Goal: Task Accomplishment & Management: Manage account settings

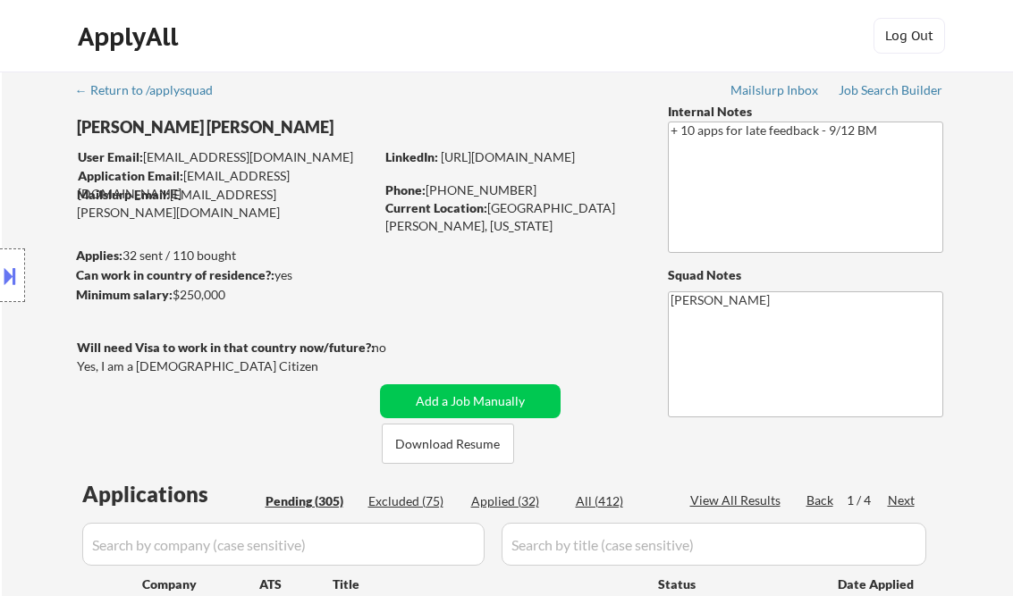
select select ""pending""
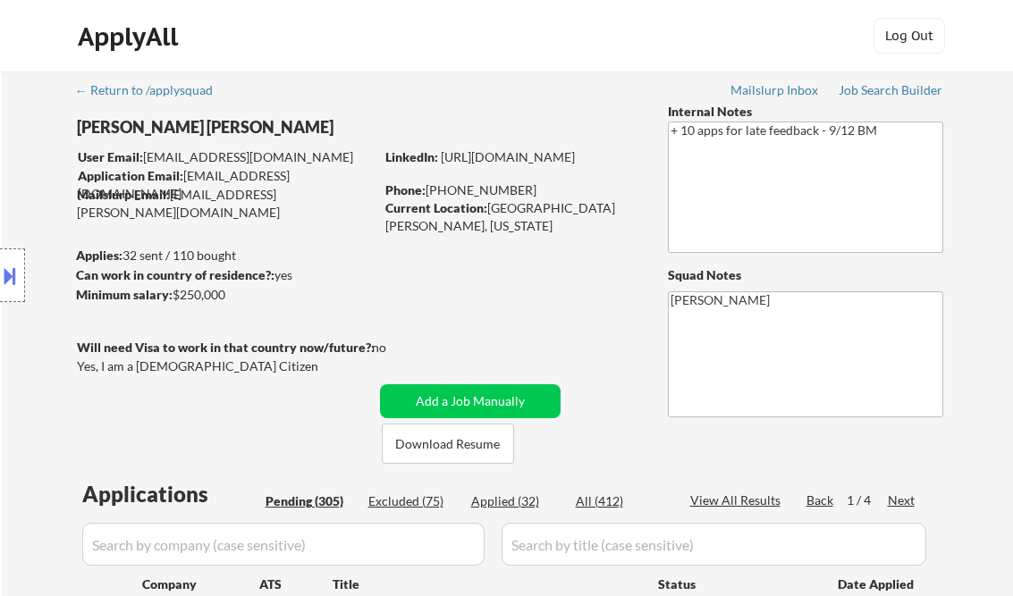
select select ""pending""
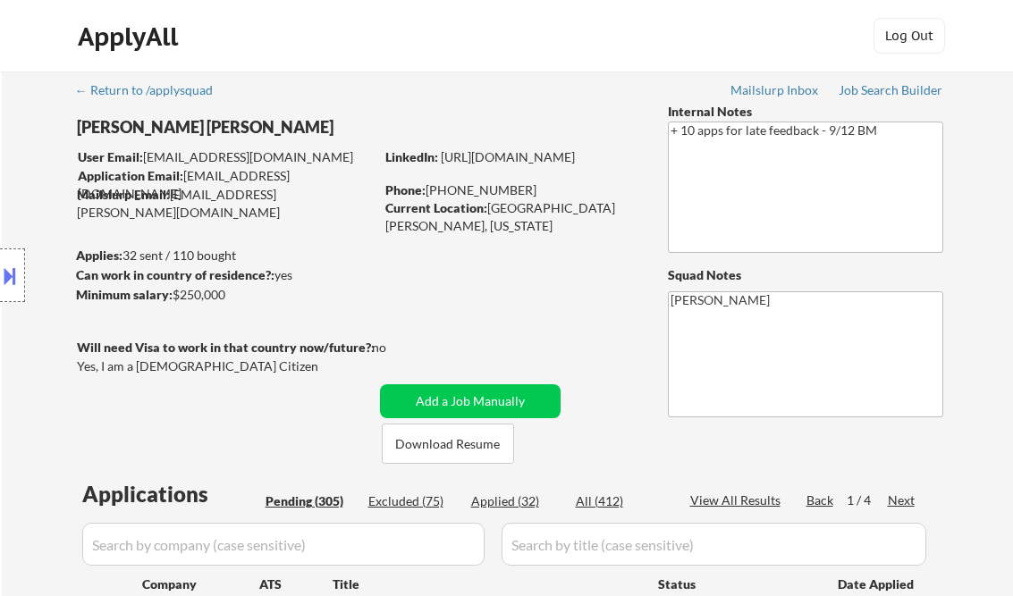
select select ""pending""
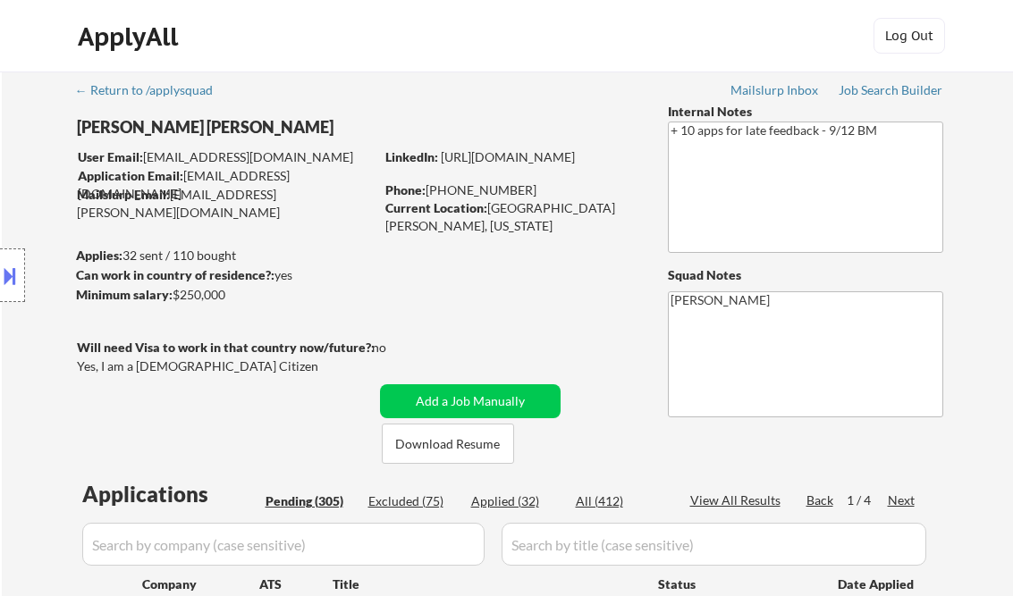
select select ""pending""
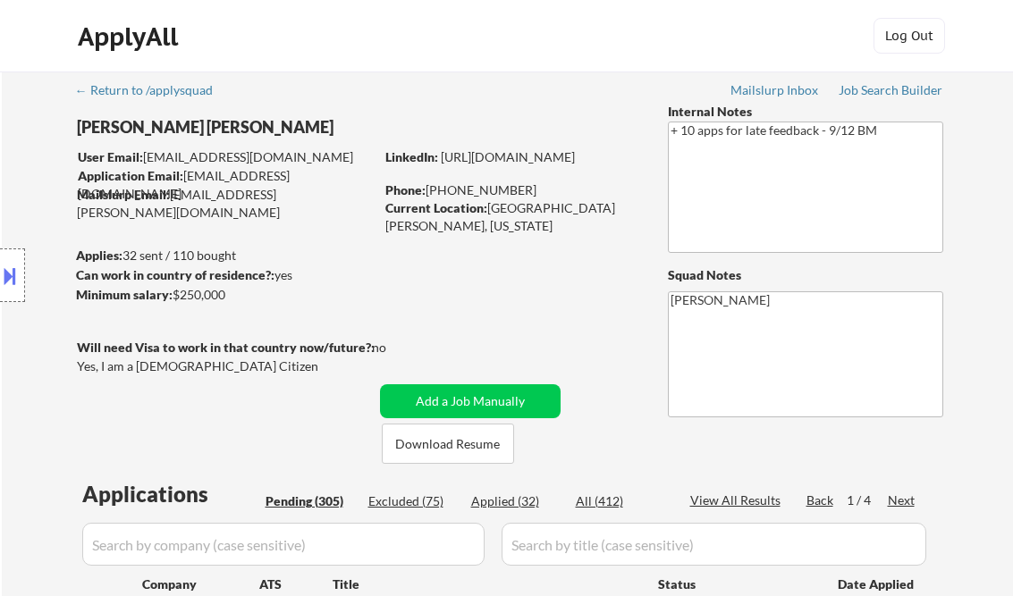
select select ""pending""
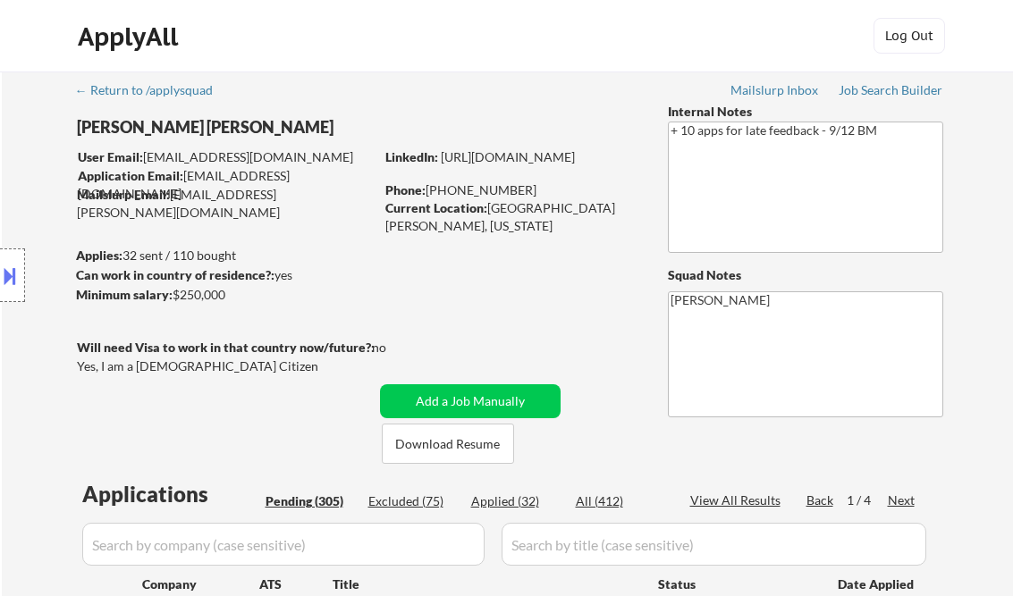
select select ""pending""
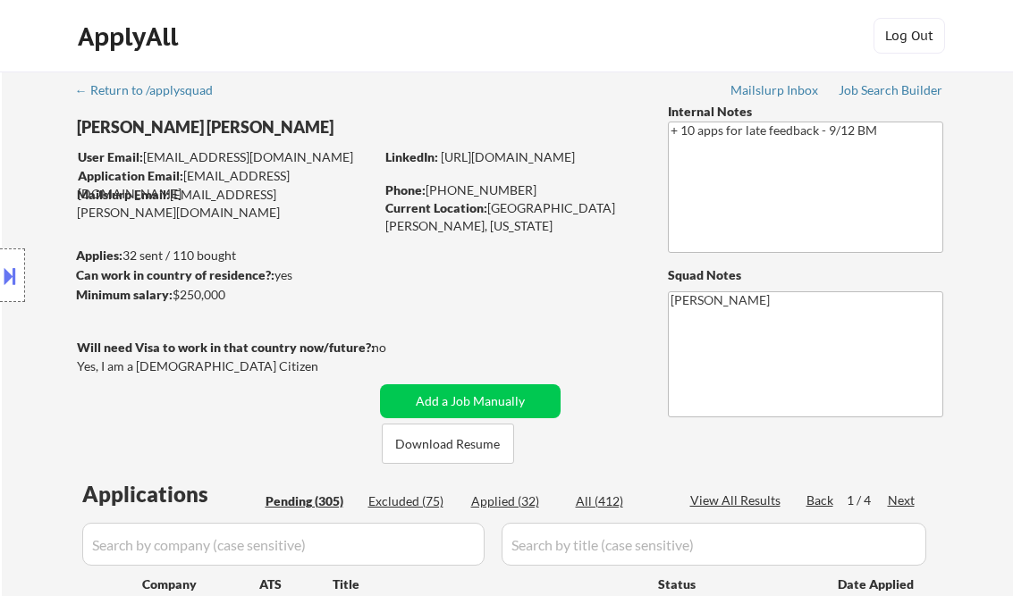
select select ""pending""
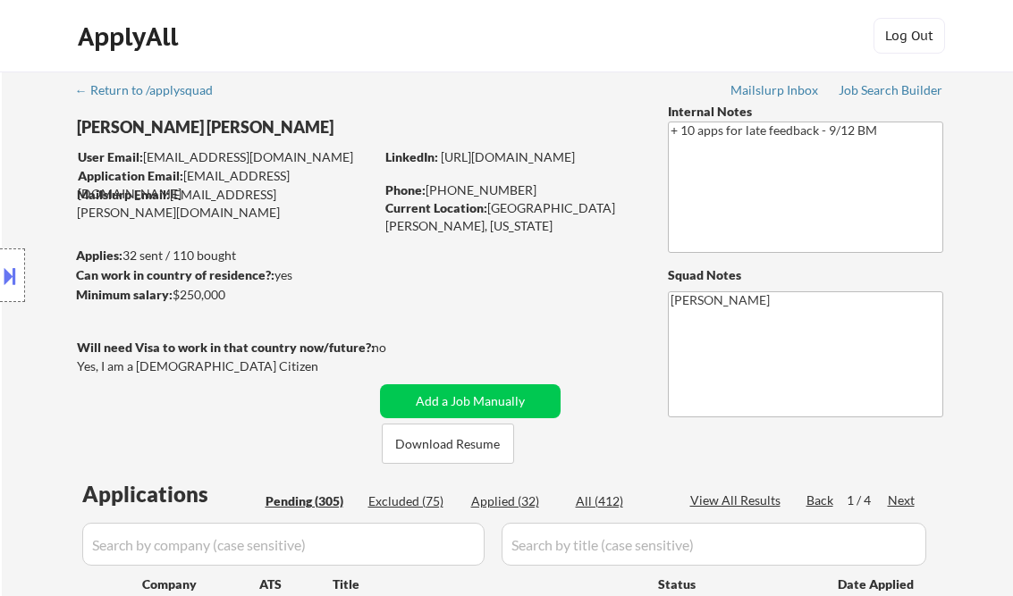
select select ""pending""
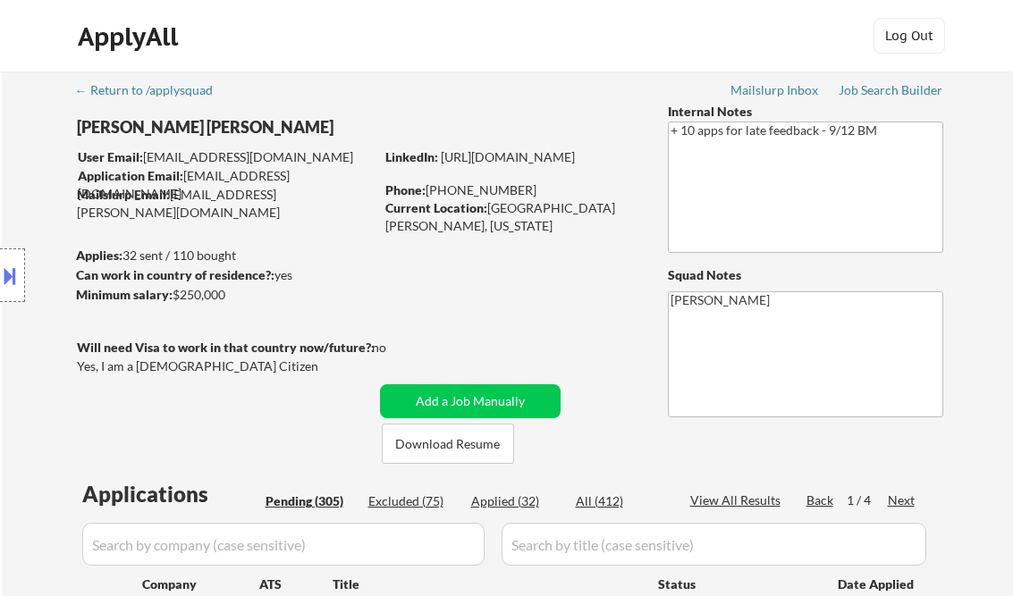
select select ""pending""
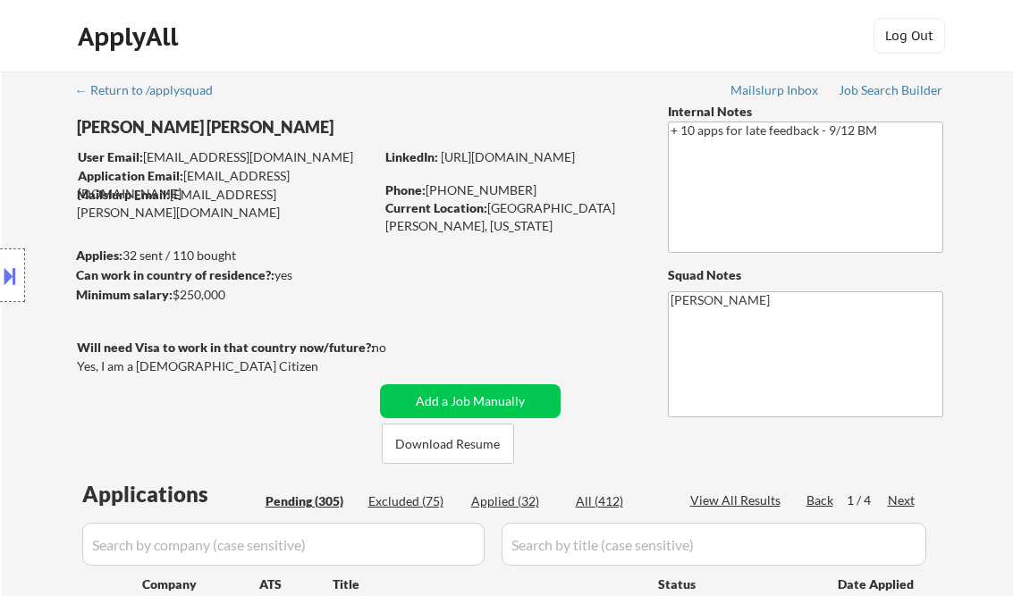
select select ""pending""
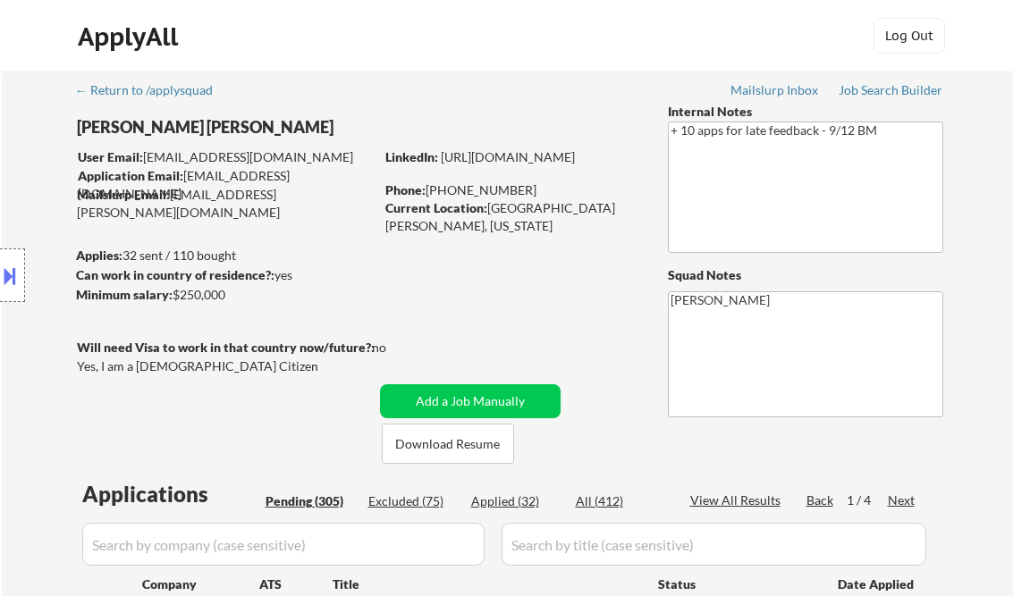
select select ""pending""
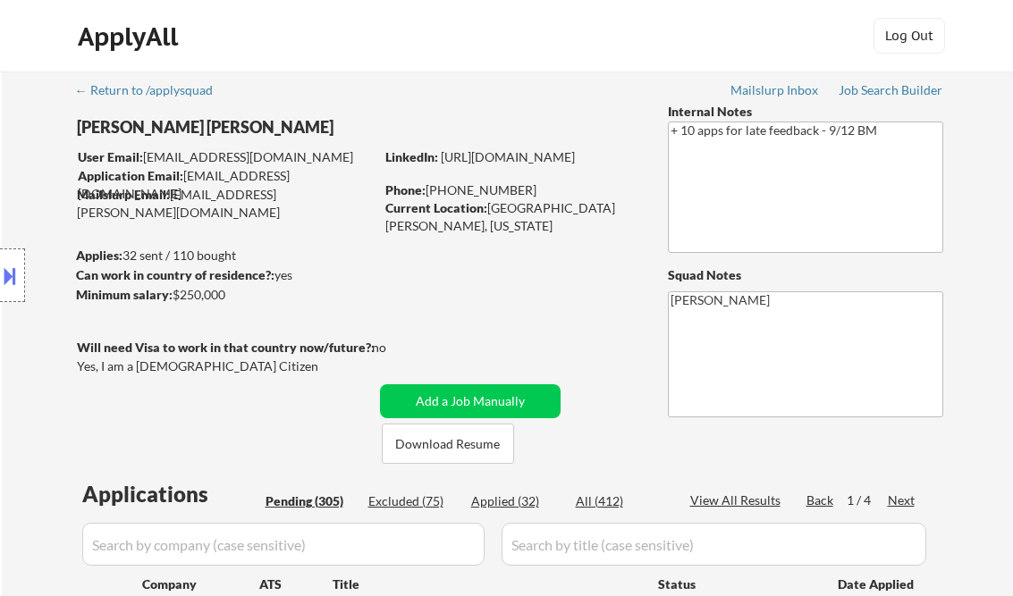
select select ""pending""
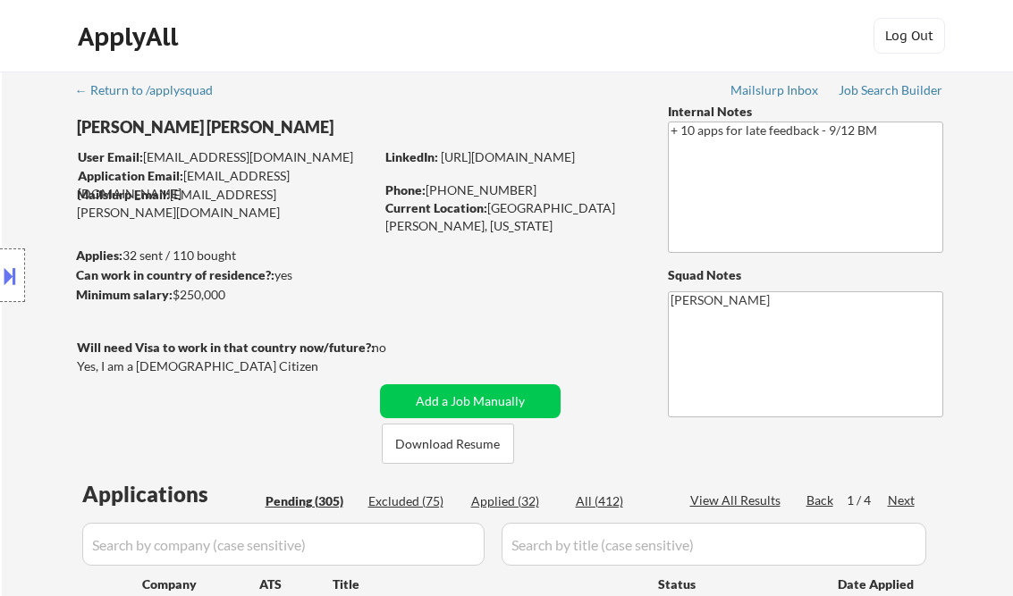
select select ""pending""
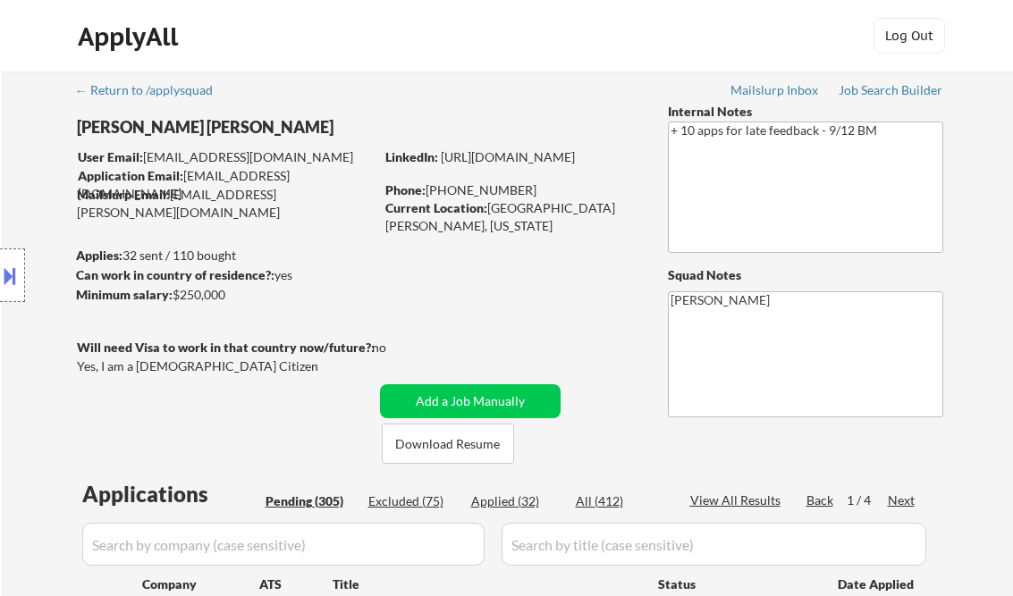
select select ""pending""
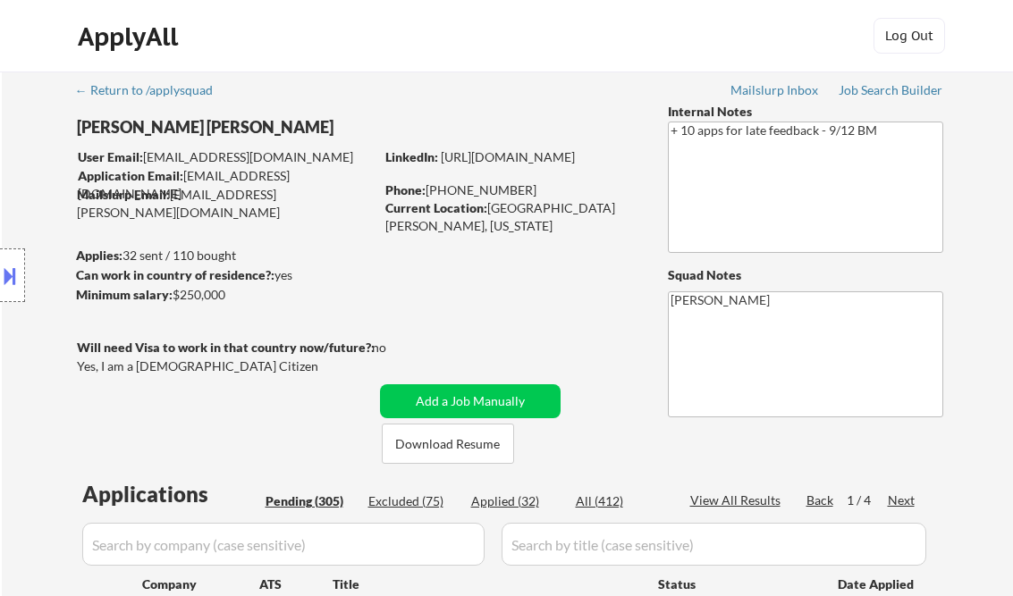
select select ""pending""
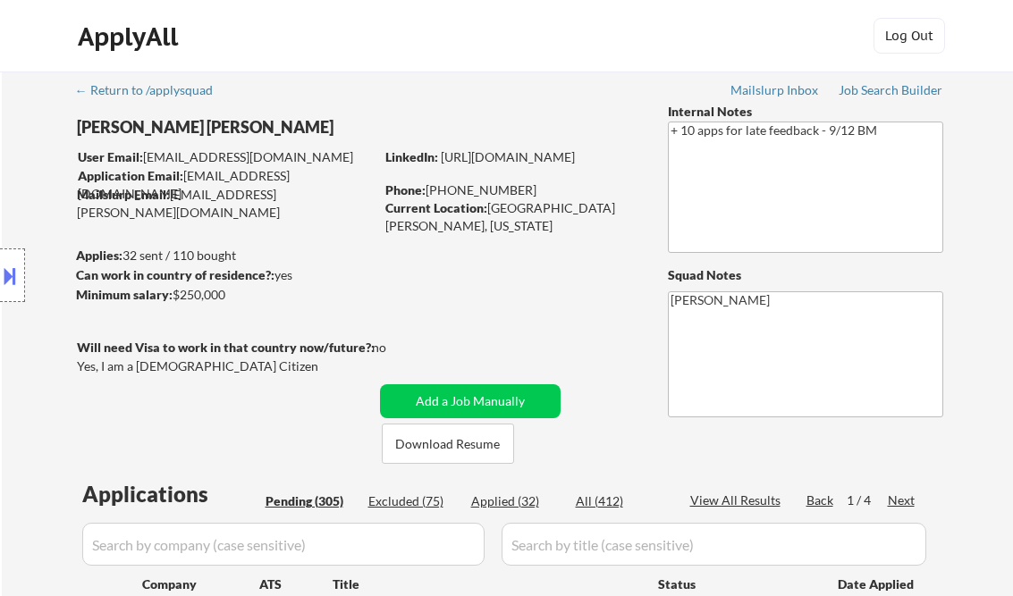
select select ""pending""
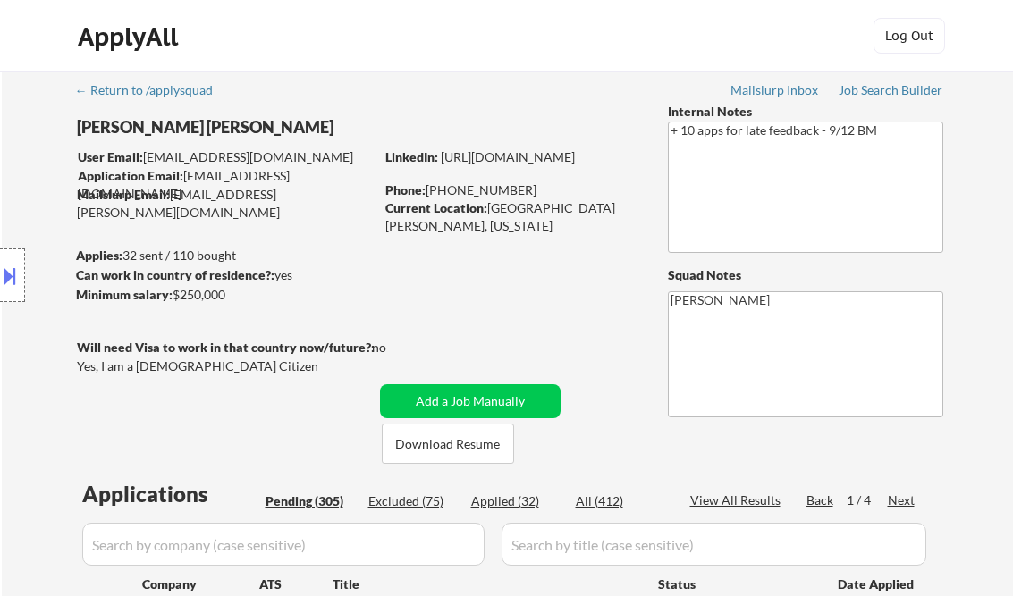
select select ""pending""
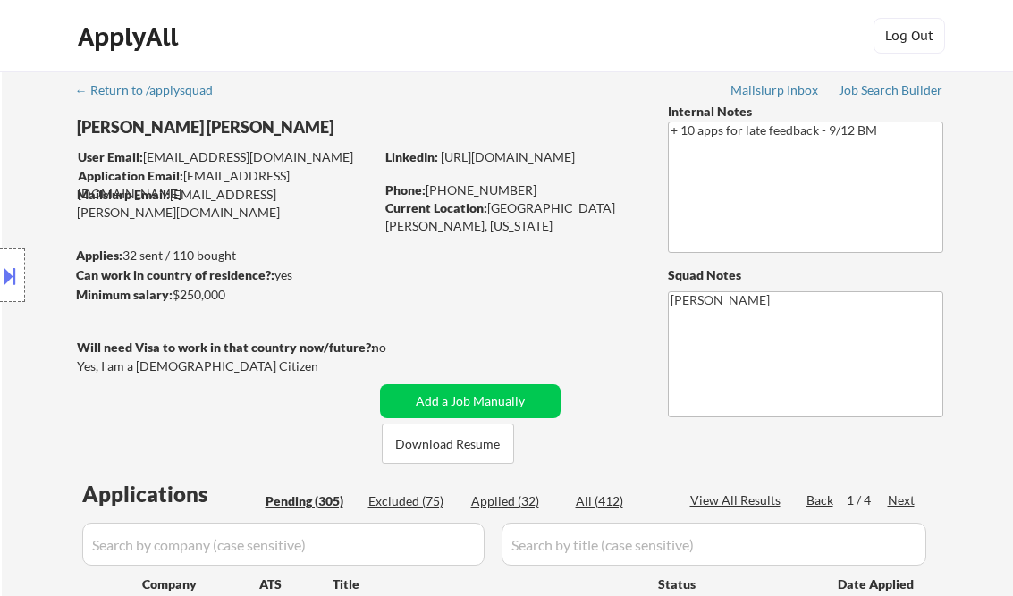
select select ""pending""
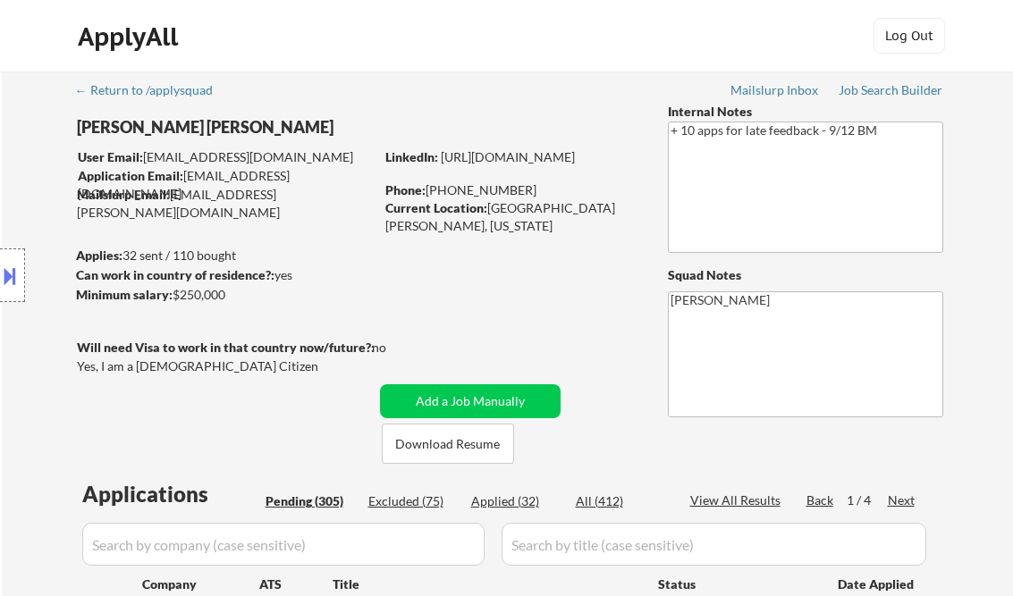
select select ""pending""
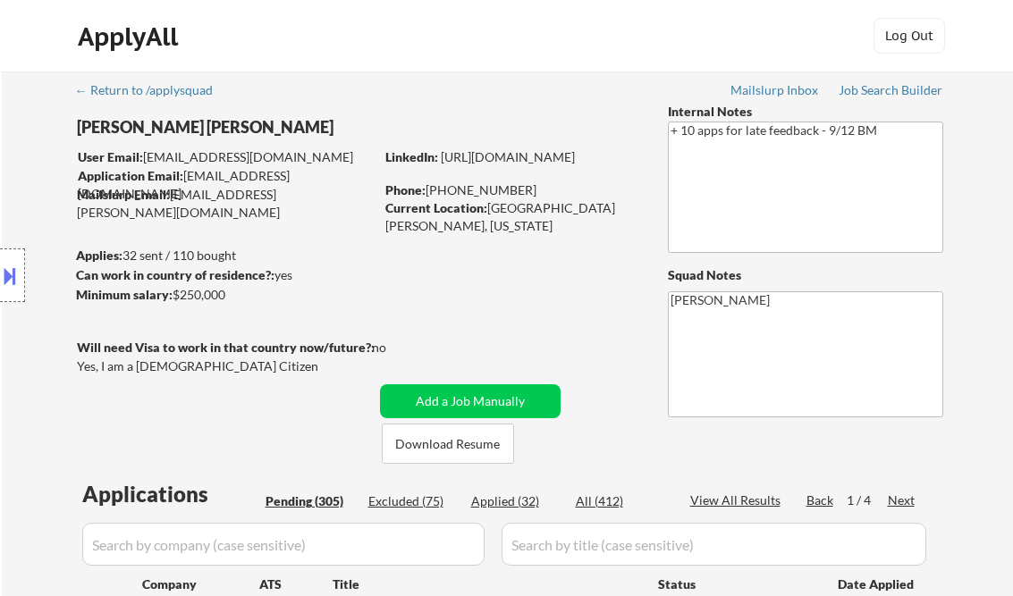
select select ""pending""
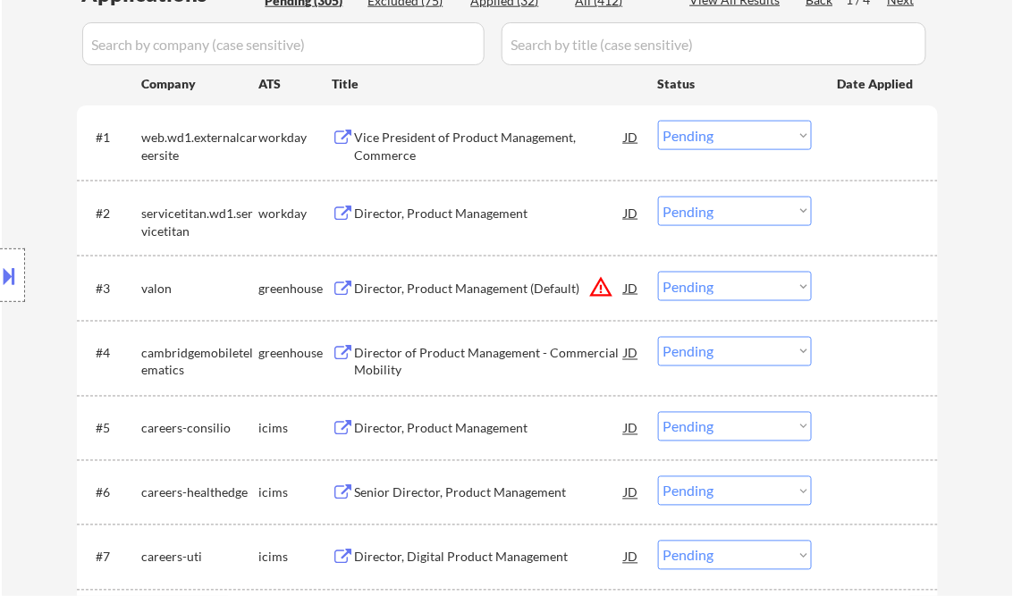
scroll to position [501, 0]
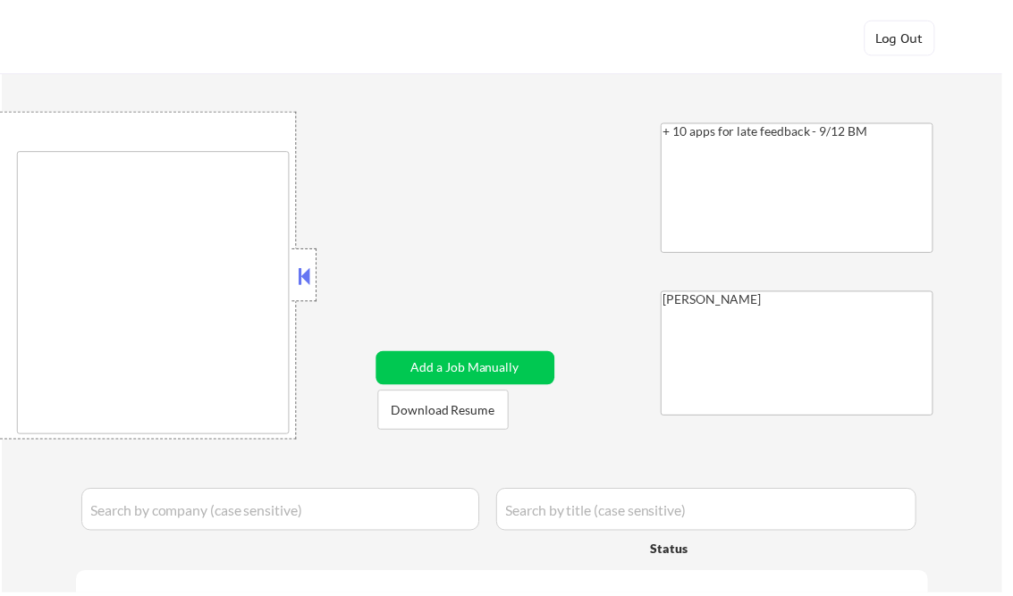
scroll to position [572, 0]
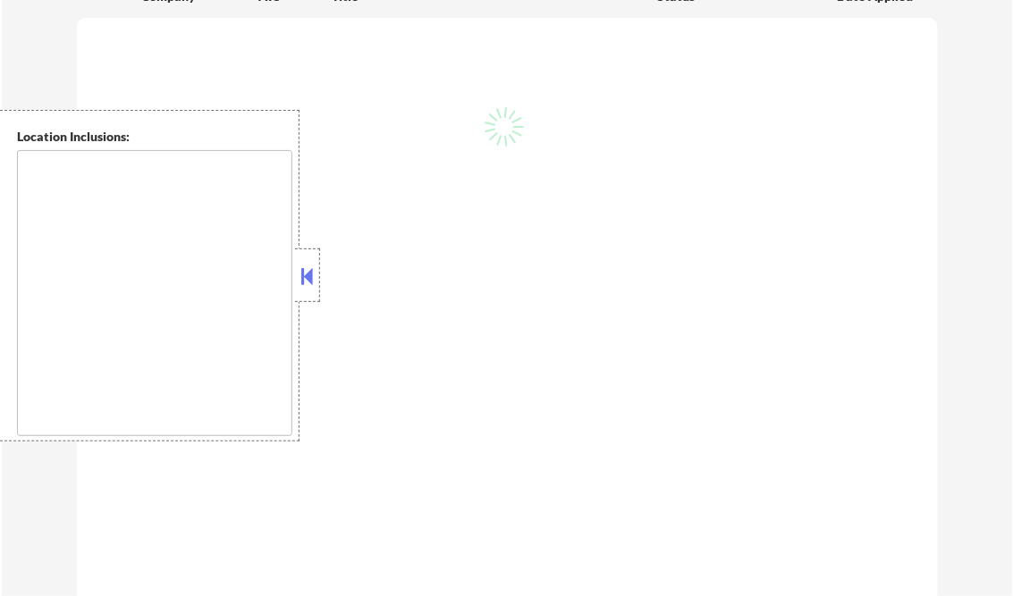
type textarea "[GEOGRAPHIC_DATA], [GEOGRAPHIC_DATA] [GEOGRAPHIC_DATA], [GEOGRAPHIC_DATA] [GEOG…"
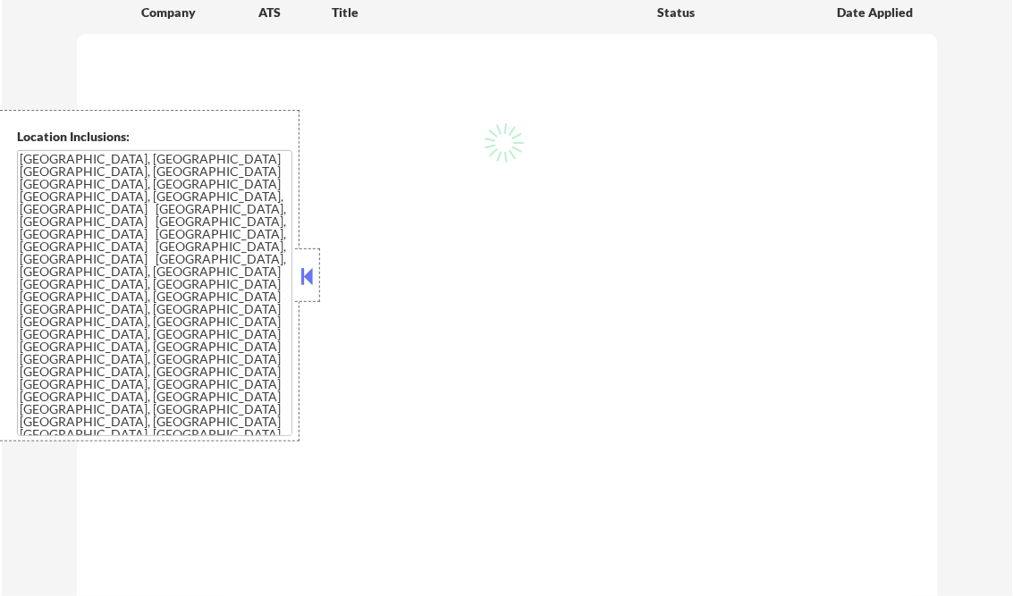
select select ""pending""
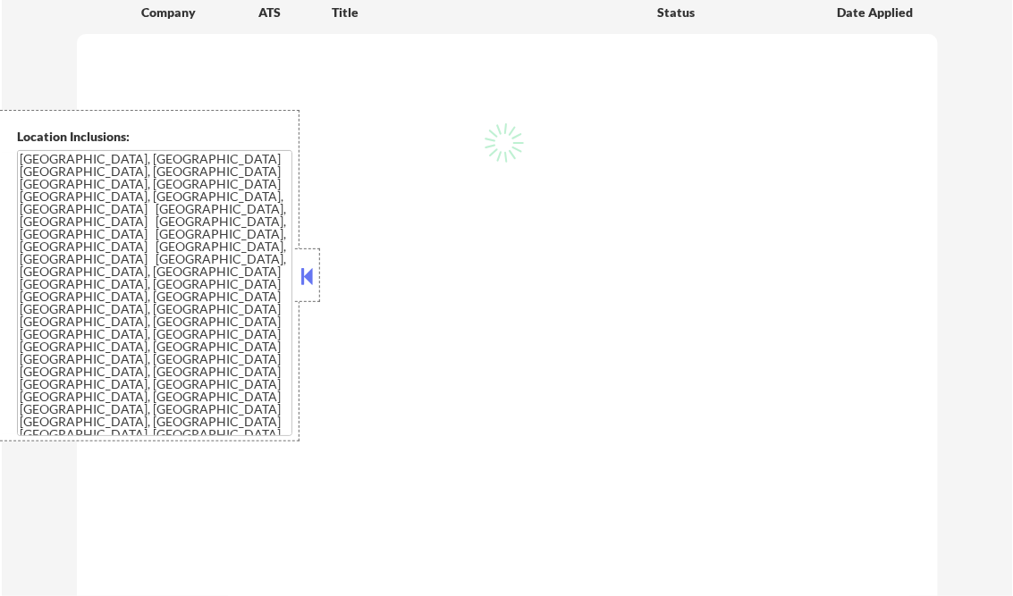
select select ""pending""
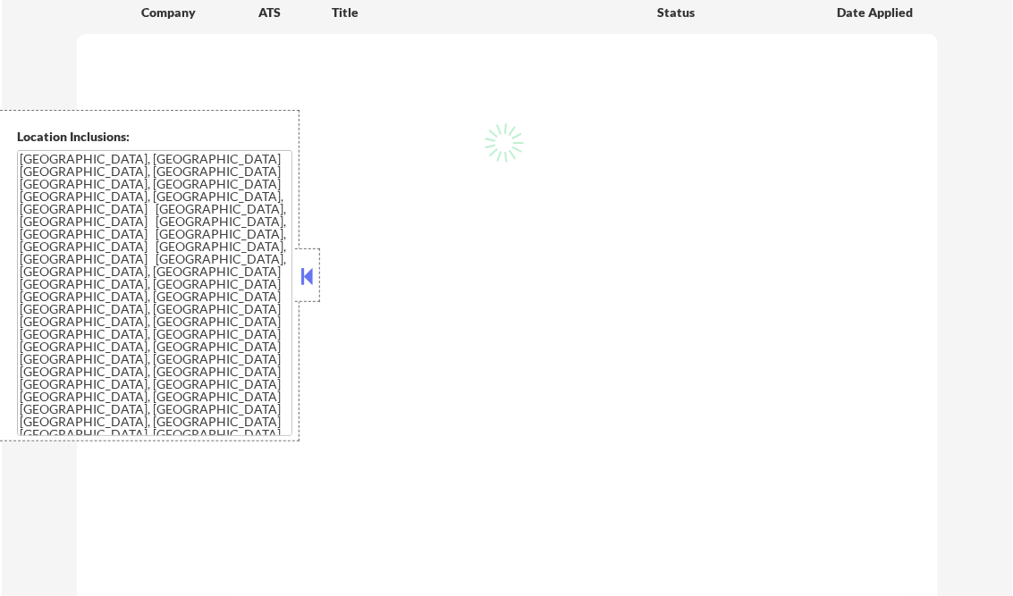
select select ""pending""
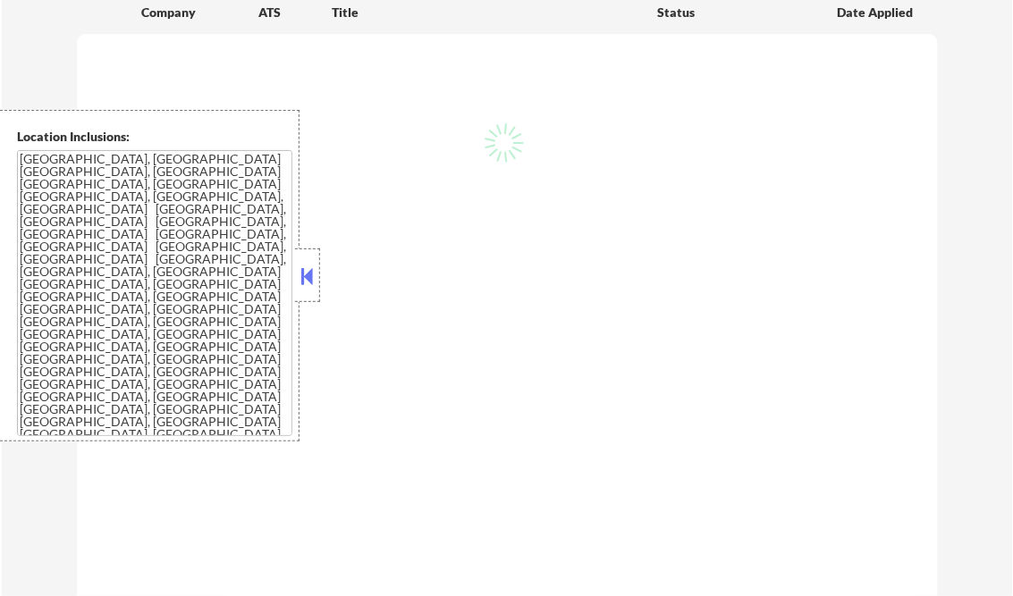
select select ""pending""
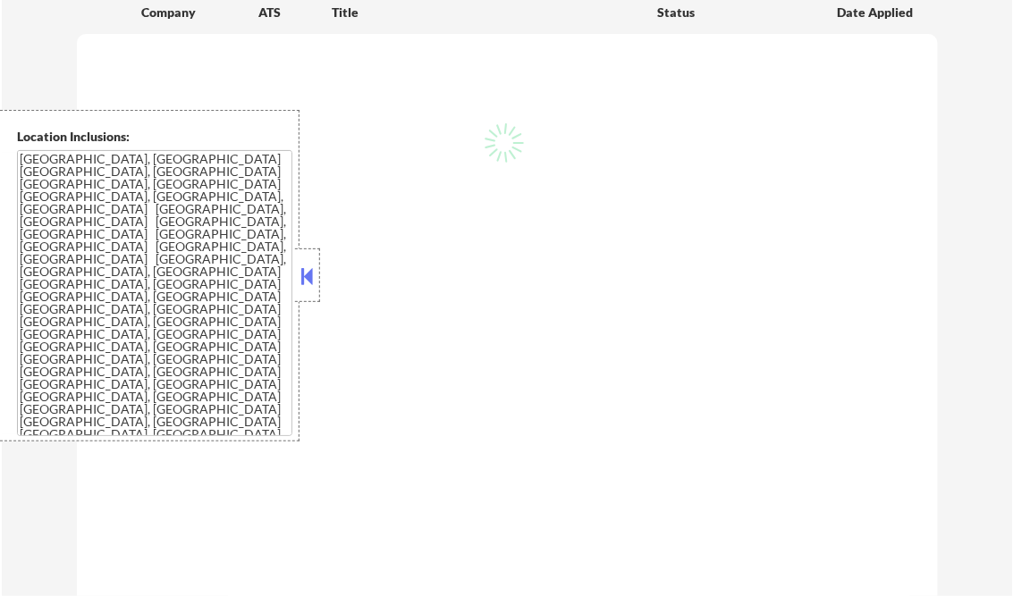
select select ""pending""
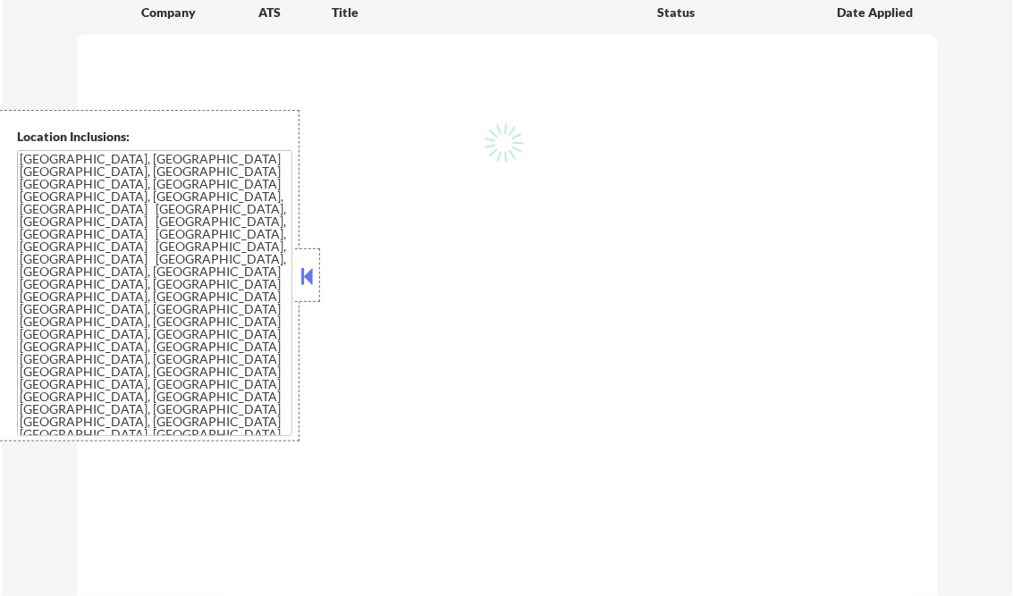
select select ""pending""
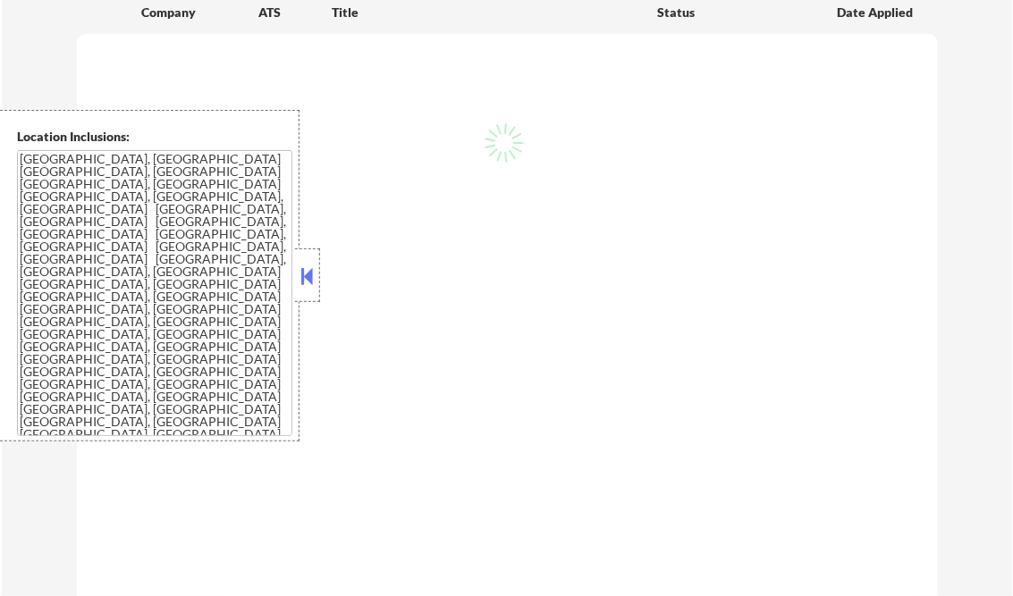
select select ""pending""
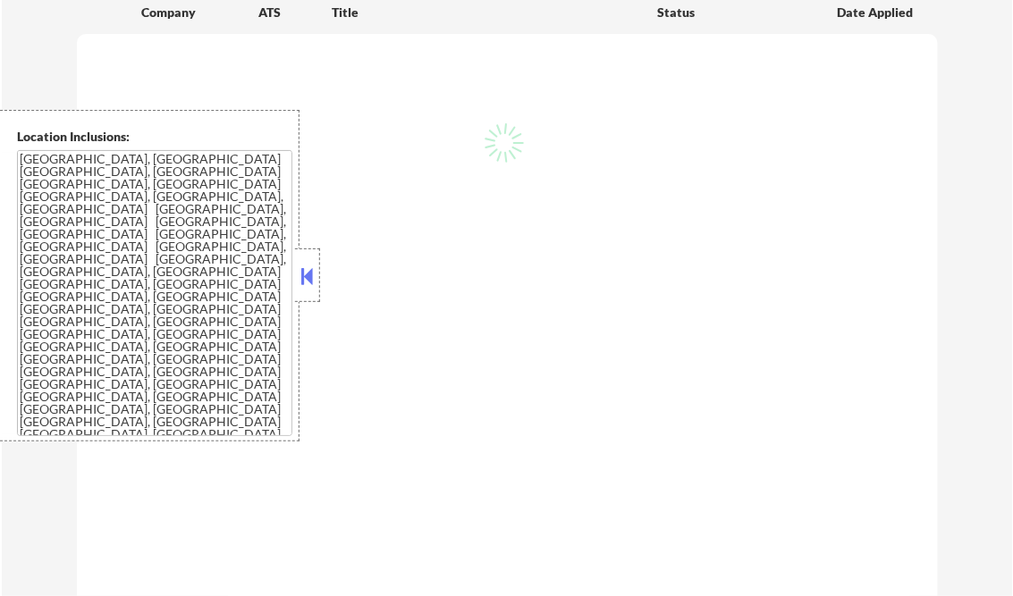
select select ""pending""
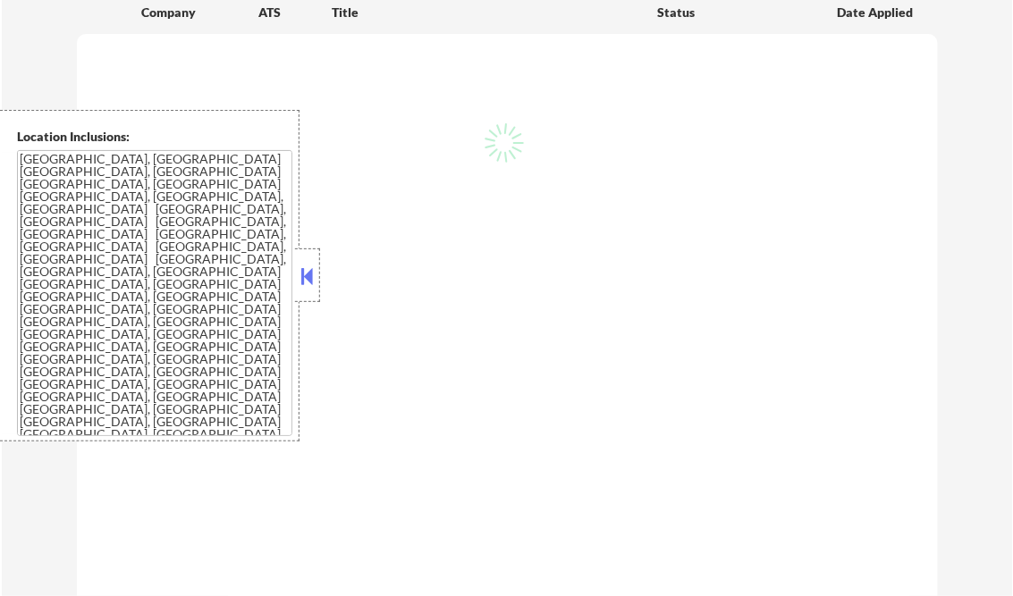
select select ""pending""
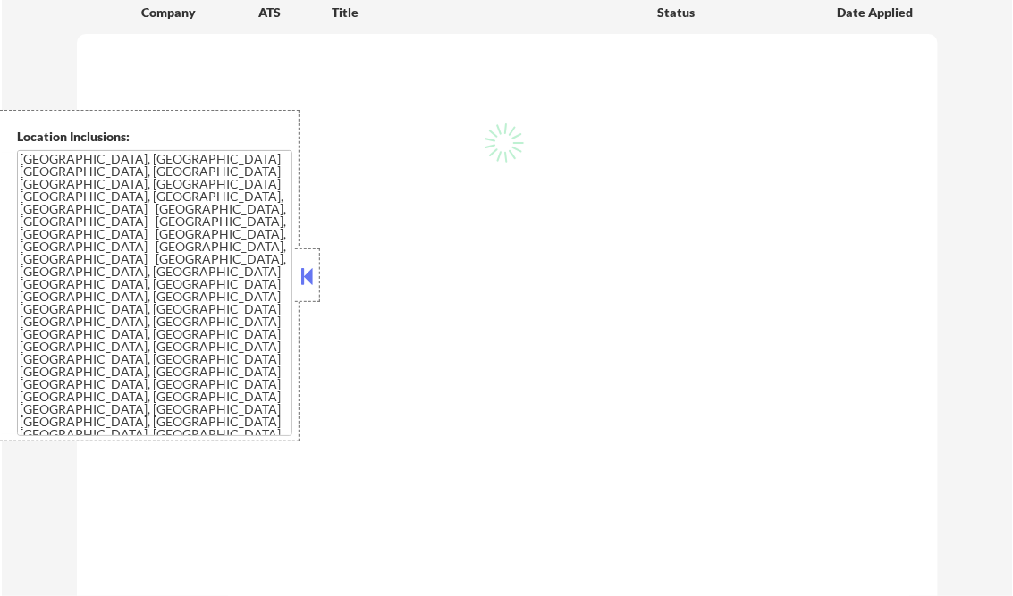
select select ""pending""
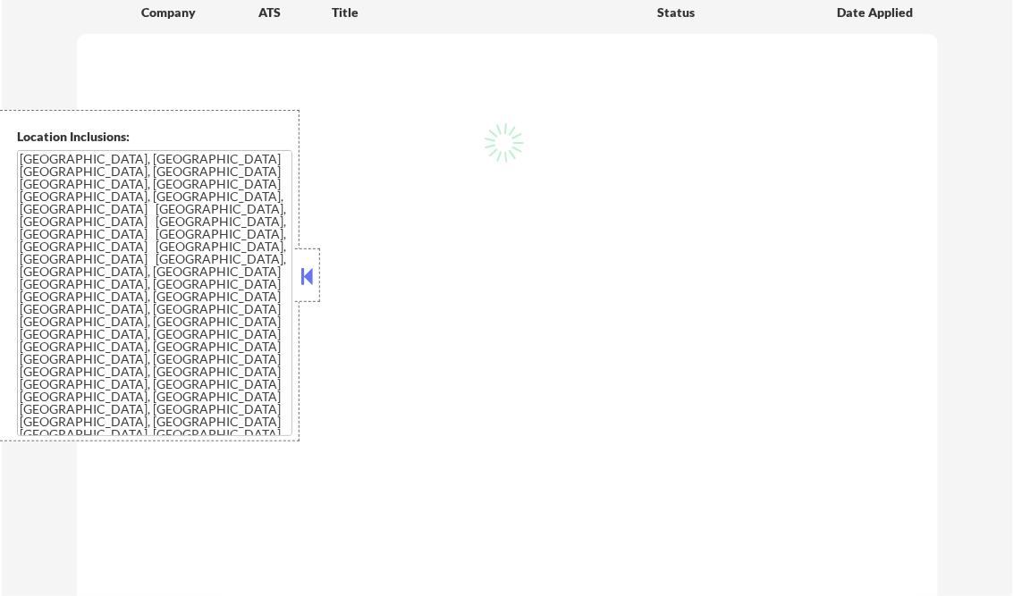
select select ""pending""
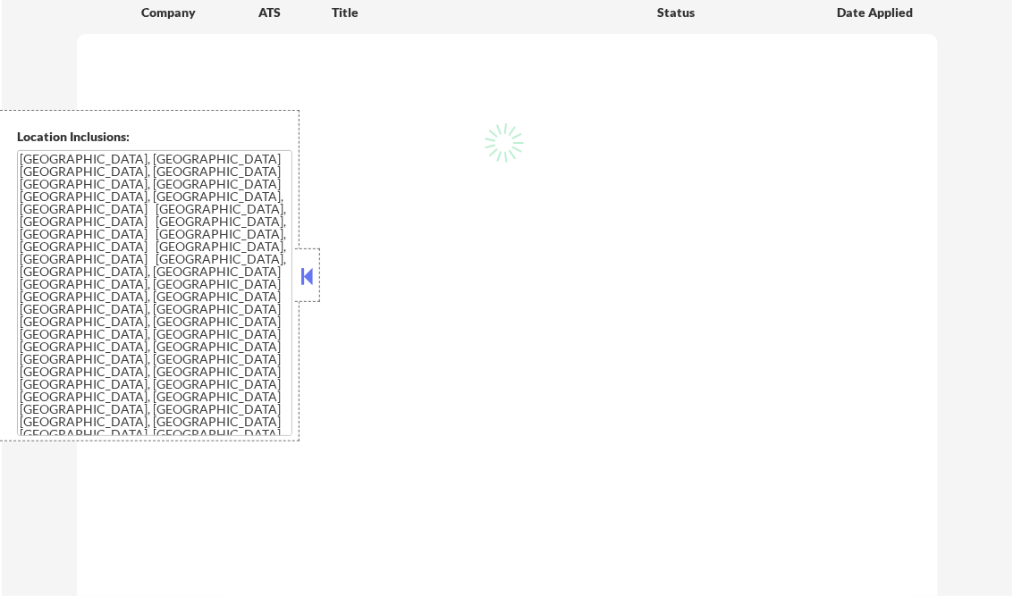
select select ""pending""
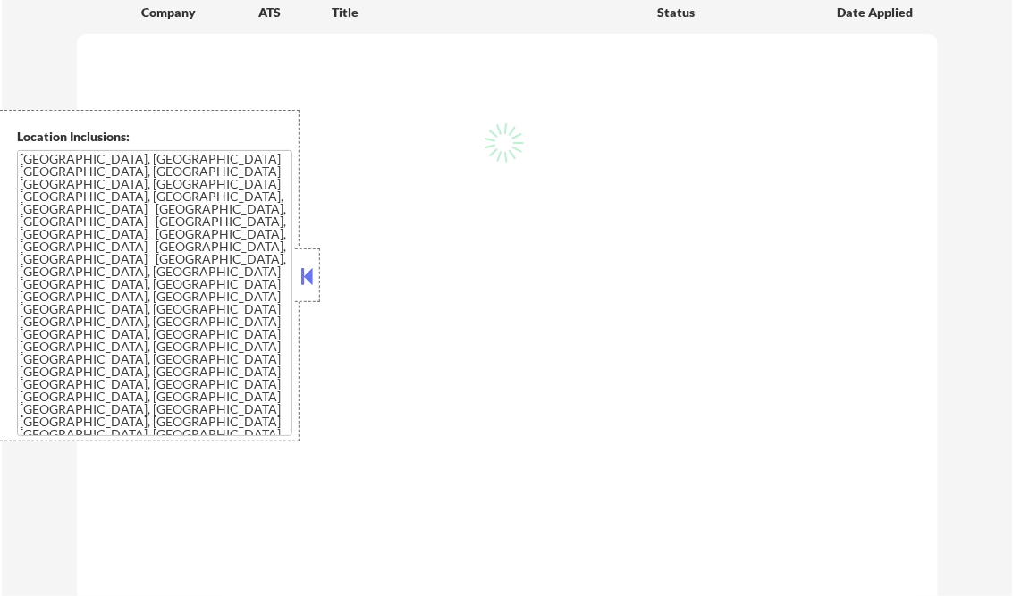
select select ""pending""
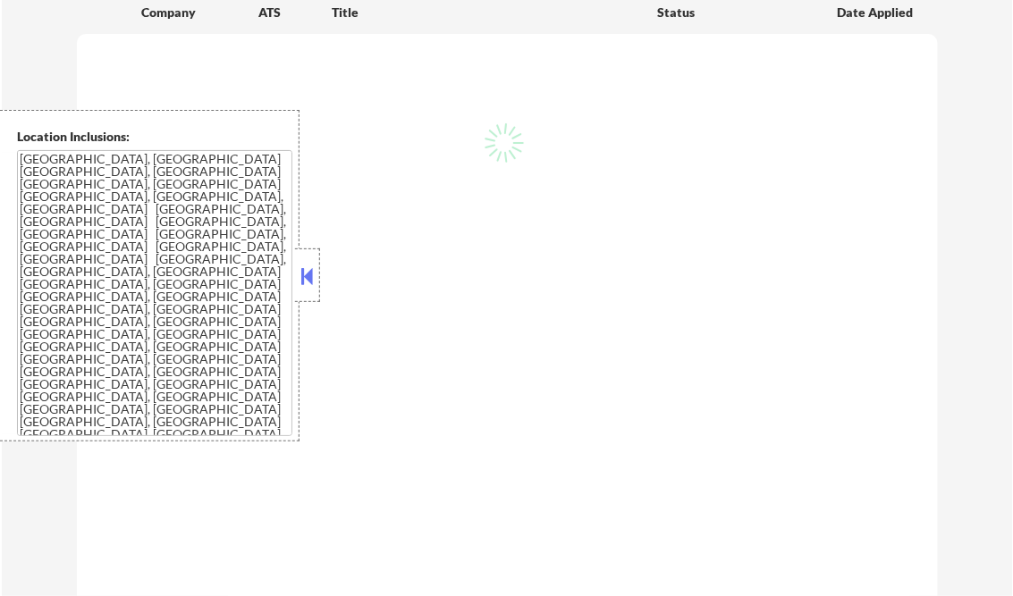
select select ""pending""
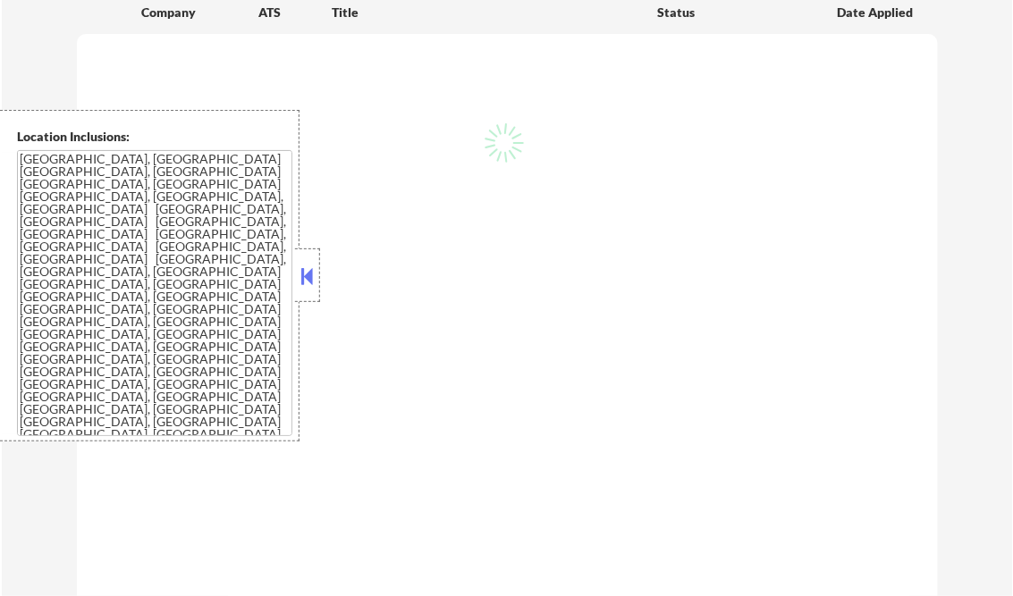
select select ""pending""
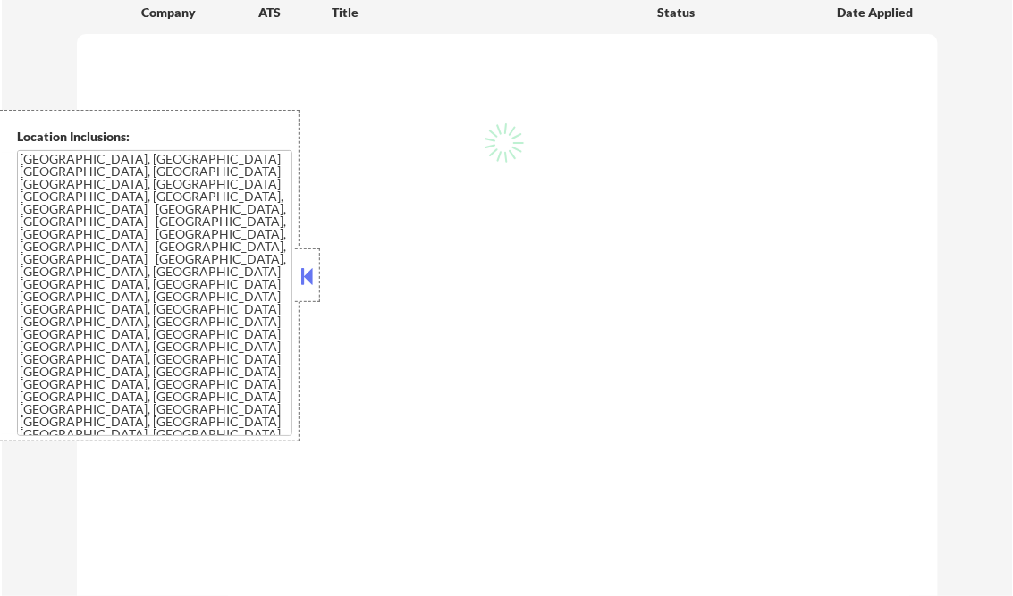
select select ""pending""
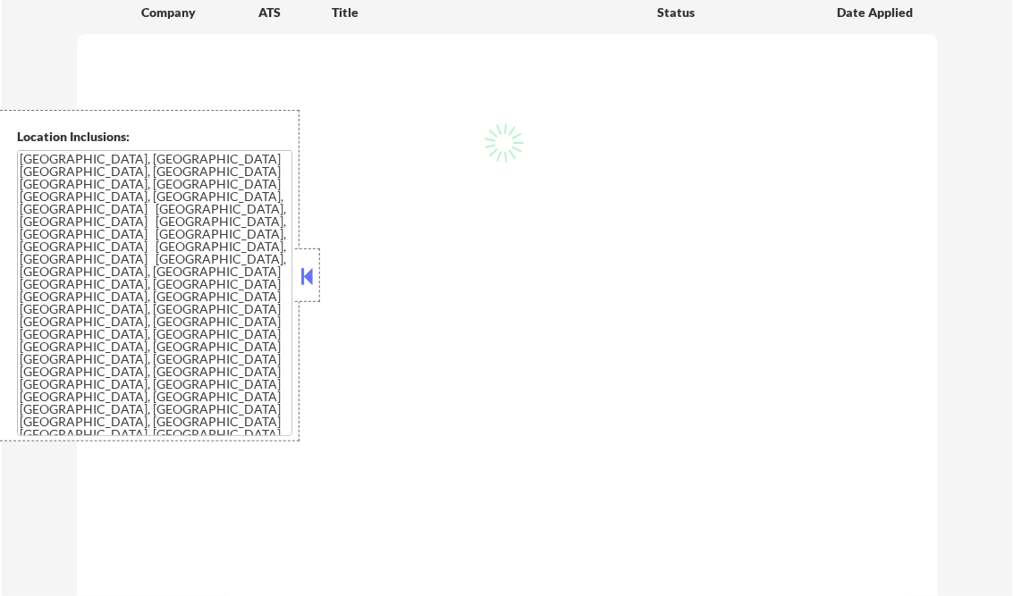
select select ""pending""
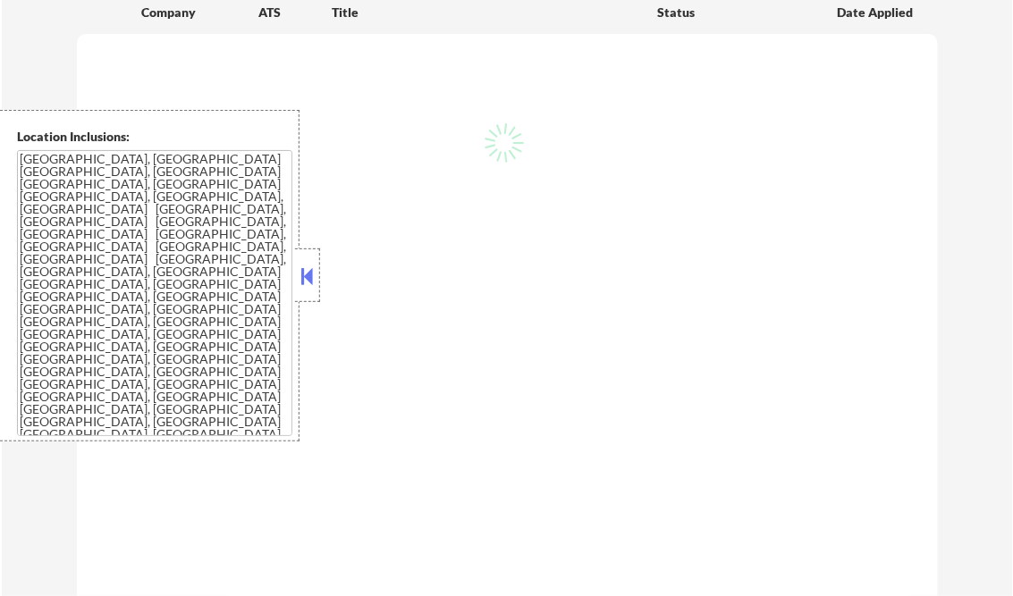
select select ""pending""
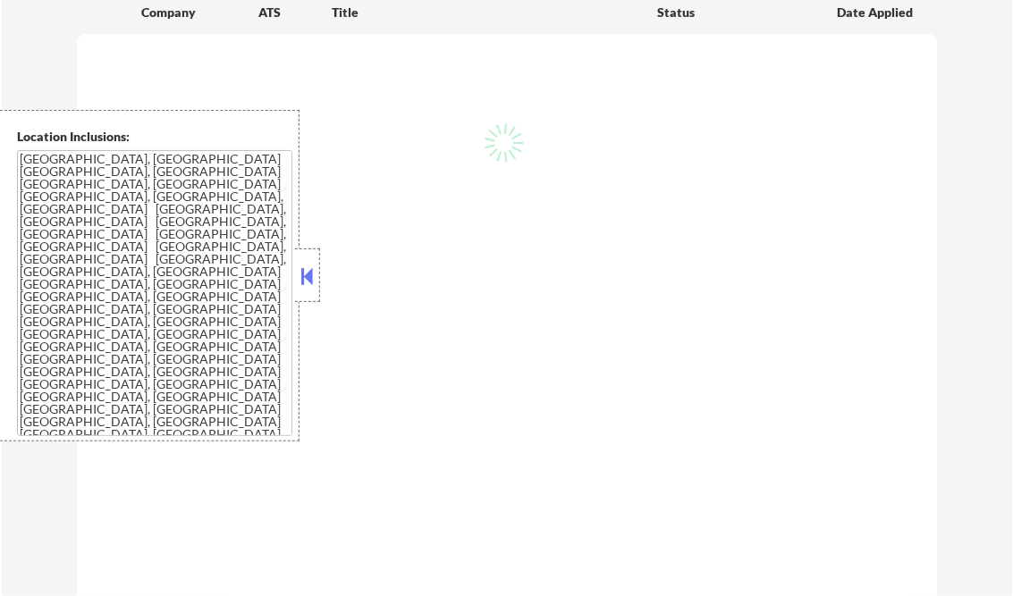
select select ""pending""
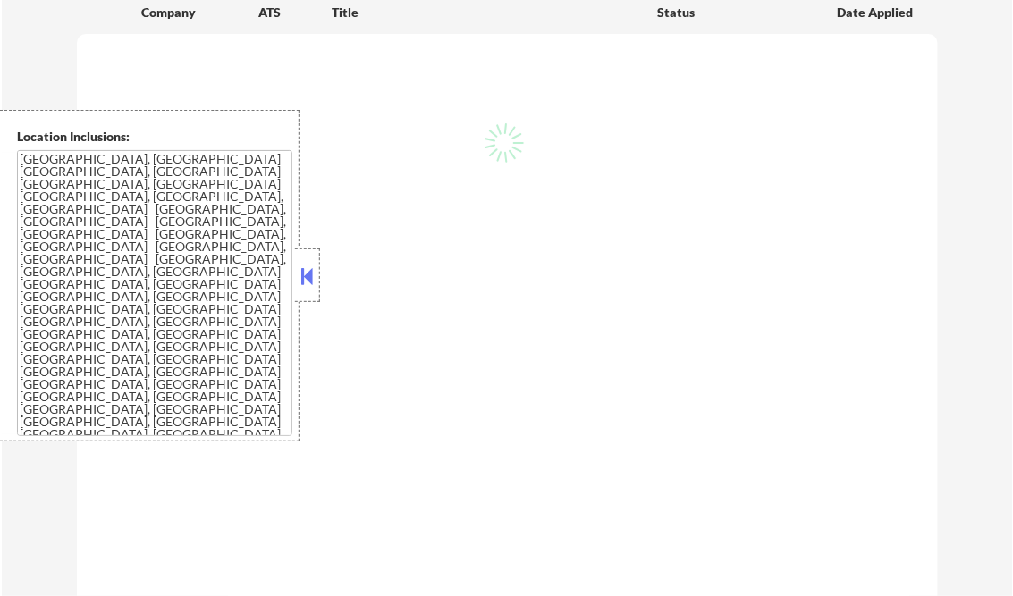
select select ""pending""
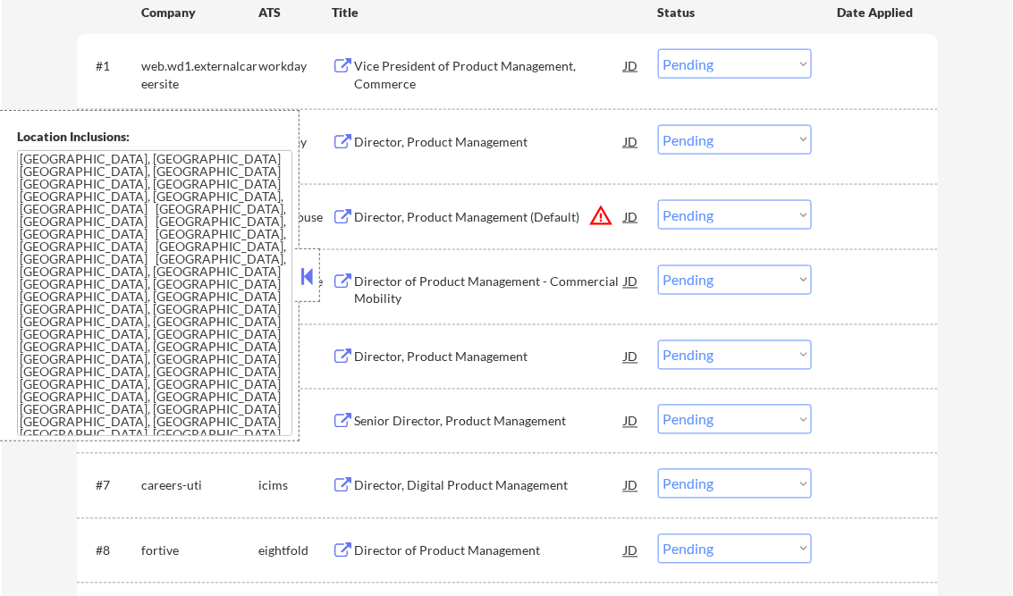
scroll to position [501, 0]
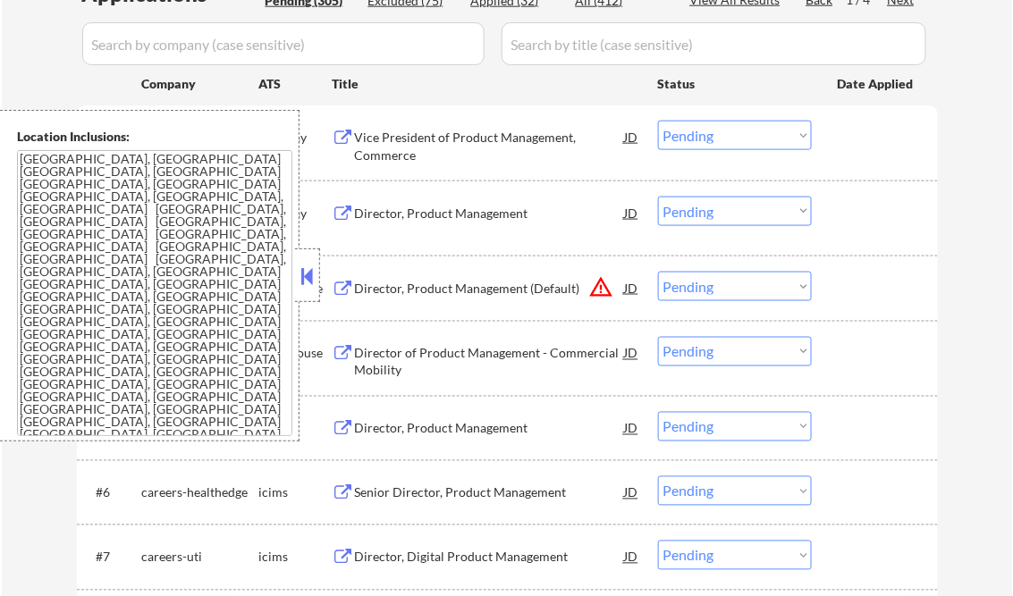
click at [302, 263] on button at bounding box center [308, 276] width 20 height 27
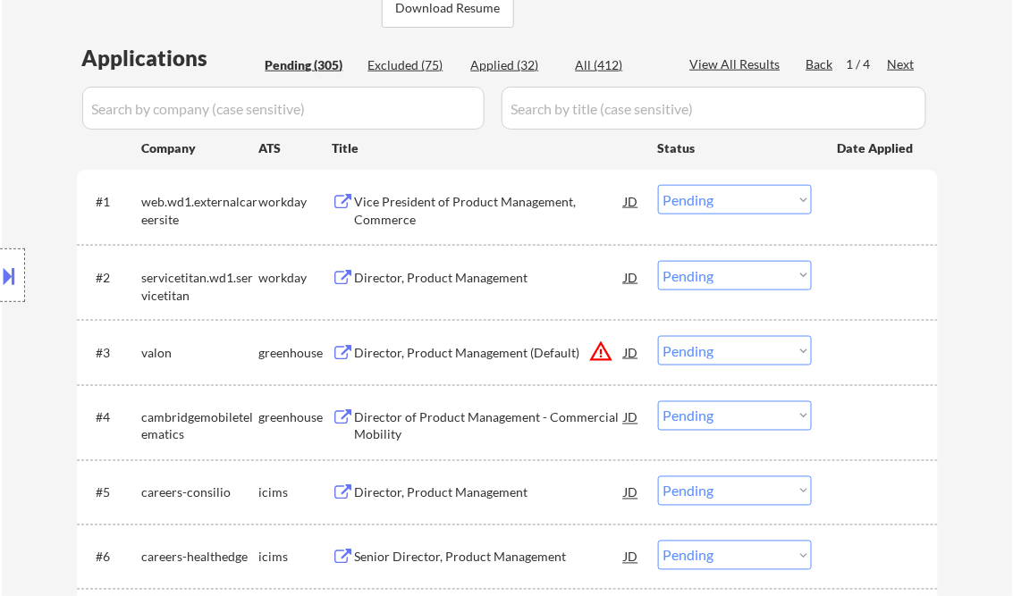
scroll to position [358, 0]
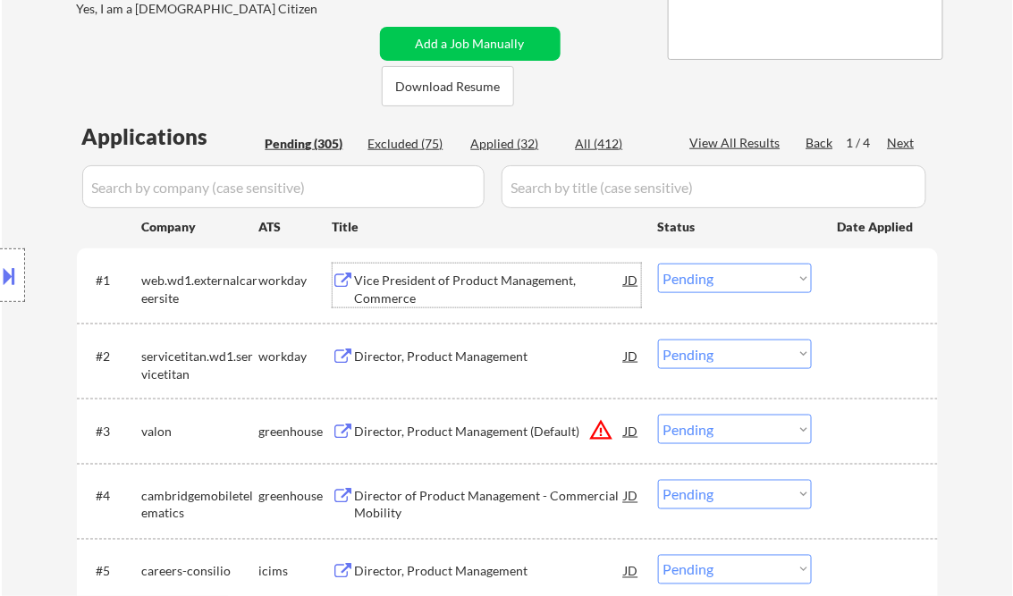
click at [469, 271] on div "Vice President of Product Management, Commerce" at bounding box center [490, 285] width 270 height 43
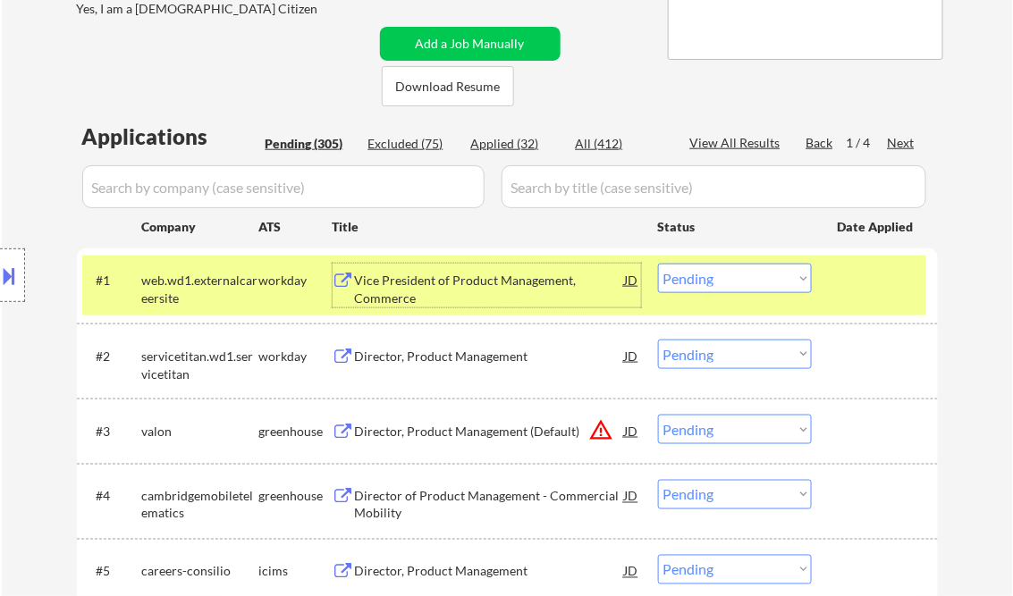
drag, startPoint x: 701, startPoint y: 281, endPoint x: 701, endPoint y: 293, distance: 12.5
click at [701, 281] on select "Choose an option... Pending Applied Excluded (Questions) Excluded (Expired) Exc…" at bounding box center [735, 279] width 154 height 30
click at [658, 264] on select "Choose an option... Pending Applied Excluded (Questions) Excluded (Expired) Exc…" at bounding box center [735, 279] width 154 height 30
click at [454, 352] on div "Director, Product Management" at bounding box center [490, 357] width 270 height 18
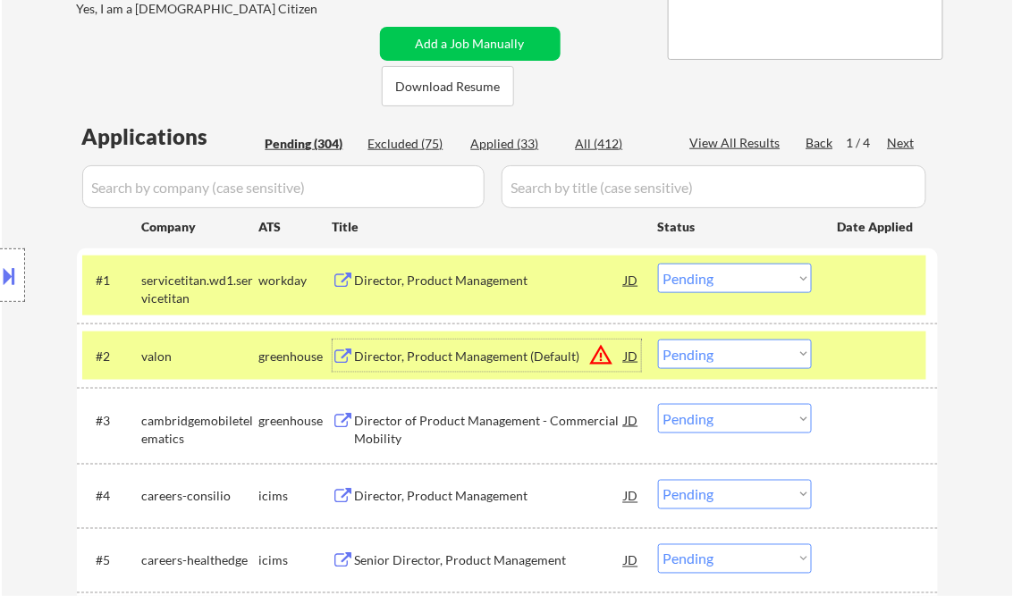
drag, startPoint x: 728, startPoint y: 283, endPoint x: 731, endPoint y: 295, distance: 12.2
click at [728, 283] on select "Choose an option... Pending Applied Excluded (Questions) Excluded (Expired) Exc…" at bounding box center [735, 279] width 154 height 30
click at [658, 264] on select "Choose an option... Pending Applied Excluded (Questions) Excluded (Expired) Exc…" at bounding box center [735, 279] width 154 height 30
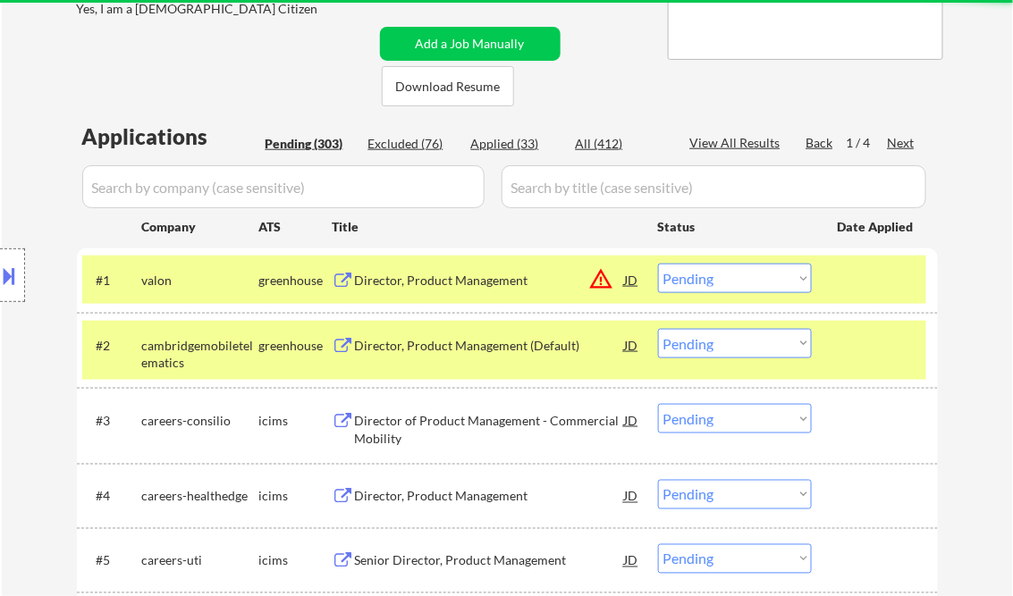
click at [472, 278] on div "Director, Product Management" at bounding box center [490, 281] width 270 height 18
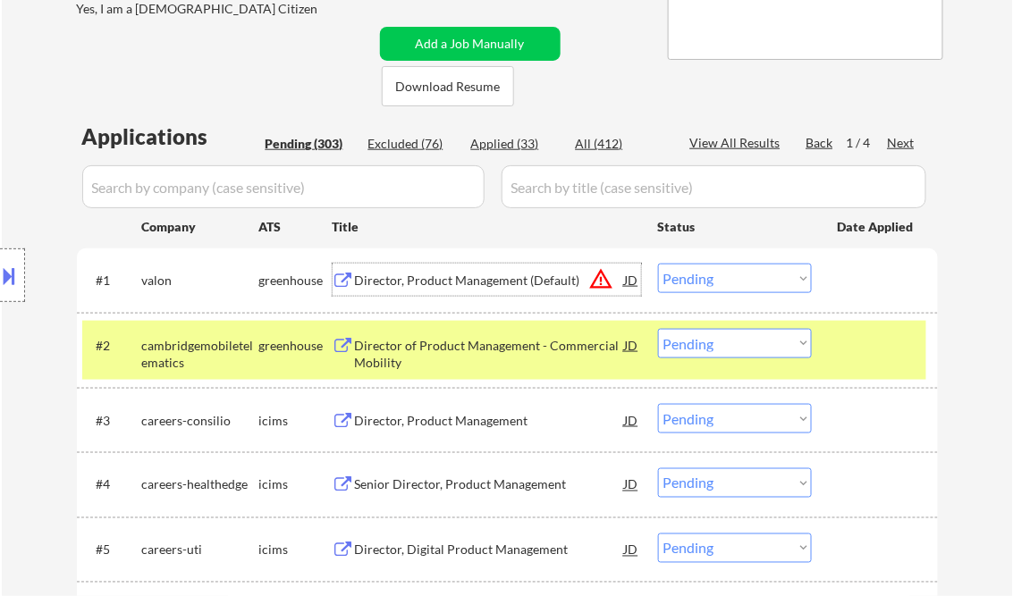
drag, startPoint x: 715, startPoint y: 268, endPoint x: 731, endPoint y: 292, distance: 29.0
click at [715, 268] on select "Choose an option... Pending Applied Excluded (Questions) Excluded (Expired) Exc…" at bounding box center [735, 279] width 154 height 30
click at [658, 264] on select "Choose an option... Pending Applied Excluded (Questions) Excluded (Expired) Exc…" at bounding box center [735, 279] width 154 height 30
click at [457, 362] on div "Director of Product Management - Commercial Mobility" at bounding box center [490, 354] width 270 height 35
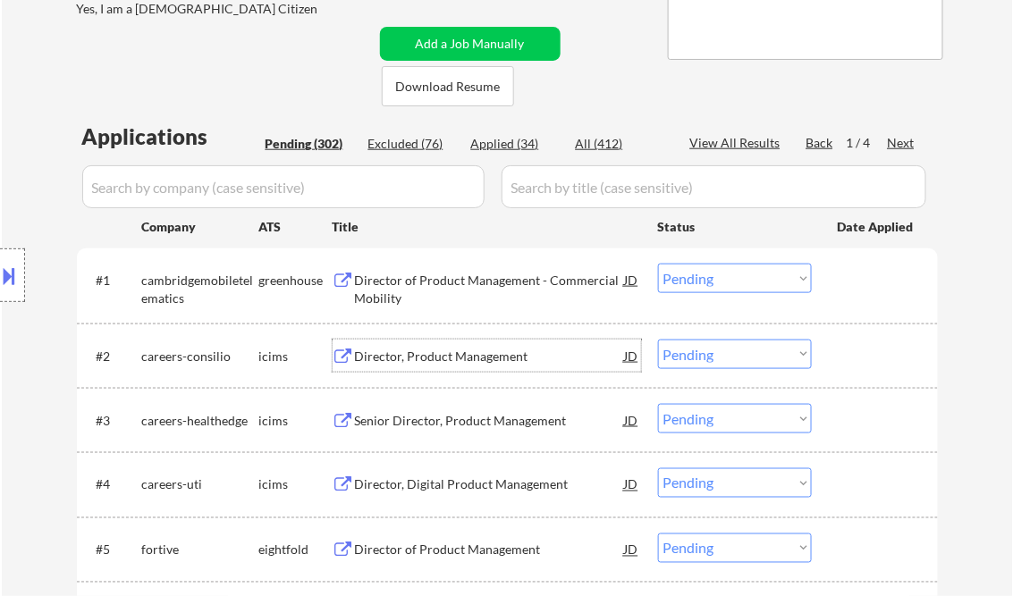
click at [10, 277] on button at bounding box center [10, 276] width 20 height 30
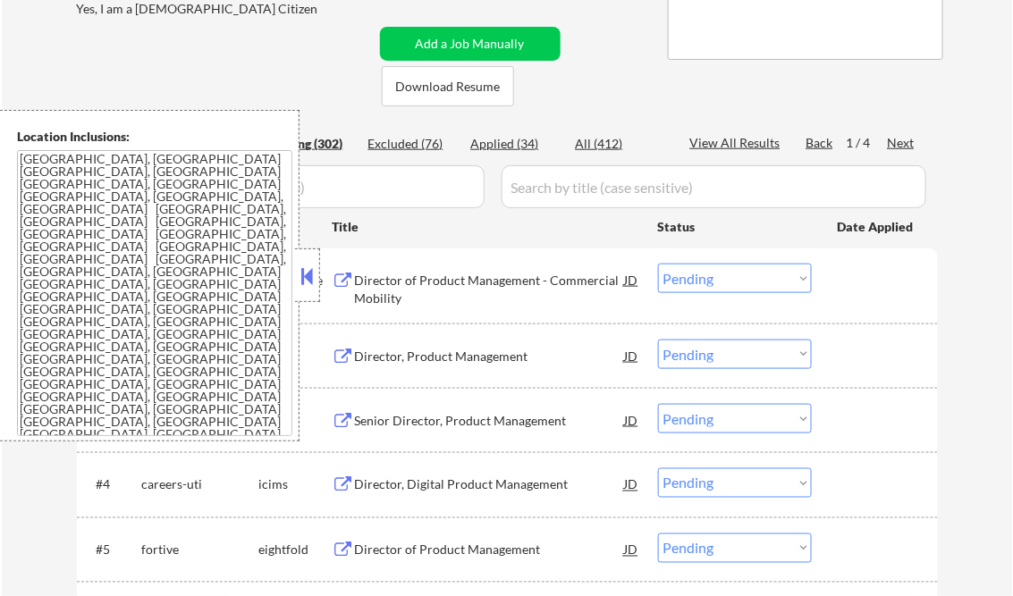
click at [306, 282] on button at bounding box center [308, 276] width 20 height 27
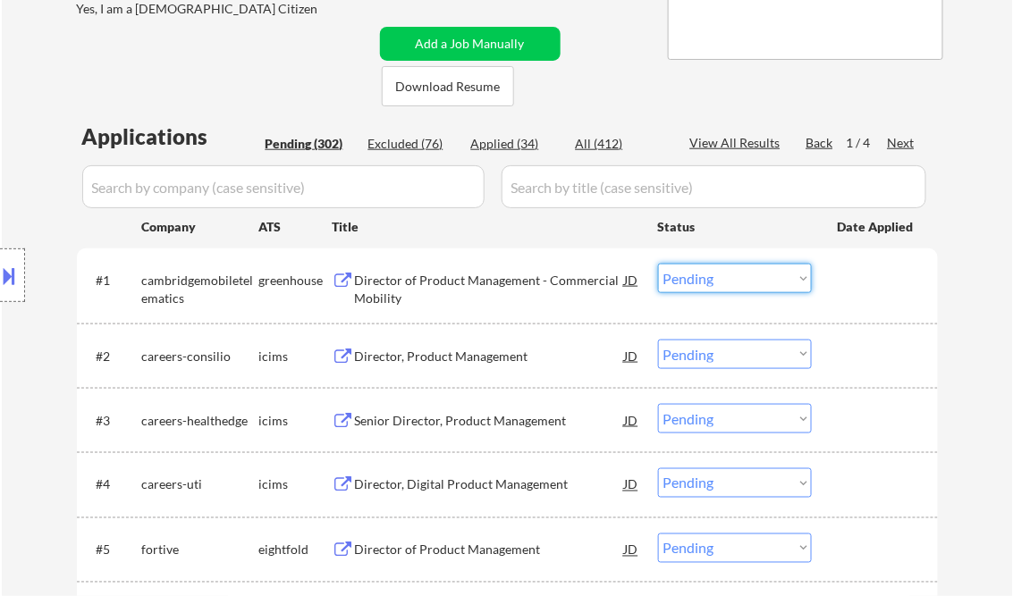
drag, startPoint x: 724, startPoint y: 278, endPoint x: 733, endPoint y: 290, distance: 14.7
click at [724, 278] on select "Choose an option... Pending Applied Excluded (Questions) Excluded (Expired) Exc…" at bounding box center [735, 279] width 154 height 30
click at [658, 264] on select "Choose an option... Pending Applied Excluded (Questions) Excluded (Expired) Exc…" at bounding box center [735, 279] width 154 height 30
select select ""pending""
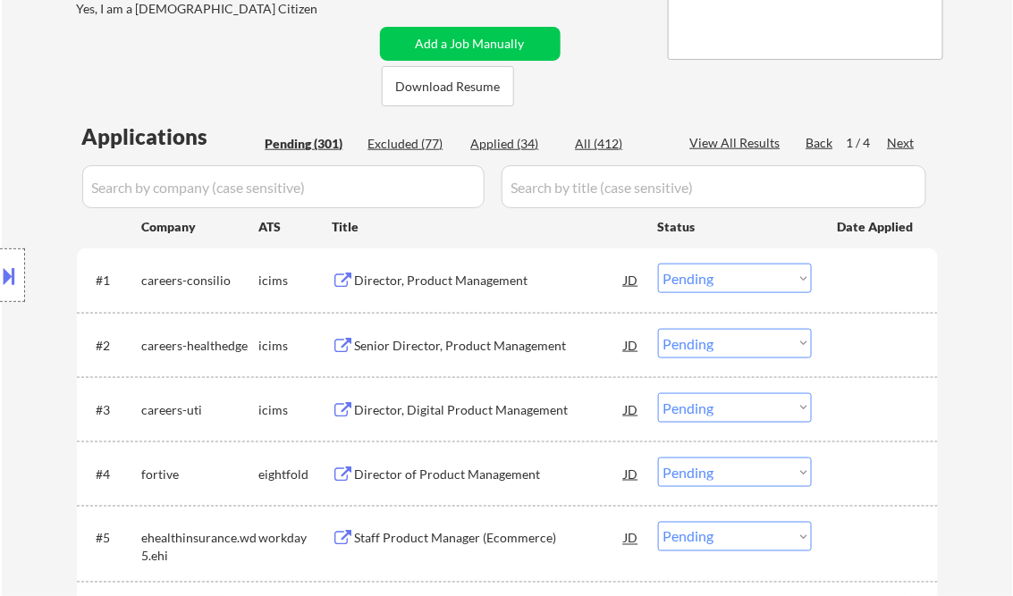
click at [454, 288] on div "Director, Product Management" at bounding box center [490, 281] width 270 height 18
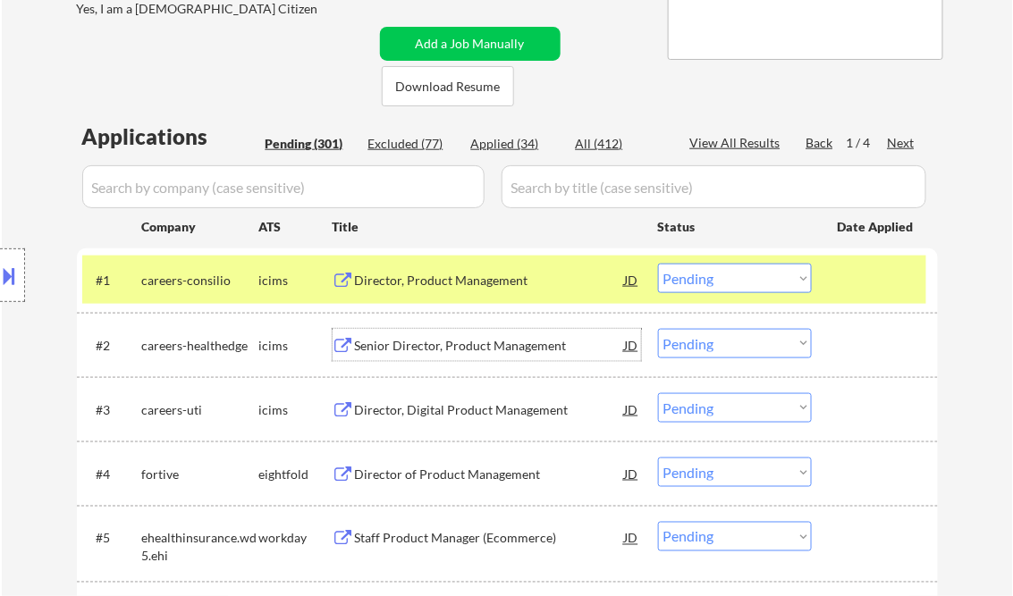
click at [456, 338] on div "Senior Director, Product Management" at bounding box center [490, 346] width 270 height 18
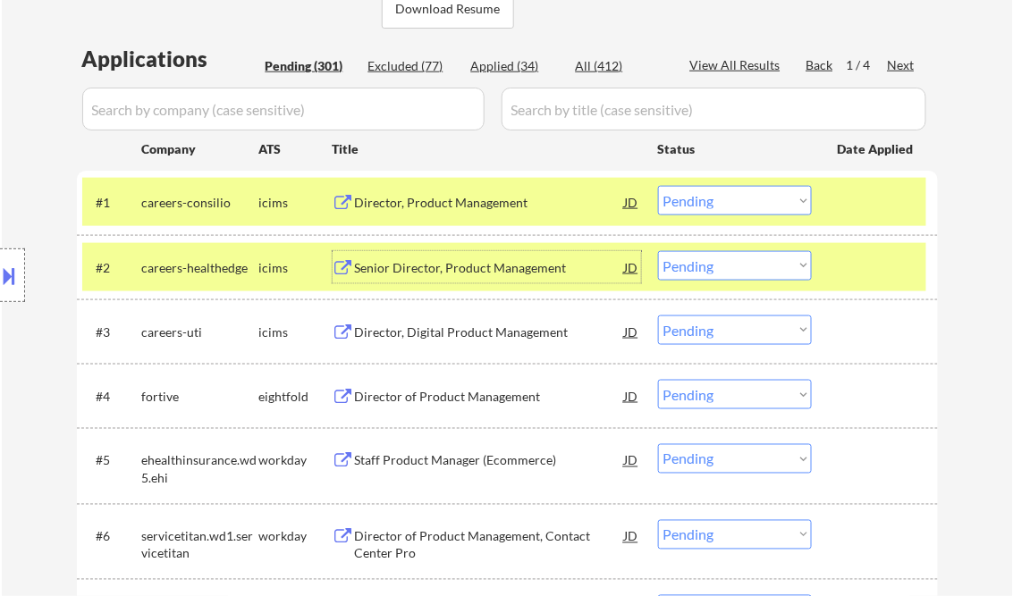
scroll to position [501, 0]
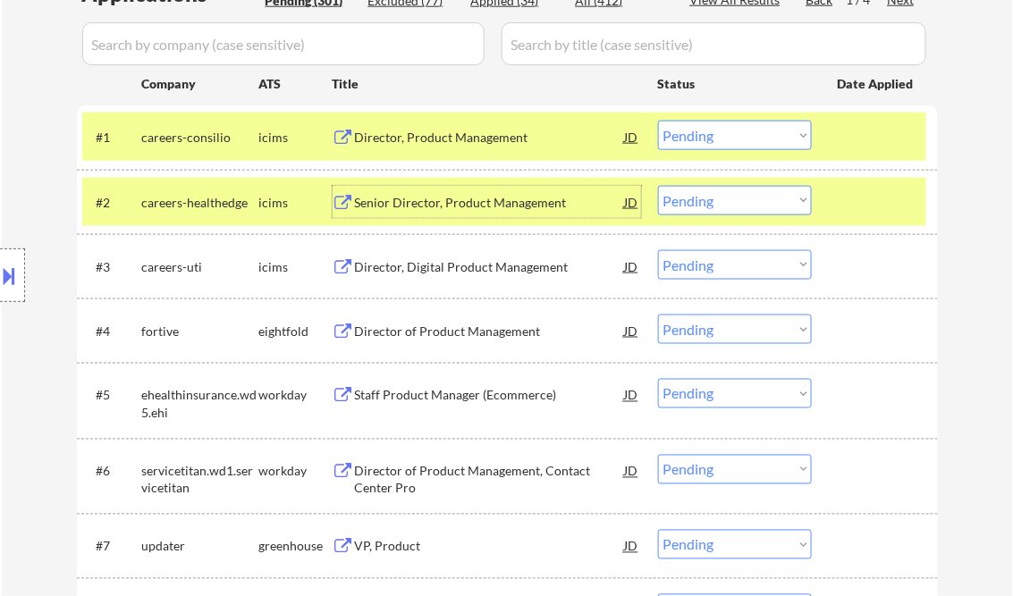
click at [446, 338] on div "Director of Product Management" at bounding box center [490, 332] width 270 height 18
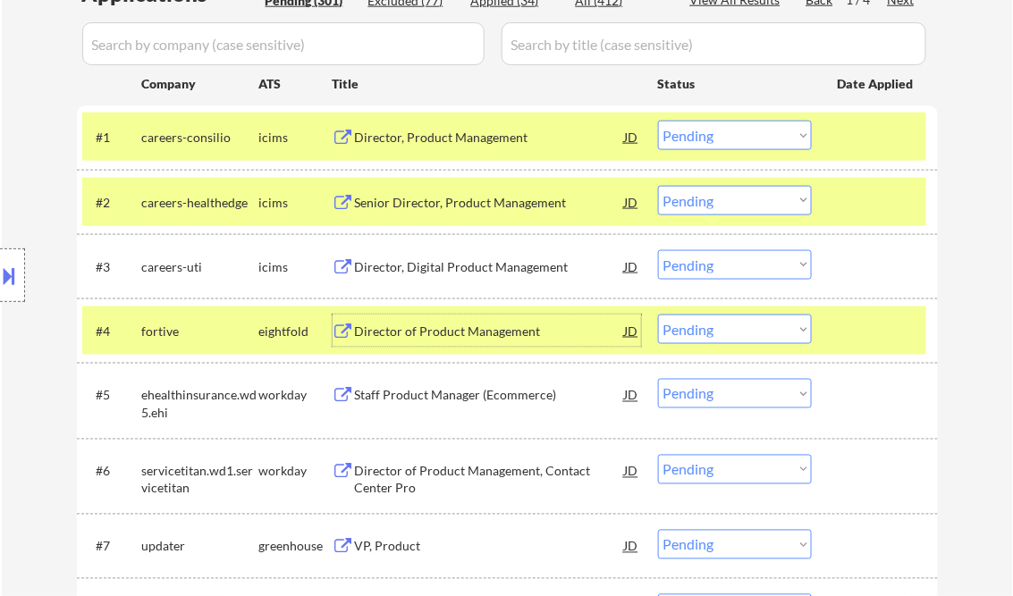
click at [418, 340] on div "Director of Product Management" at bounding box center [490, 332] width 270 height 18
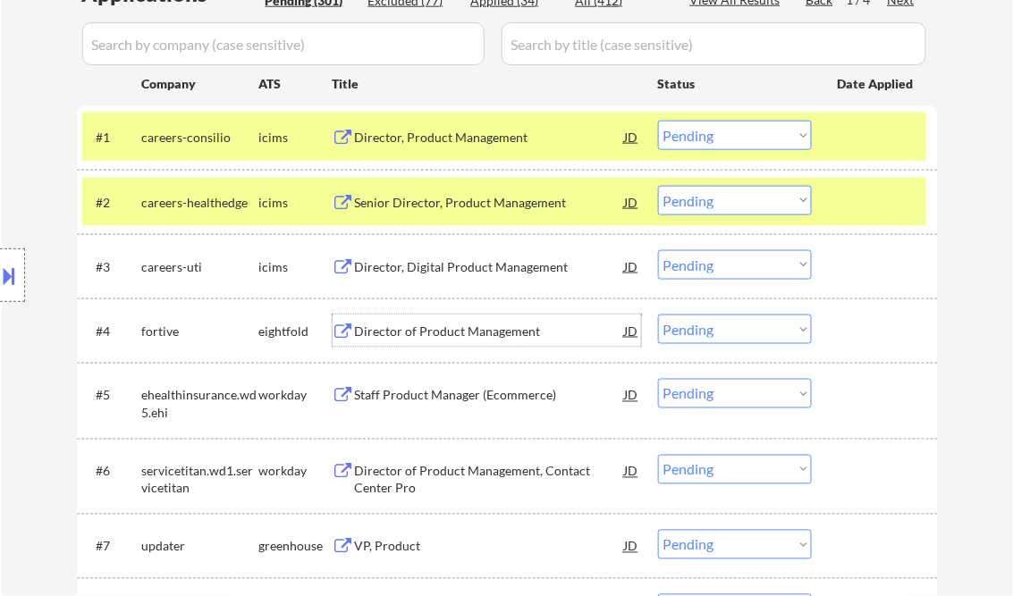
click at [732, 327] on select "Choose an option... Pending Applied Excluded (Questions) Excluded (Expired) Exc…" at bounding box center [735, 330] width 154 height 30
click at [658, 315] on select "Choose an option... Pending Applied Excluded (Questions) Excluded (Expired) Exc…" at bounding box center [735, 330] width 154 height 30
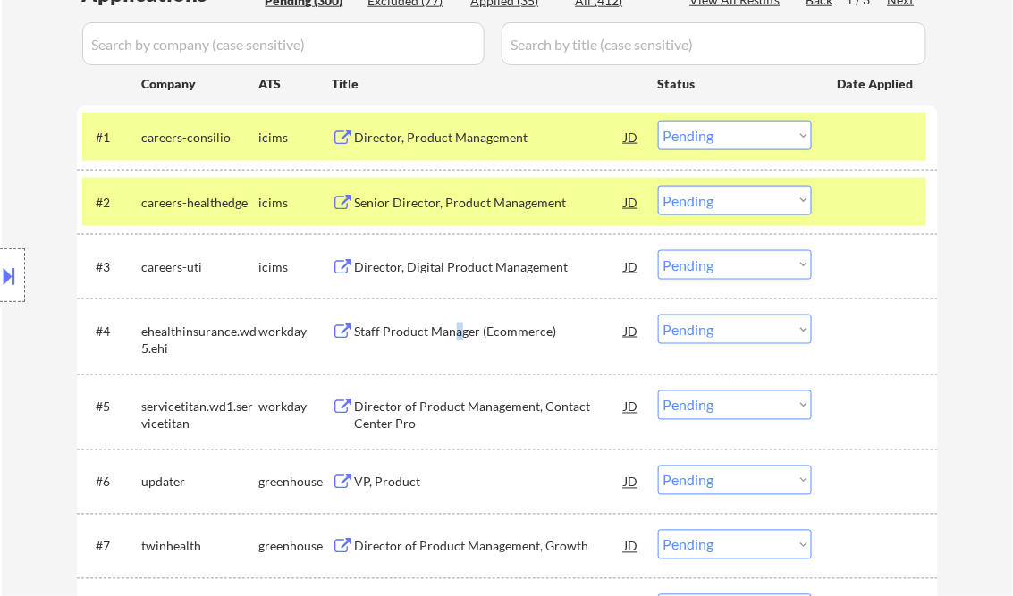
click at [458, 331] on div "Staff Product Manager (Ecommerce)" at bounding box center [490, 332] width 270 height 18
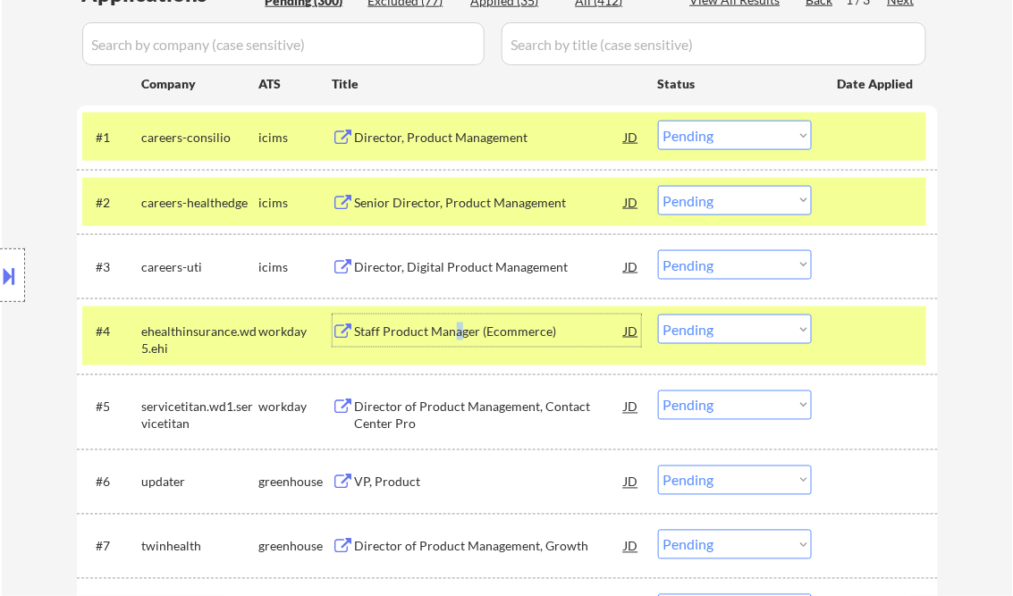
click at [506, 338] on div "Staff Product Manager (Ecommerce)" at bounding box center [490, 332] width 270 height 18
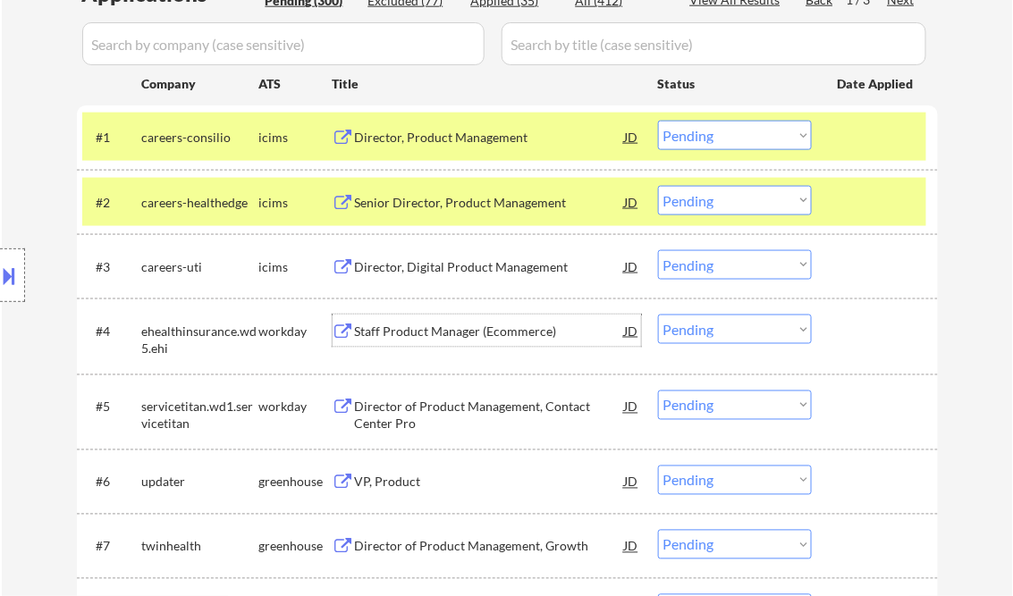
click at [738, 331] on select "Choose an option... Pending Applied Excluded (Questions) Excluded (Expired) Exc…" at bounding box center [735, 330] width 154 height 30
click at [658, 315] on select "Choose an option... Pending Applied Excluded (Questions) Excluded (Expired) Exc…" at bounding box center [735, 330] width 154 height 30
click at [847, 127] on div at bounding box center [877, 137] width 79 height 32
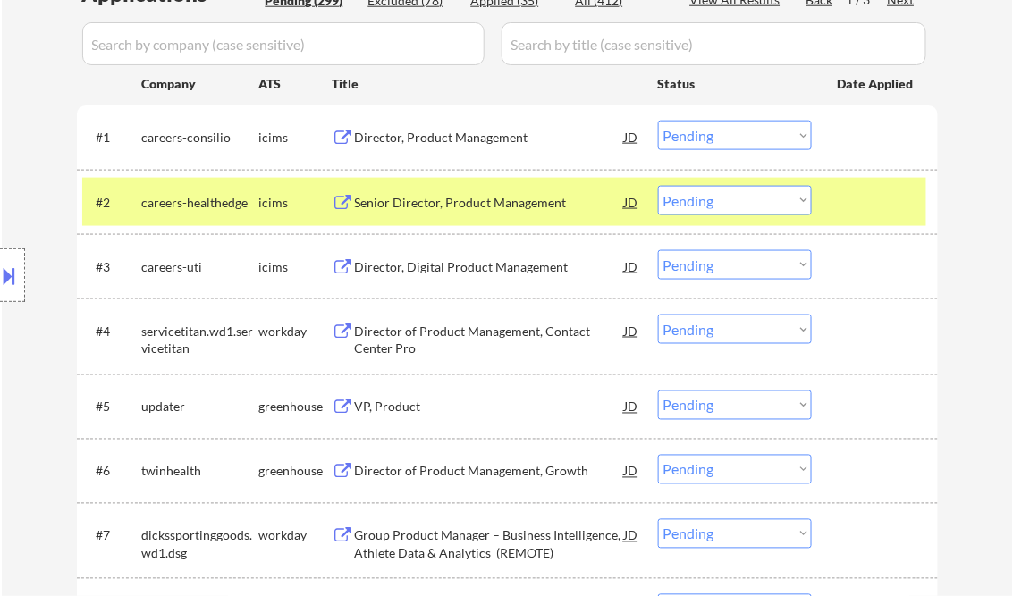
click at [853, 208] on div at bounding box center [877, 202] width 79 height 32
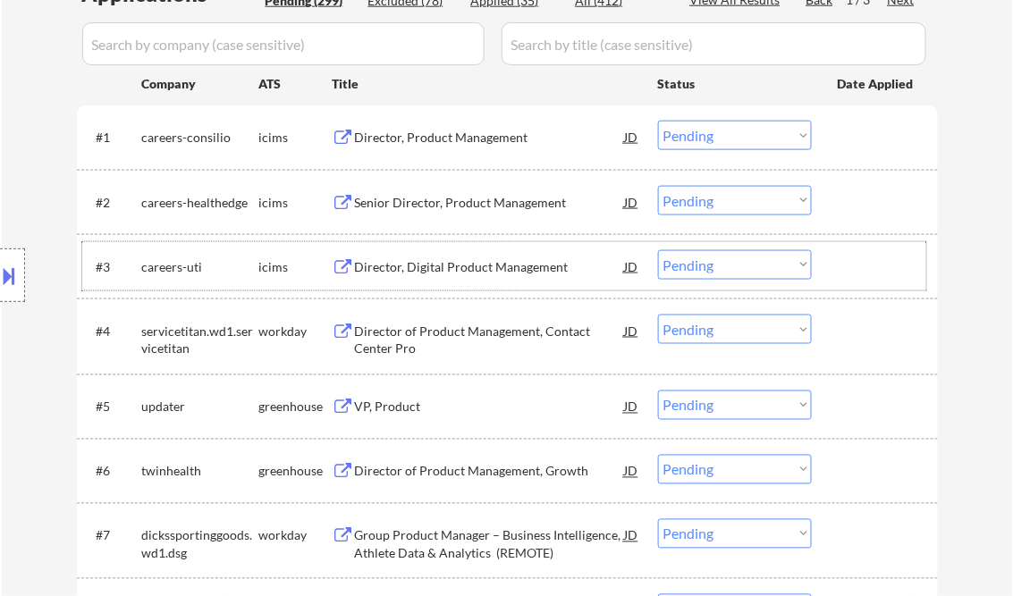
click at [856, 267] on div at bounding box center [877, 266] width 79 height 32
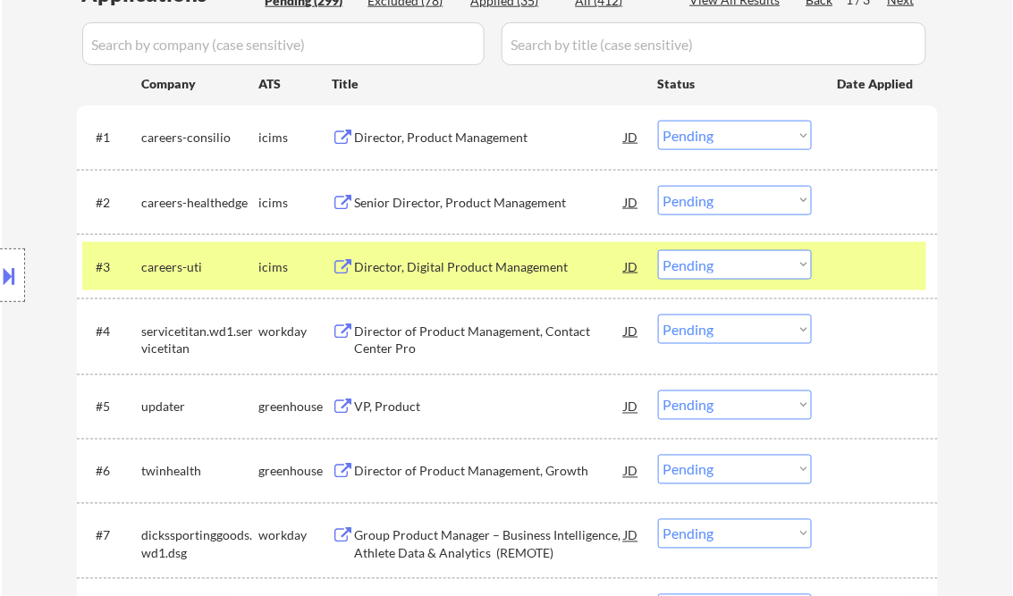
click at [465, 344] on div "Director of Product Management, Contact Center Pro" at bounding box center [490, 340] width 270 height 35
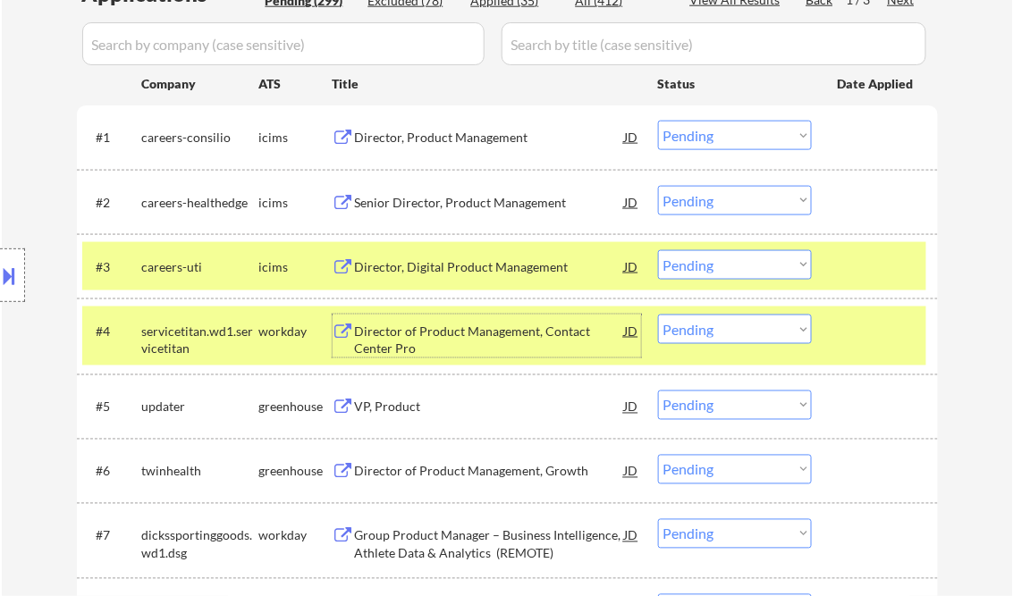
drag, startPoint x: 708, startPoint y: 333, endPoint x: 716, endPoint y: 340, distance: 10.8
click at [708, 333] on select "Choose an option... Pending Applied Excluded (Questions) Excluded (Expired) Exc…" at bounding box center [735, 330] width 154 height 30
click at [658, 315] on select "Choose an option... Pending Applied Excluded (Questions) Excluded (Expired) Exc…" at bounding box center [735, 330] width 154 height 30
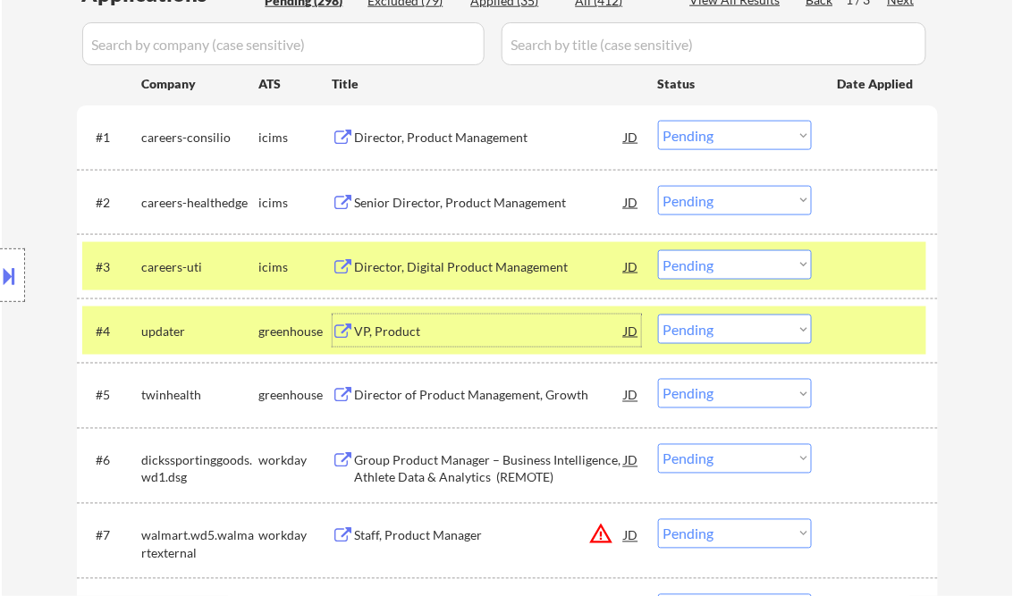
click at [489, 336] on div "VP, Product" at bounding box center [490, 332] width 270 height 18
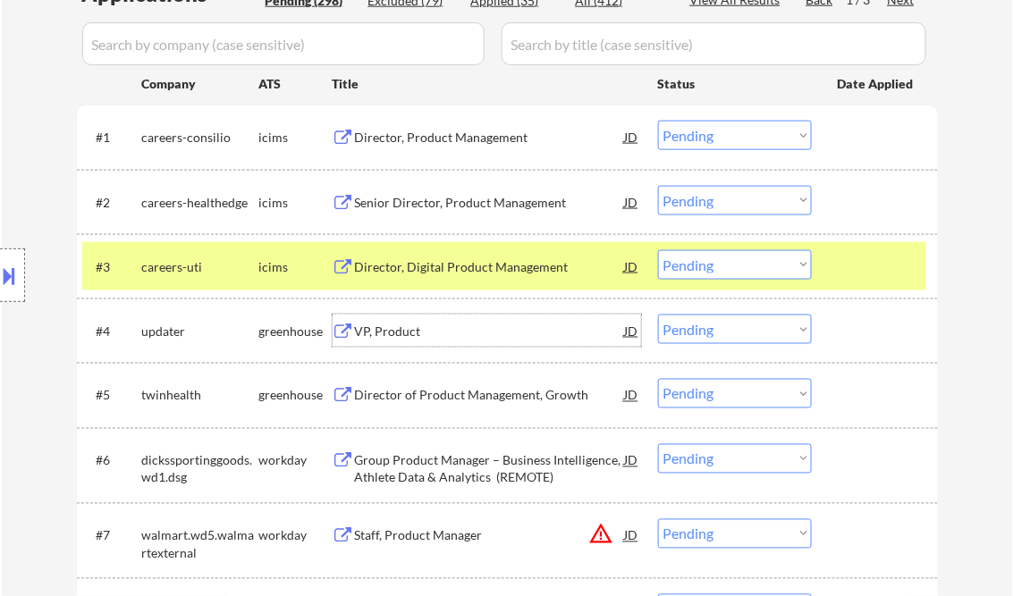
click at [744, 334] on select "Choose an option... Pending Applied Excluded (Questions) Excluded (Expired) Exc…" at bounding box center [735, 330] width 154 height 30
click at [658, 315] on select "Choose an option... Pending Applied Excluded (Questions) Excluded (Expired) Exc…" at bounding box center [735, 330] width 154 height 30
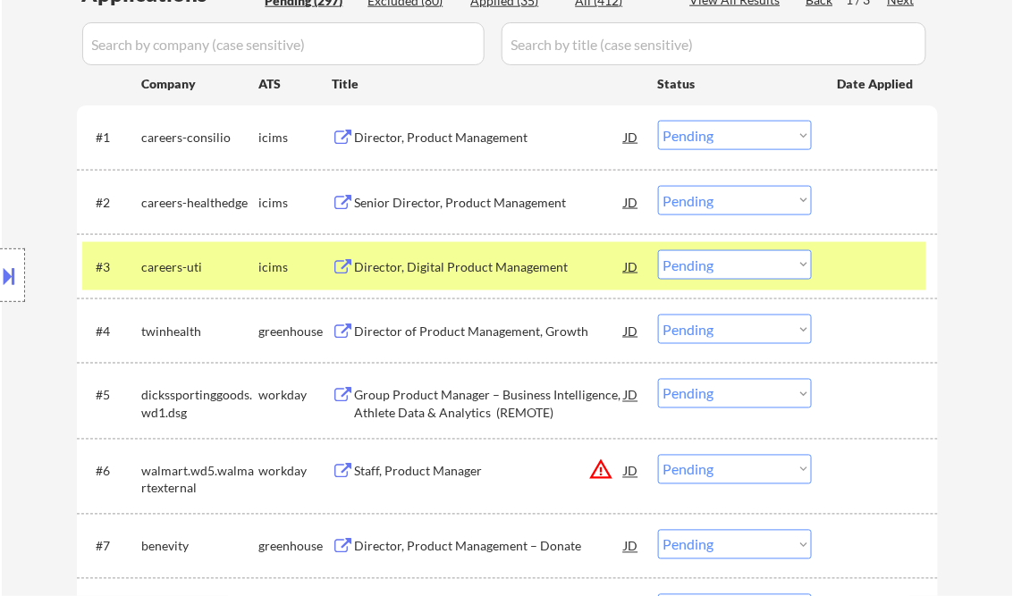
click at [445, 328] on div "Director of Product Management, Growth" at bounding box center [490, 332] width 270 height 18
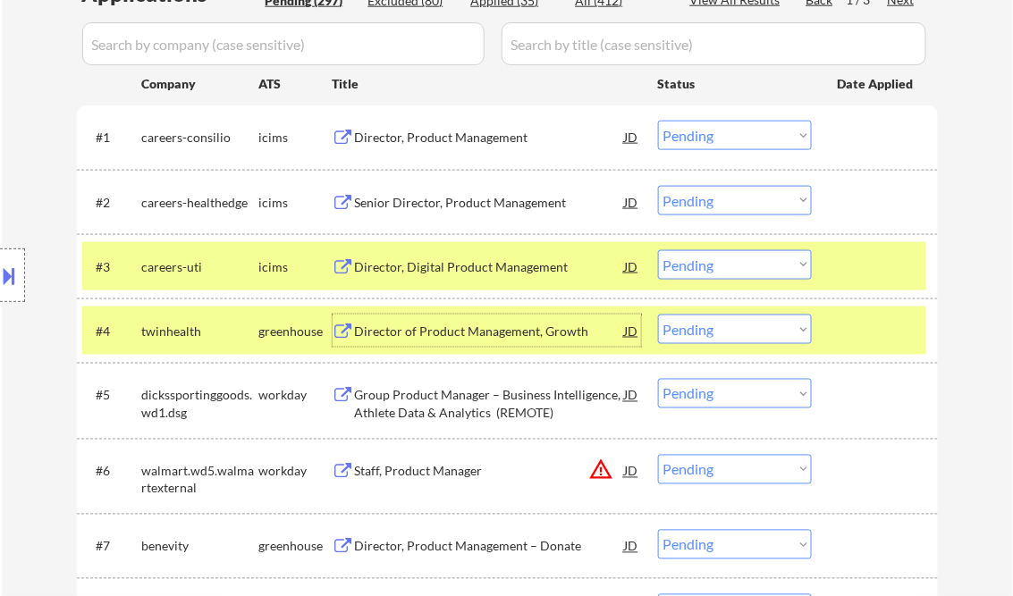
click at [772, 323] on select "Choose an option... Pending Applied Excluded (Questions) Excluded (Expired) Exc…" at bounding box center [735, 330] width 154 height 30
click at [658, 315] on select "Choose an option... Pending Applied Excluded (Questions) Excluded (Expired) Exc…" at bounding box center [735, 330] width 154 height 30
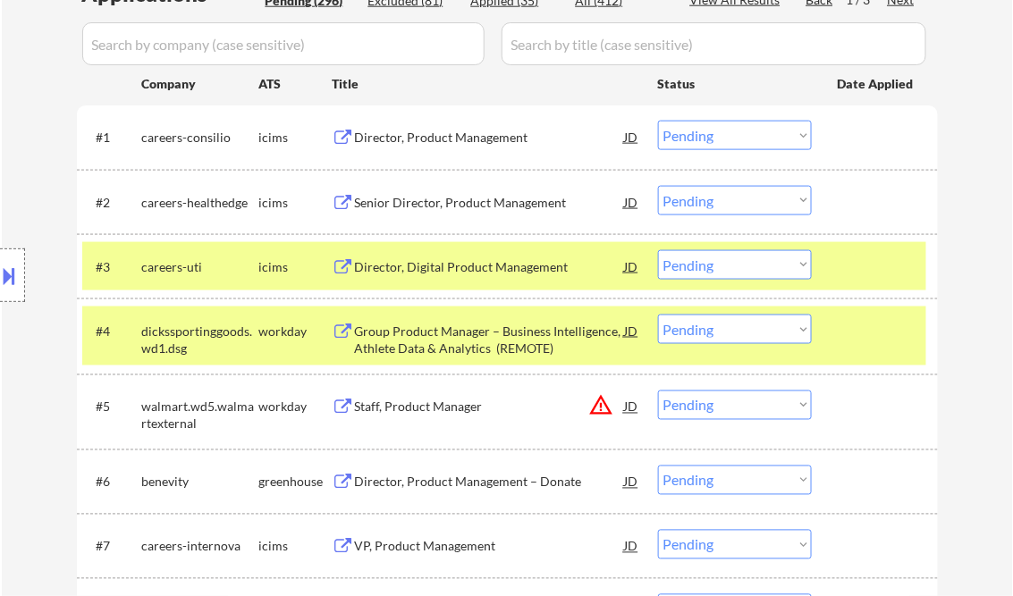
click at [489, 329] on div "Group Product Manager – Business Intelligence, Athlete Data & Analytics (REMOTE)" at bounding box center [490, 340] width 270 height 35
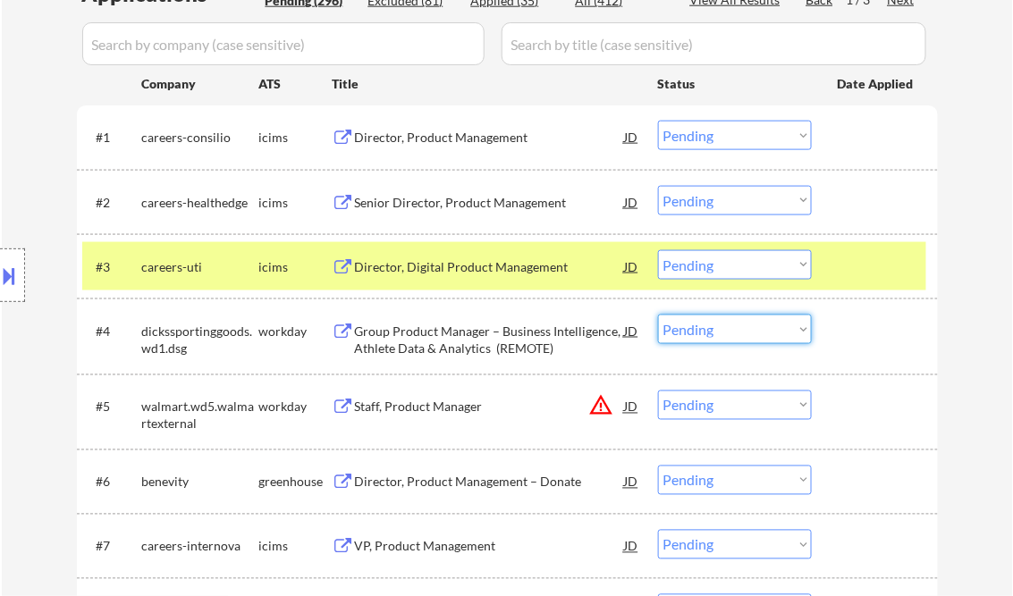
drag, startPoint x: 746, startPoint y: 328, endPoint x: 747, endPoint y: 342, distance: 14.4
click at [746, 328] on select "Choose an option... Pending Applied Excluded (Questions) Excluded (Expired) Exc…" at bounding box center [735, 330] width 154 height 30
click at [658, 315] on select "Choose an option... Pending Applied Excluded (Questions) Excluded (Expired) Exc…" at bounding box center [735, 330] width 154 height 30
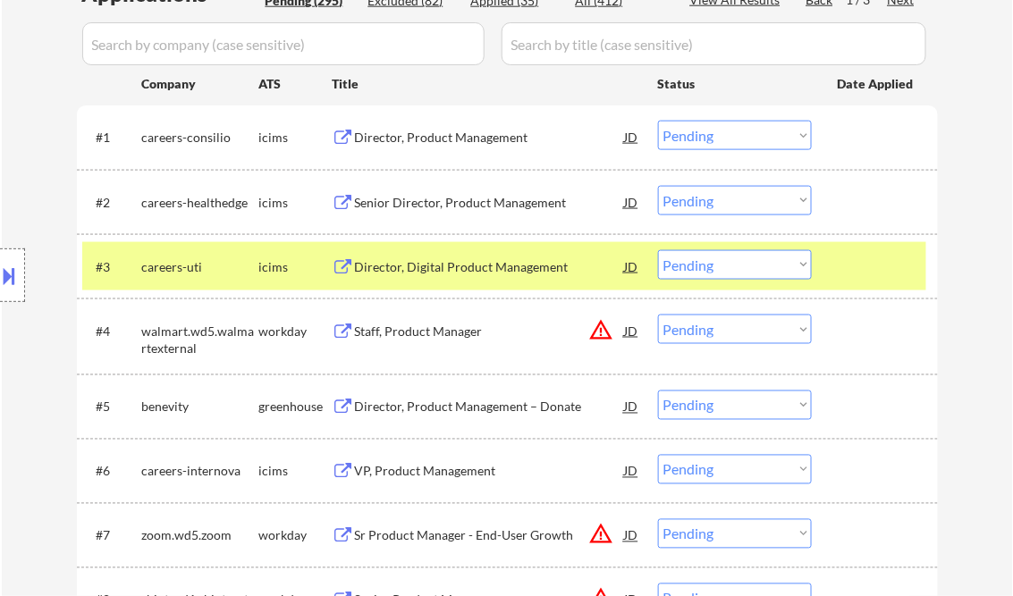
click at [480, 329] on div "Staff, Product Manager" at bounding box center [490, 332] width 270 height 18
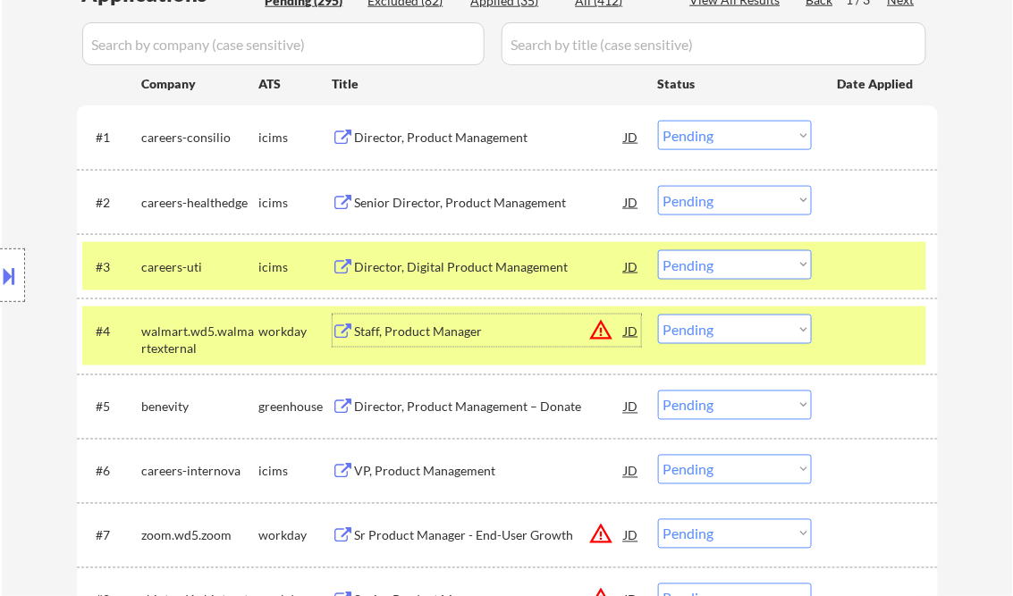
click at [747, 335] on select "Choose an option... Pending Applied Excluded (Questions) Excluded (Expired) Exc…" at bounding box center [735, 330] width 154 height 30
click at [658, 315] on select "Choose an option... Pending Applied Excluded (Questions) Excluded (Expired) Exc…" at bounding box center [735, 330] width 154 height 30
click at [838, 333] on div at bounding box center [877, 331] width 79 height 32
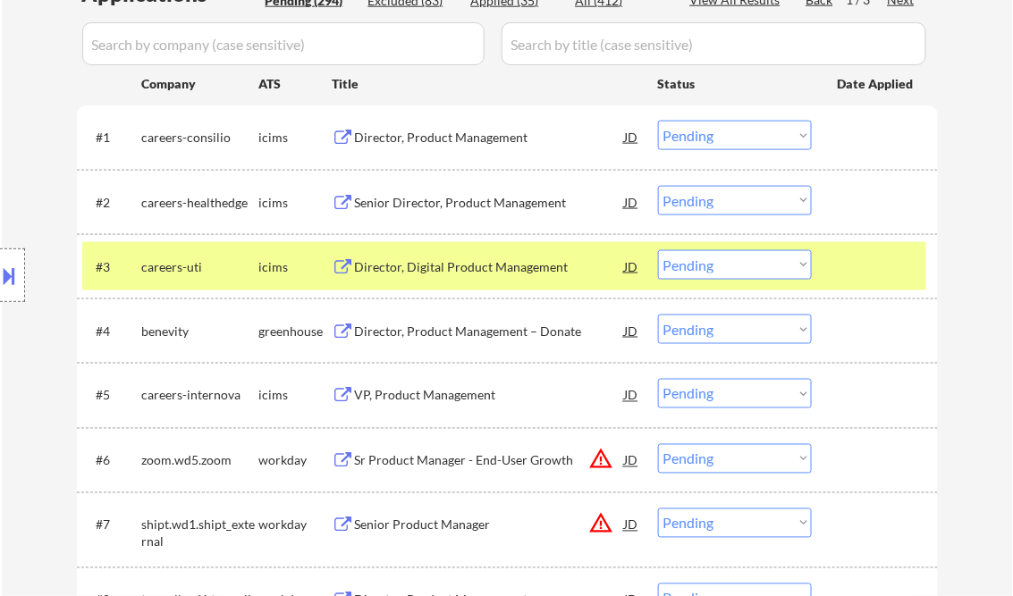
click at [434, 340] on div "Director, Product Management – Donate" at bounding box center [490, 332] width 270 height 18
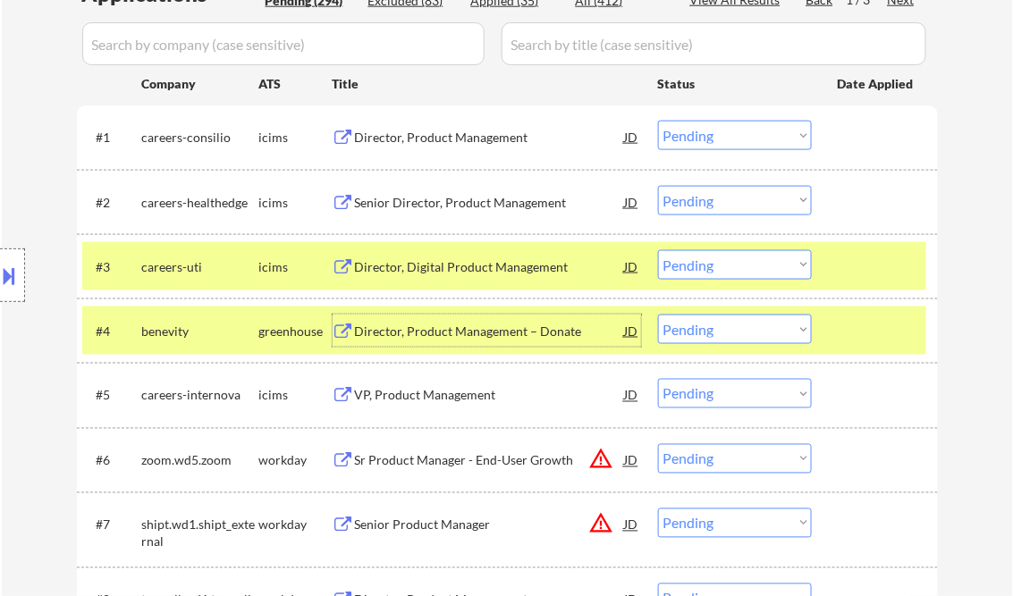
click at [747, 327] on select "Choose an option... Pending Applied Excluded (Questions) Excluded (Expired) Exc…" at bounding box center [735, 330] width 154 height 30
click at [658, 315] on select "Choose an option... Pending Applied Excluded (Questions) Excluded (Expired) Exc…" at bounding box center [735, 330] width 154 height 30
click at [842, 331] on div at bounding box center [877, 331] width 79 height 32
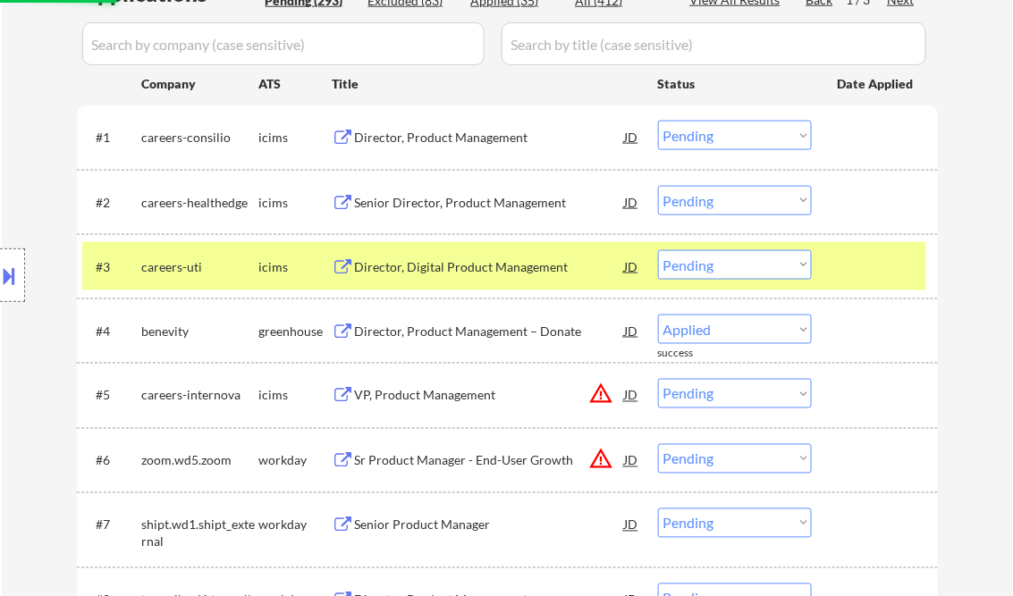
select select ""pending""
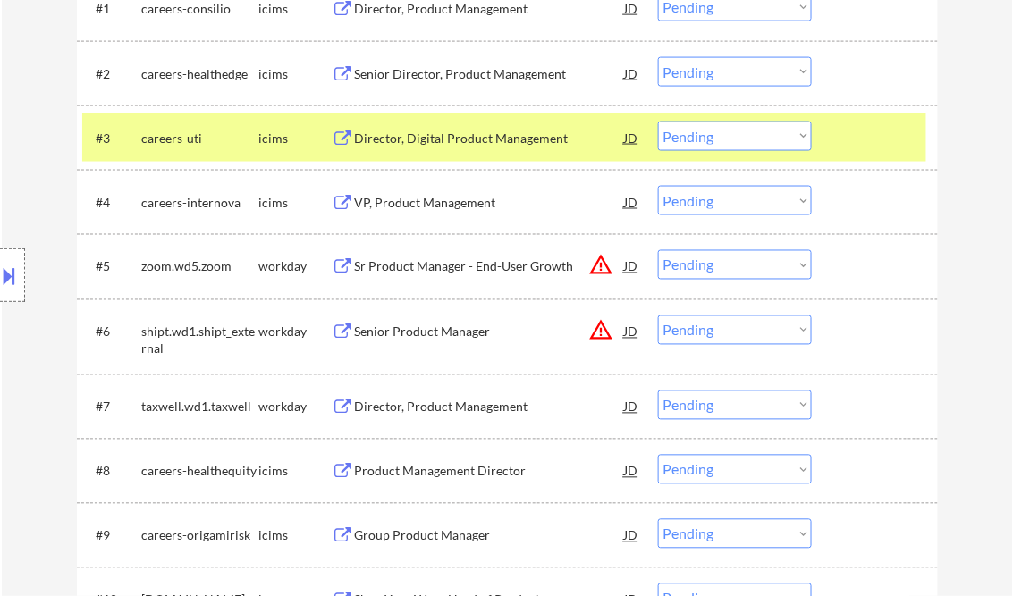
scroll to position [644, 0]
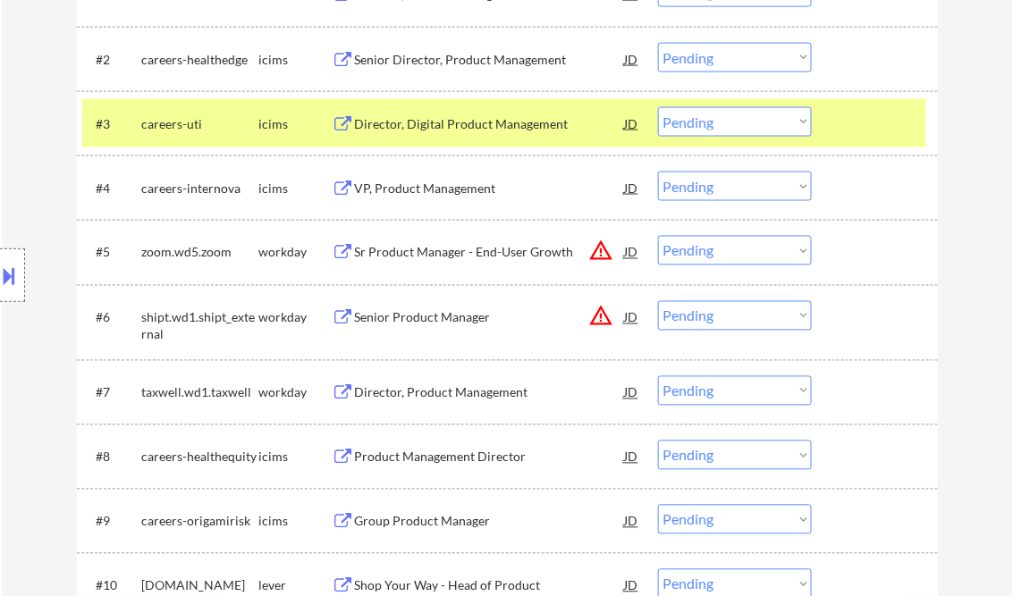
click at [421, 251] on div "Sr Product Manager - End-User Growth" at bounding box center [490, 253] width 270 height 18
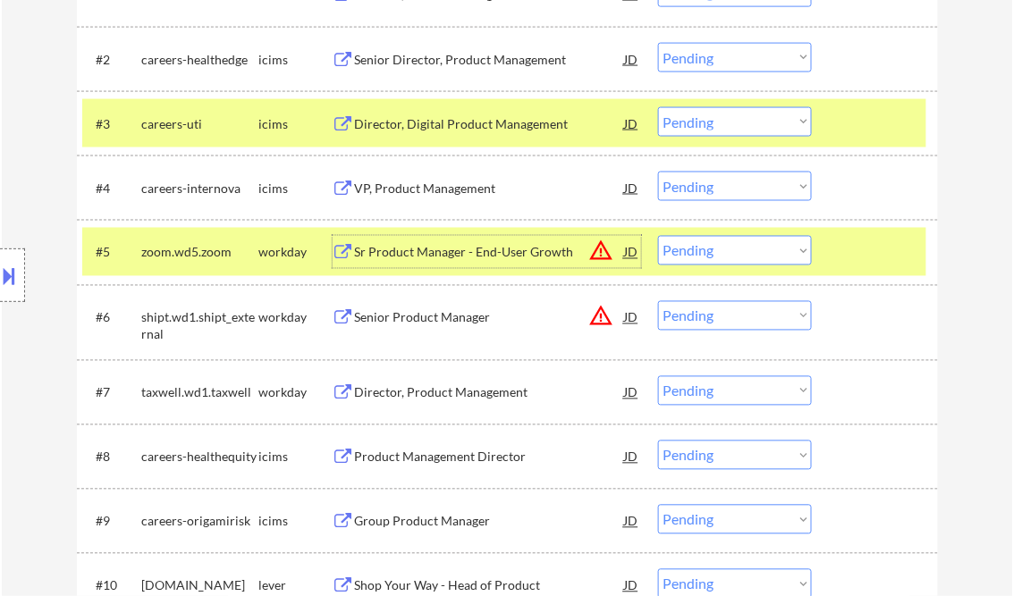
drag, startPoint x: 712, startPoint y: 256, endPoint x: 742, endPoint y: 265, distance: 31.7
click at [713, 256] on select "Choose an option... Pending Applied Excluded (Questions) Excluded (Expired) Exc…" at bounding box center [735, 251] width 154 height 30
click at [658, 236] on select "Choose an option... Pending Applied Excluded (Questions) Excluded (Expired) Exc…" at bounding box center [735, 251] width 154 height 30
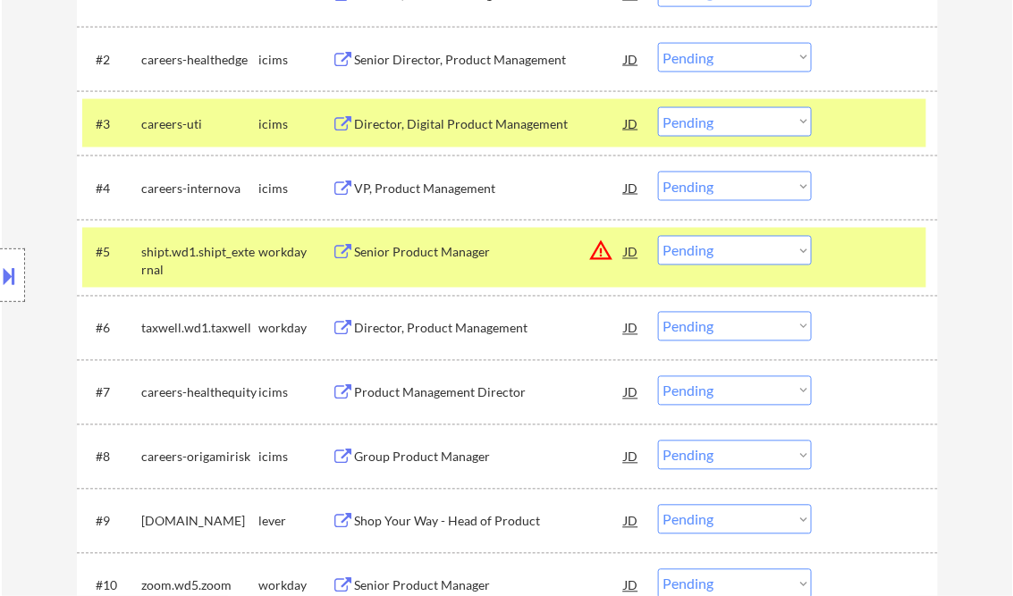
click at [442, 259] on div "Senior Product Manager" at bounding box center [490, 253] width 270 height 18
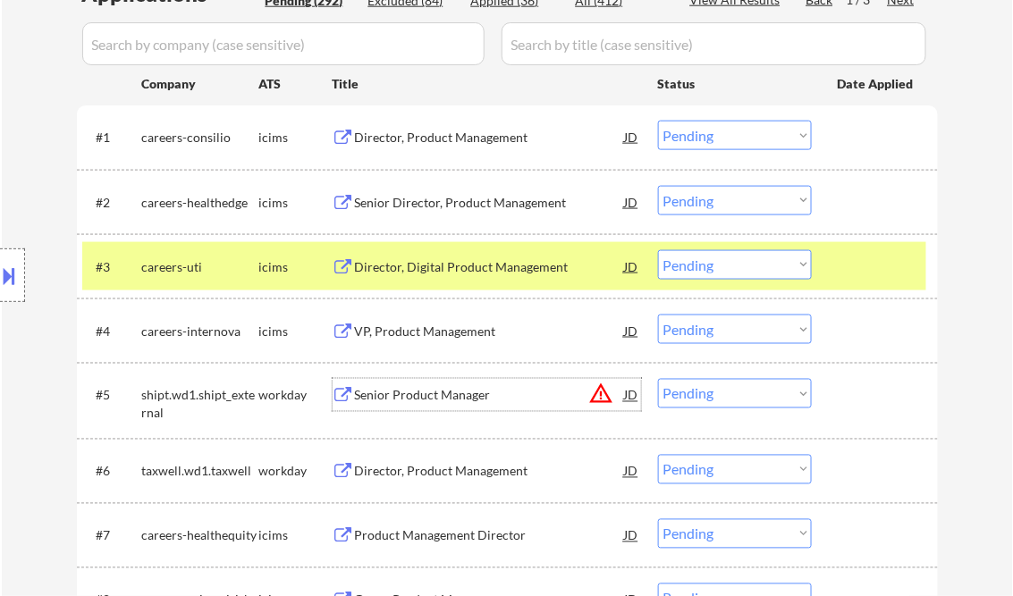
scroll to position [572, 0]
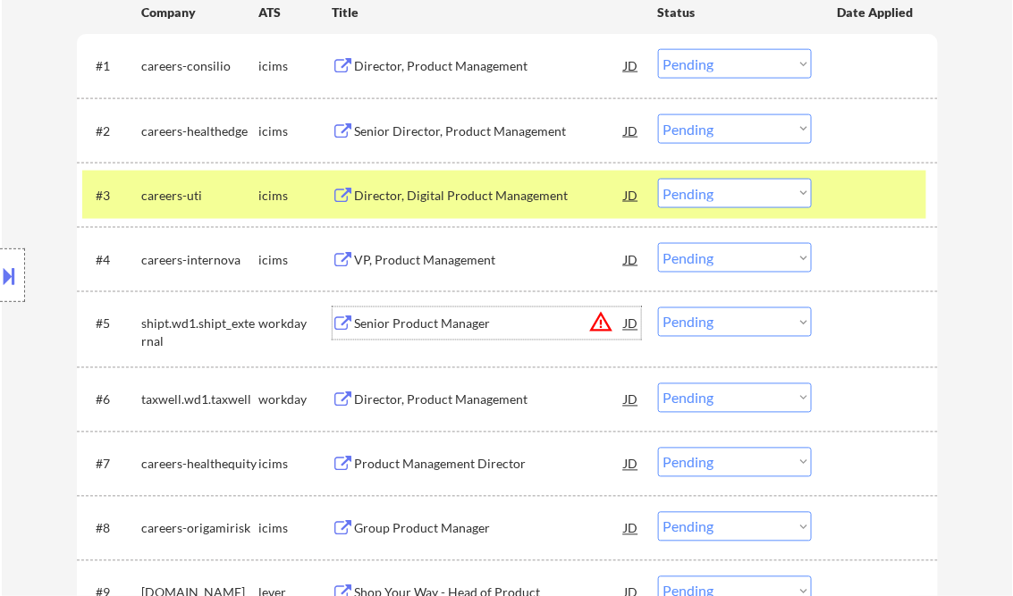
click at [723, 329] on select "Choose an option... Pending Applied Excluded (Questions) Excluded (Expired) Exc…" at bounding box center [735, 323] width 154 height 30
click at [658, 308] on select "Choose an option... Pending Applied Excluded (Questions) Excluded (Expired) Exc…" at bounding box center [735, 323] width 154 height 30
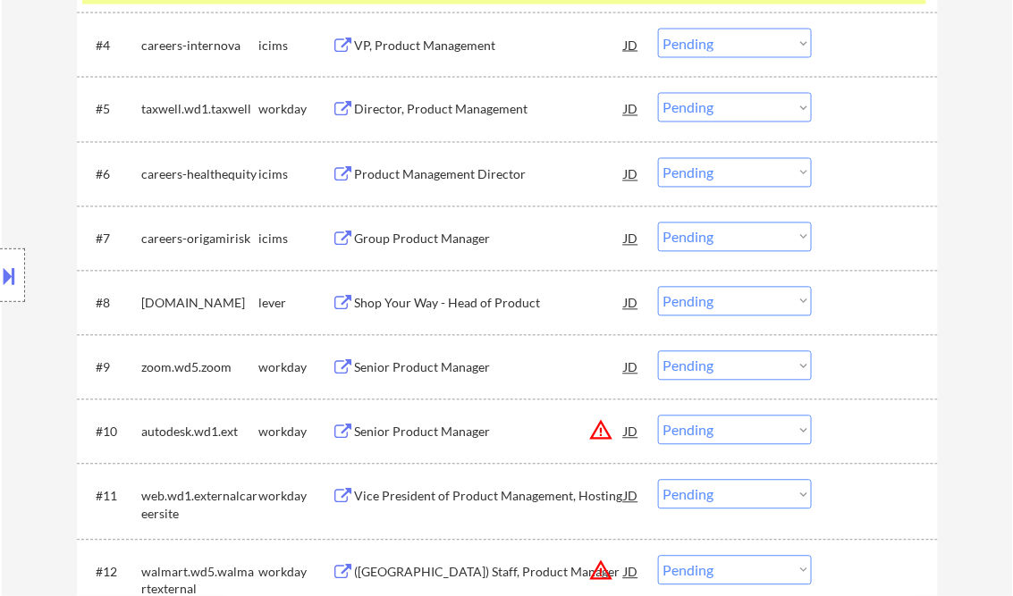
scroll to position [644, 0]
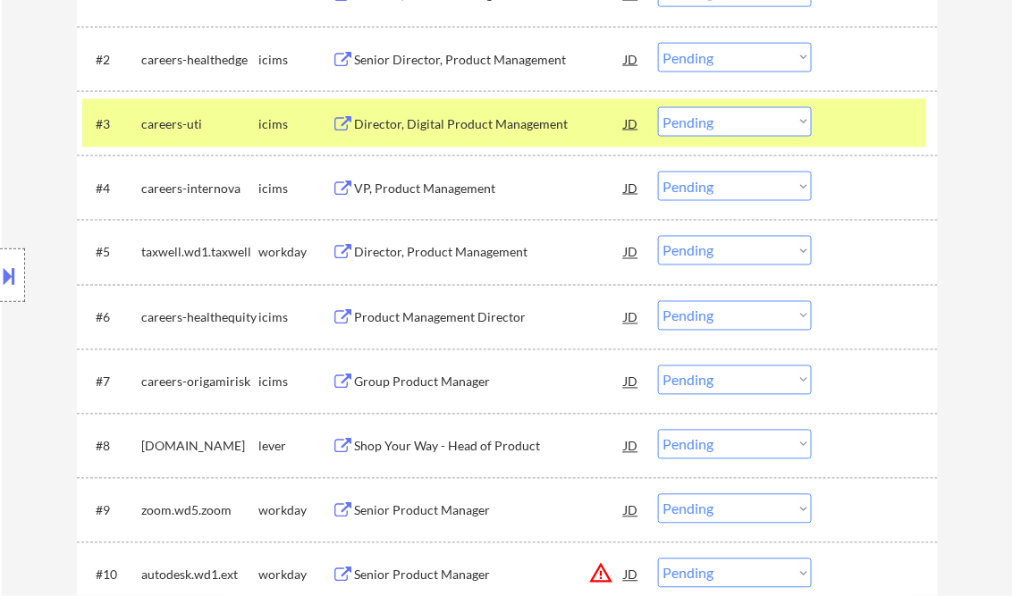
click at [458, 248] on div "Director, Product Management" at bounding box center [490, 253] width 270 height 18
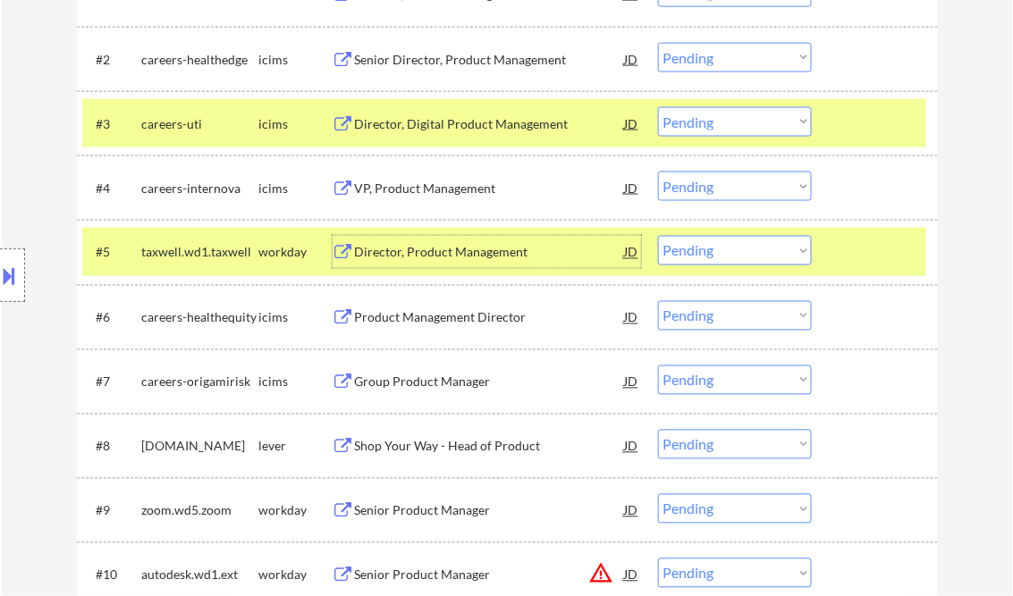
click at [436, 247] on div "Director, Product Management" at bounding box center [490, 253] width 270 height 18
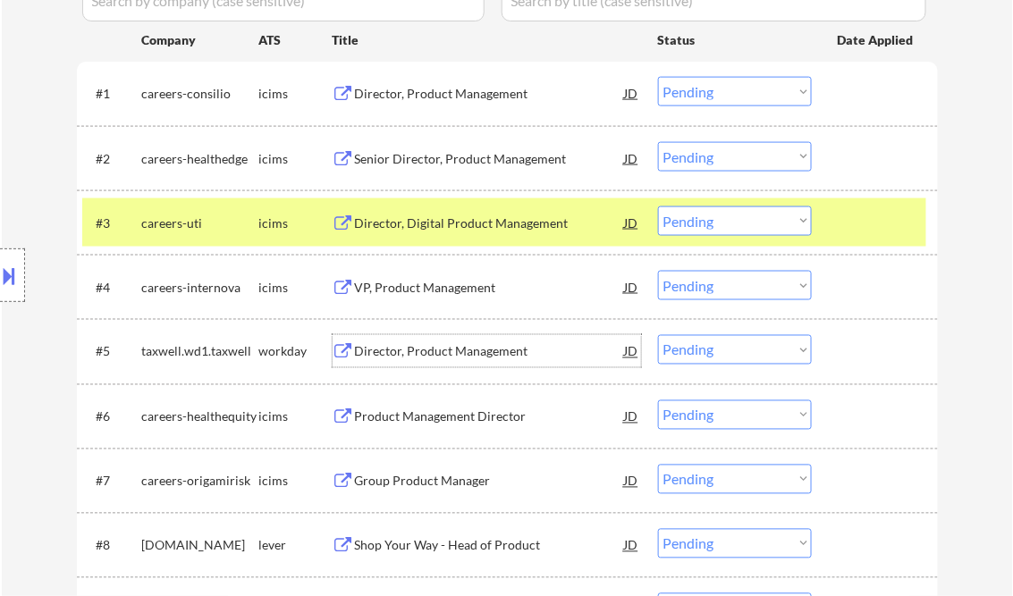
scroll to position [572, 0]
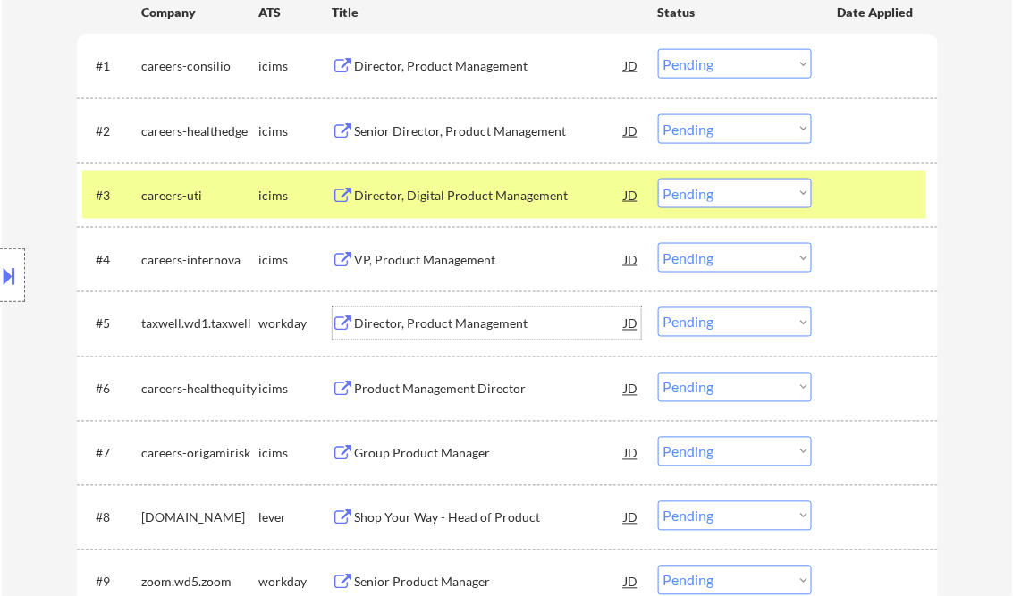
click at [723, 319] on select "Choose an option... Pending Applied Excluded (Questions) Excluded (Expired) Exc…" at bounding box center [735, 323] width 154 height 30
click at [658, 308] on select "Choose an option... Pending Applied Excluded (Questions) Excluded (Expired) Exc…" at bounding box center [735, 323] width 154 height 30
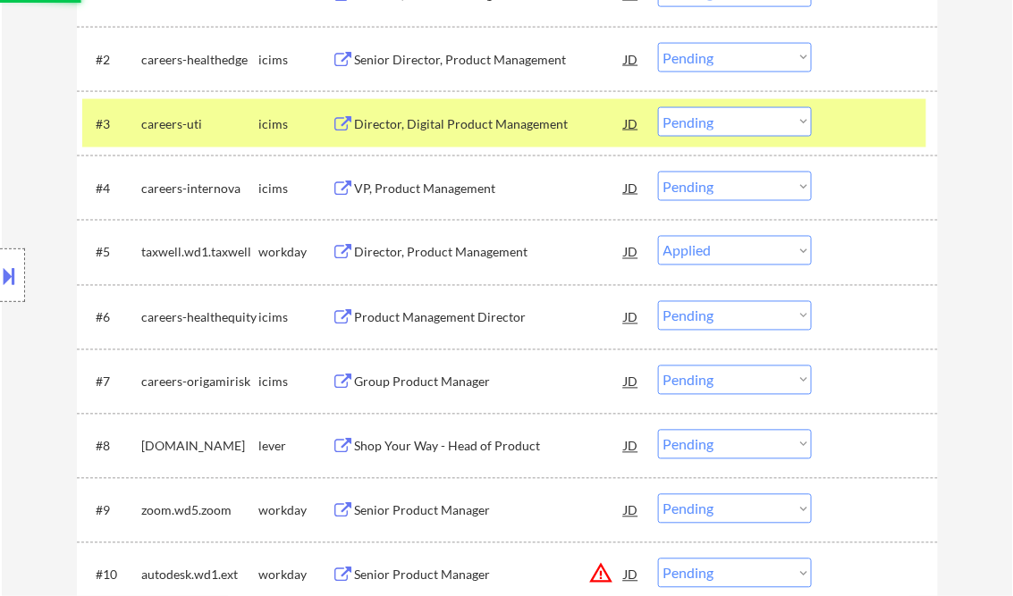
scroll to position [715, 0]
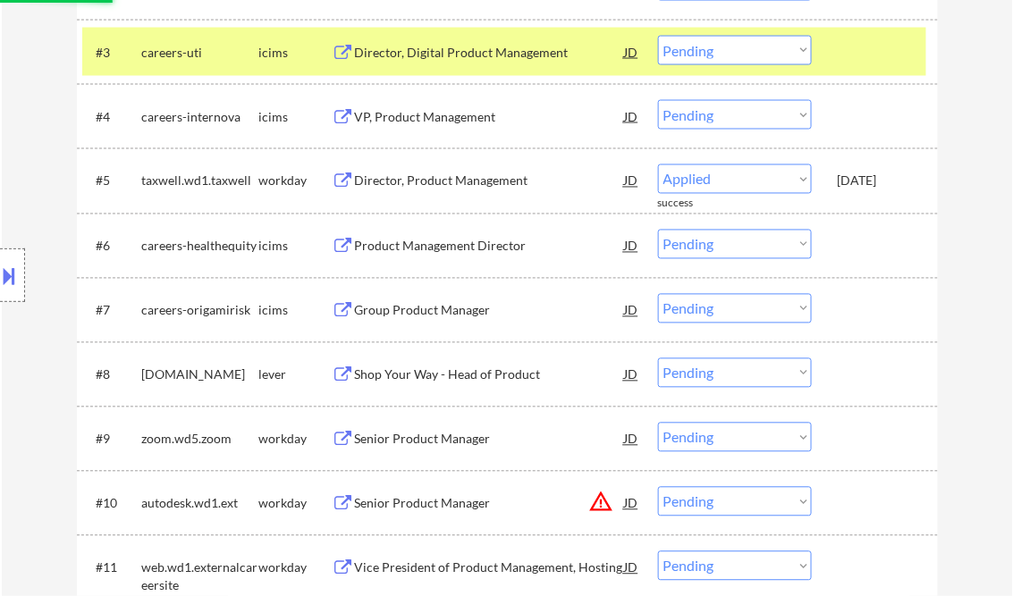
select select ""pending""
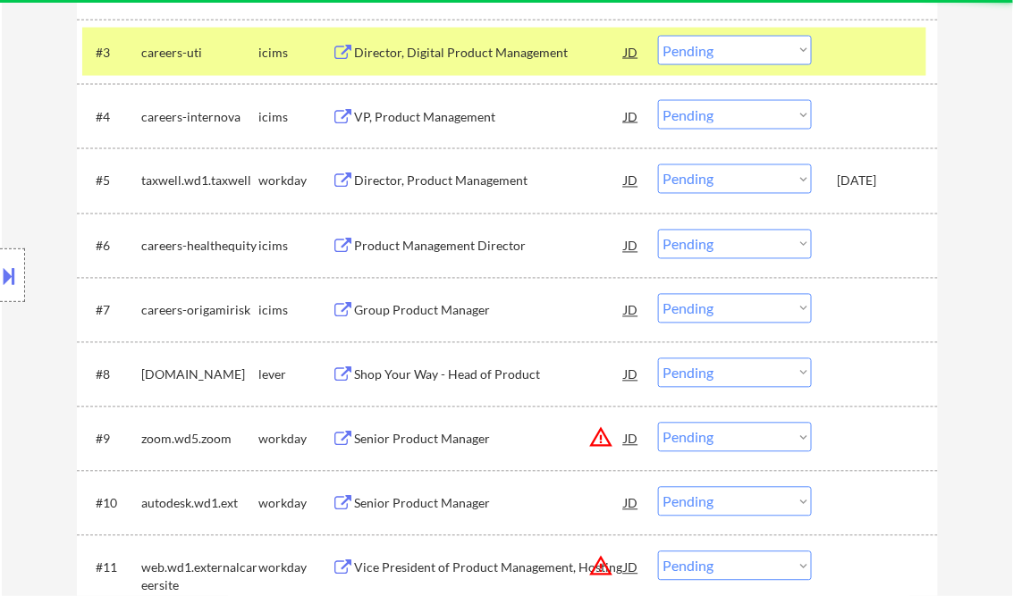
scroll to position [858, 0]
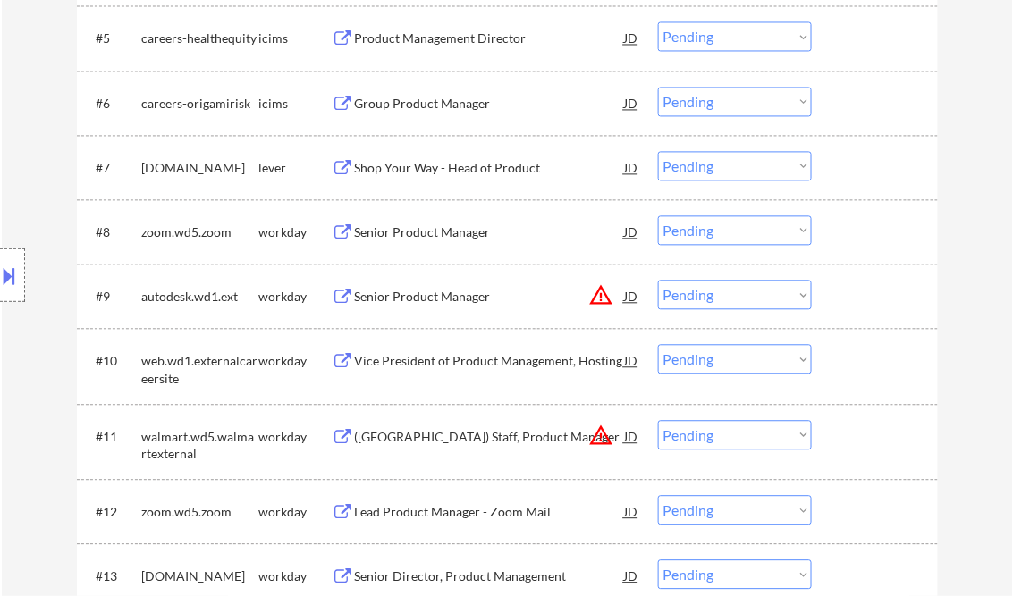
drag, startPoint x: 460, startPoint y: 232, endPoint x: 477, endPoint y: 226, distance: 18.1
click at [460, 232] on div "Senior Product Manager" at bounding box center [490, 233] width 270 height 18
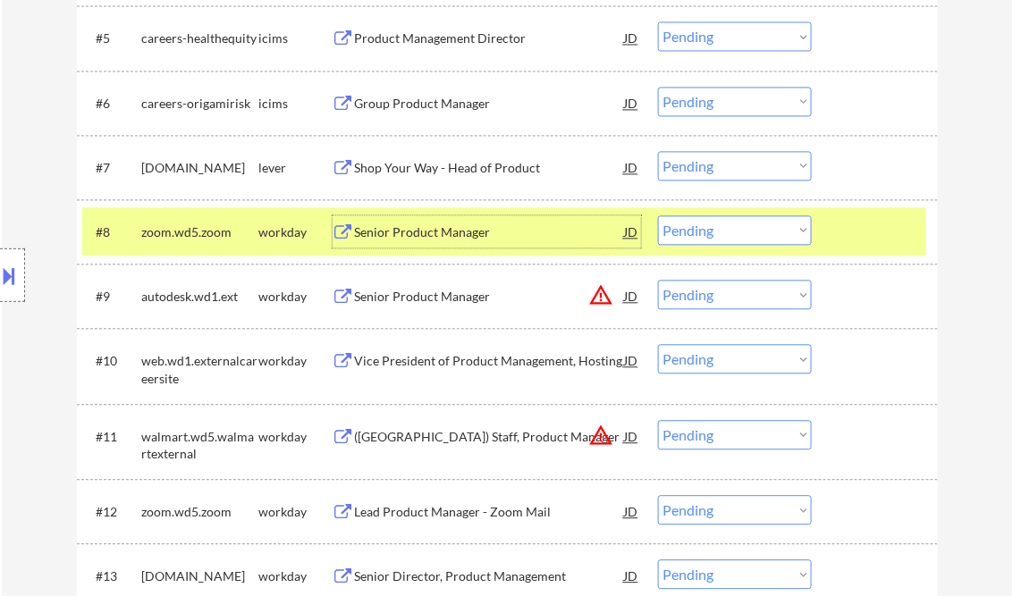
drag, startPoint x: 715, startPoint y: 226, endPoint x: 724, endPoint y: 240, distance: 16.9
click at [715, 226] on select "Choose an option... Pending Applied Excluded (Questions) Excluded (Expired) Exc…" at bounding box center [735, 230] width 154 height 30
click at [658, 215] on select "Choose an option... Pending Applied Excluded (Questions) Excluded (Expired) Exc…" at bounding box center [735, 230] width 154 height 30
select select ""pending""
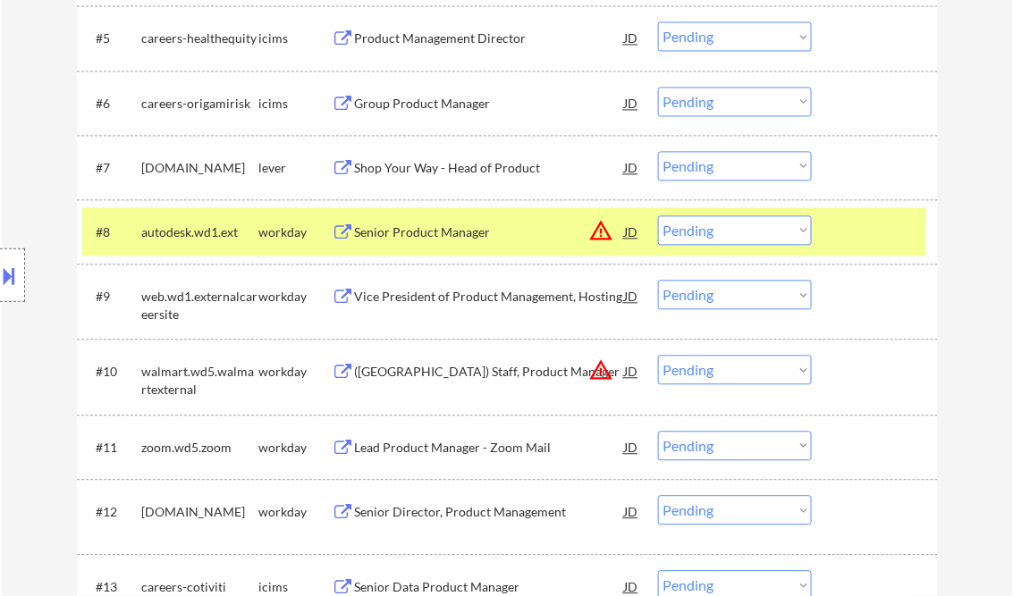
click at [451, 169] on div "Shop Your Way - Head of Product" at bounding box center [490, 168] width 270 height 18
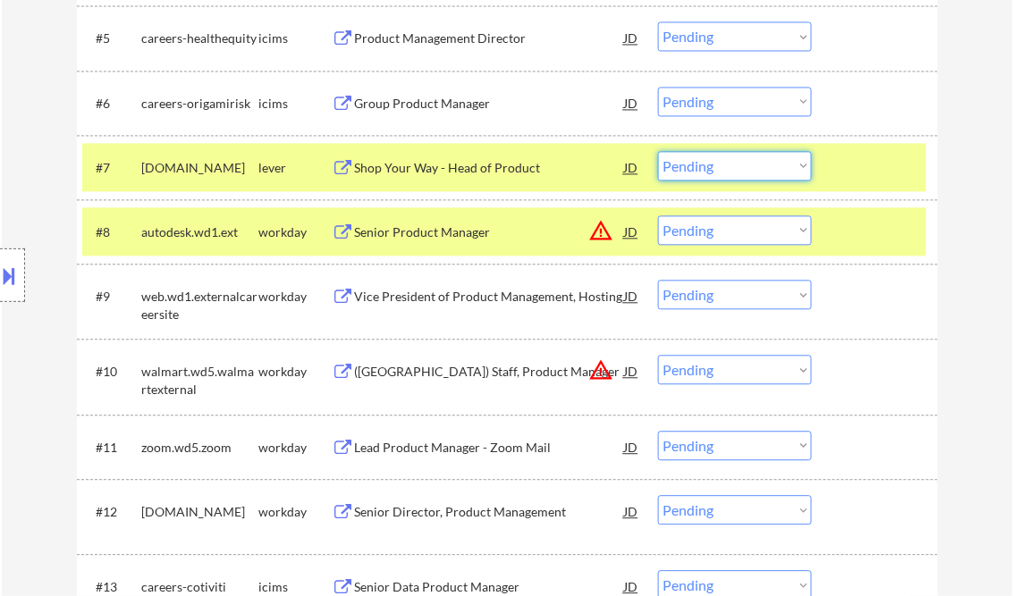
click at [722, 151] on select "Choose an option... Pending Applied Excluded (Questions) Excluded (Expired) Exc…" at bounding box center [735, 166] width 154 height 30
click at [658, 151] on select "Choose an option... Pending Applied Excluded (Questions) Excluded (Expired) Exc…" at bounding box center [735, 166] width 154 height 30
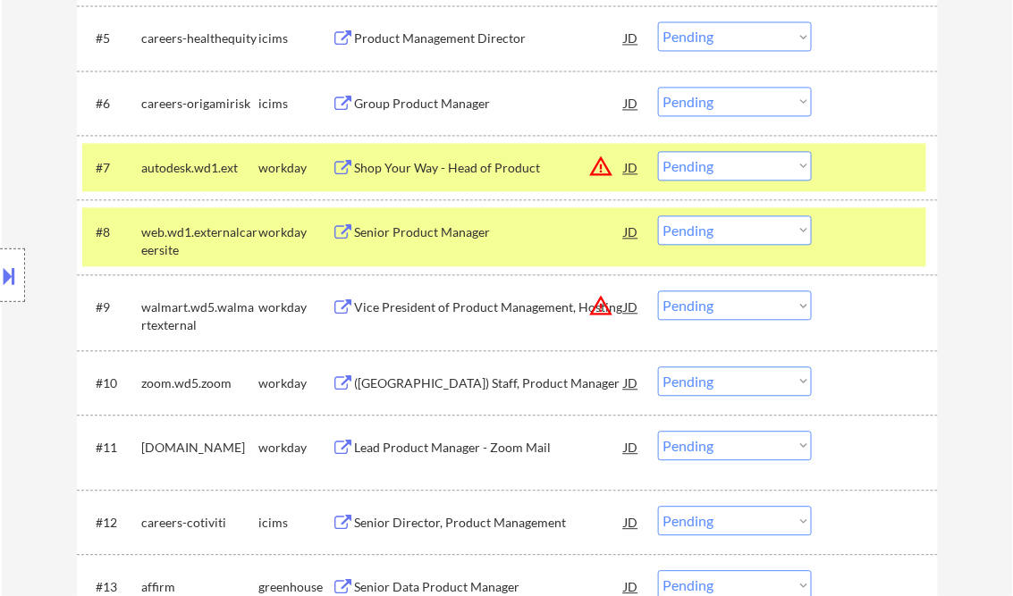
click at [876, 160] on div at bounding box center [877, 167] width 79 height 32
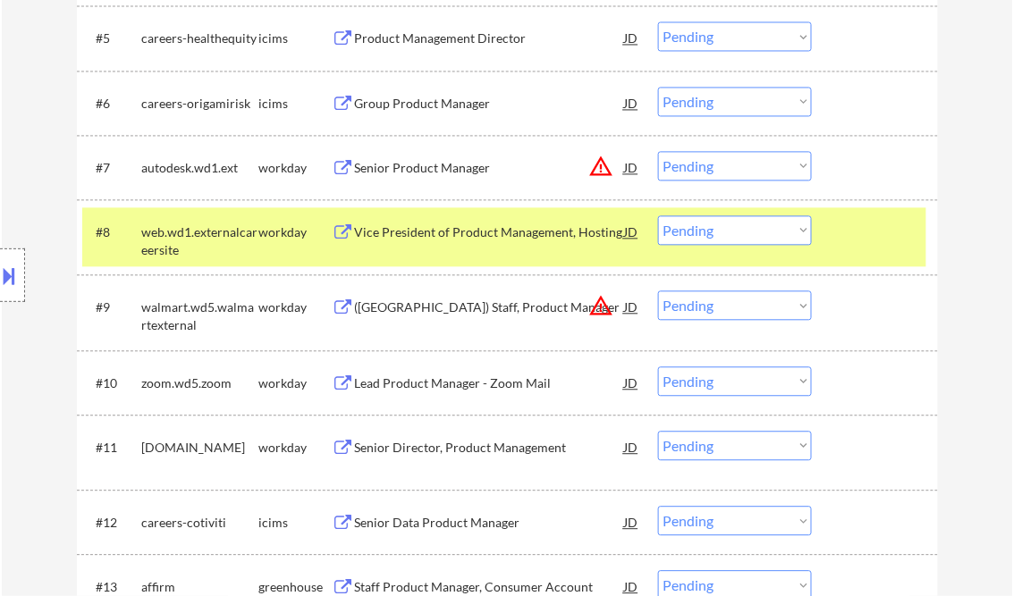
click at [882, 243] on div at bounding box center [877, 231] width 79 height 32
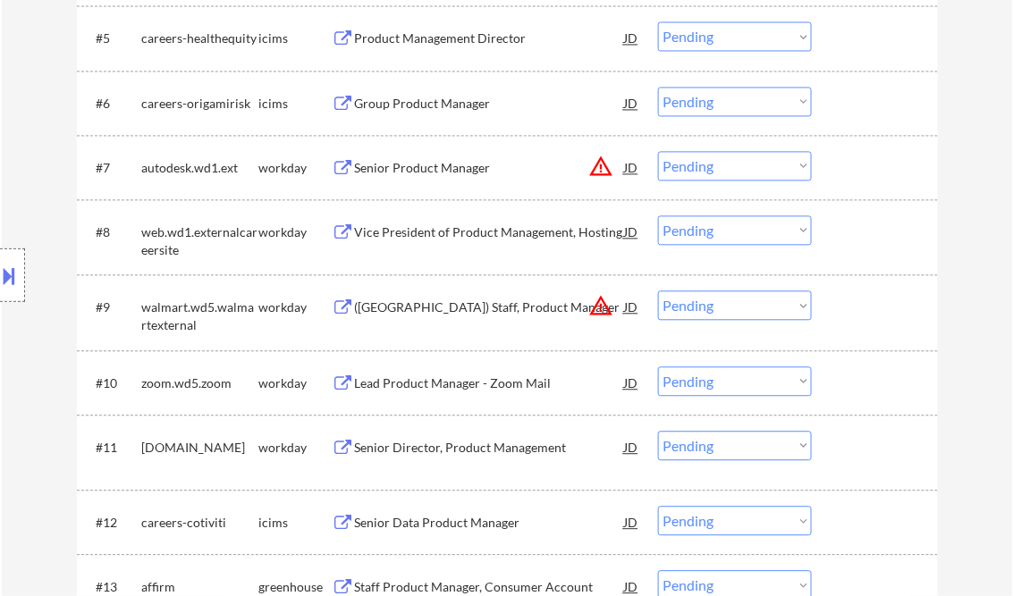
click at [420, 176] on div "Senior Product Manager" at bounding box center [490, 167] width 270 height 32
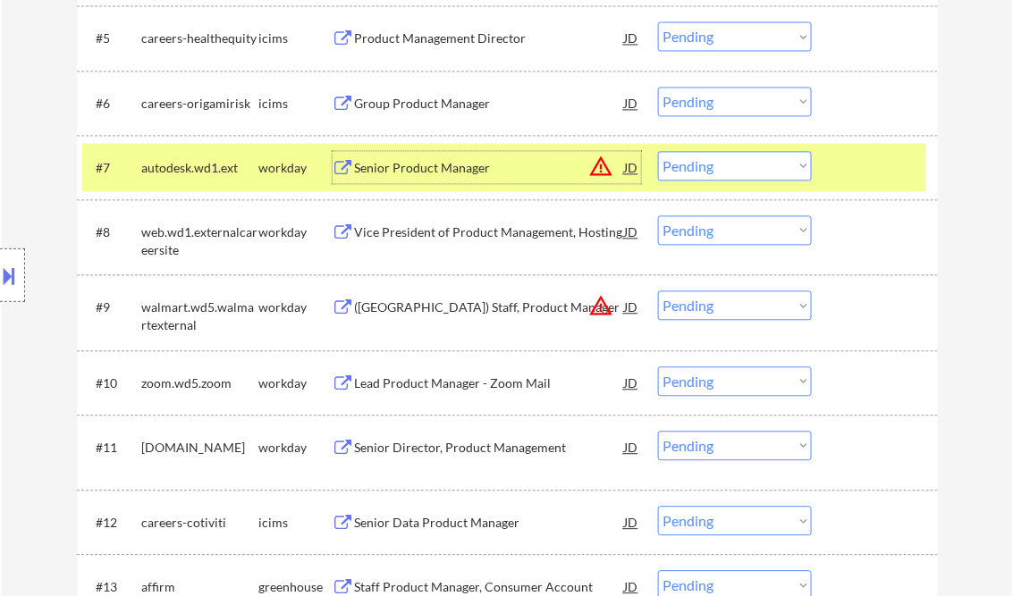
click at [709, 172] on select "Choose an option... Pending Applied Excluded (Questions) Excluded (Expired) Exc…" at bounding box center [735, 166] width 154 height 30
click at [658, 151] on select "Choose an option... Pending Applied Excluded (Questions) Excluded (Expired) Exc…" at bounding box center [735, 166] width 154 height 30
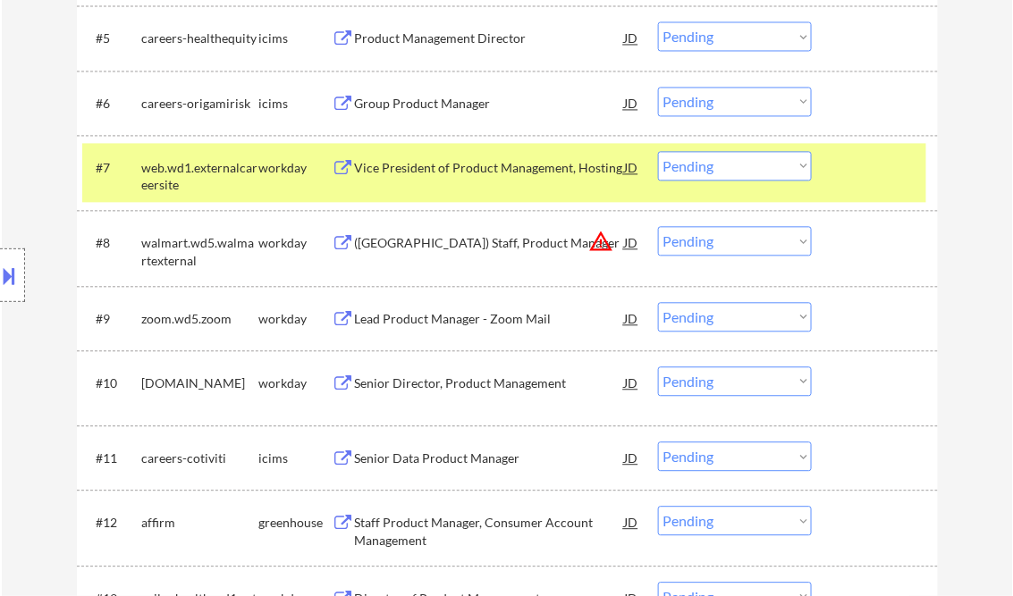
click at [414, 171] on div "Vice President of Product Management, Hosting" at bounding box center [490, 168] width 270 height 18
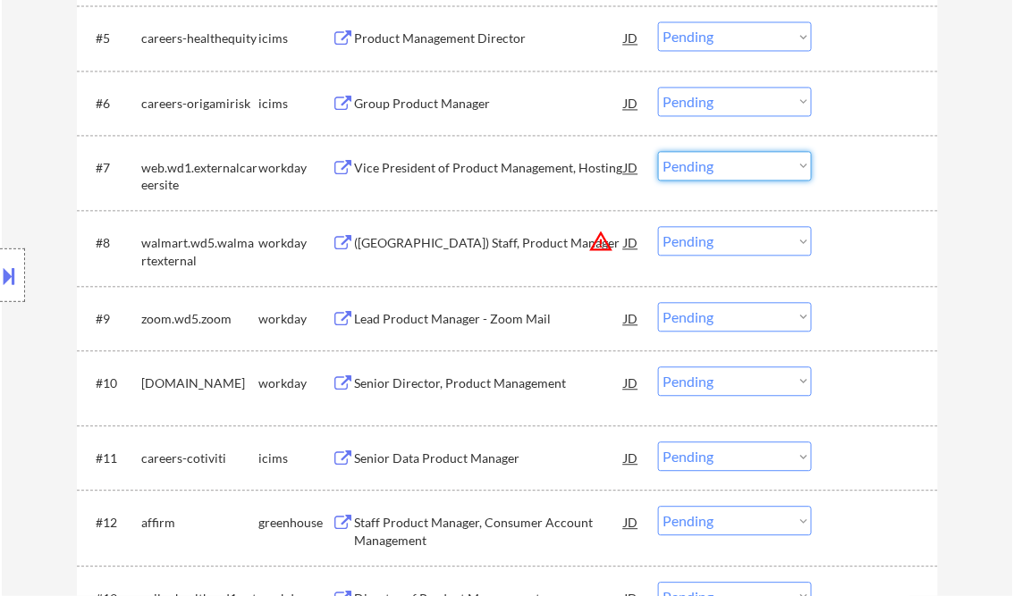
drag, startPoint x: 704, startPoint y: 169, endPoint x: 817, endPoint y: 274, distance: 153.7
click at [704, 168] on select "Choose an option... Pending Applied Excluded (Questions) Excluded (Expired) Exc…" at bounding box center [735, 166] width 154 height 30
click at [658, 151] on select "Choose an option... Pending Applied Excluded (Questions) Excluded (Expired) Exc…" at bounding box center [735, 166] width 154 height 30
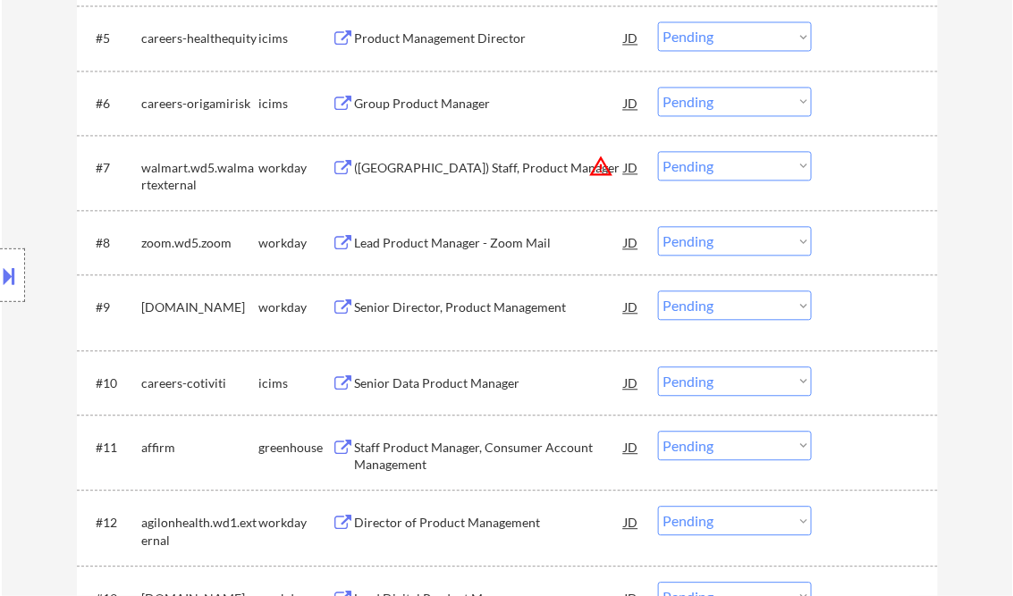
click at [458, 172] on div "([GEOGRAPHIC_DATA]) Staff, Product Manager" at bounding box center [490, 168] width 270 height 18
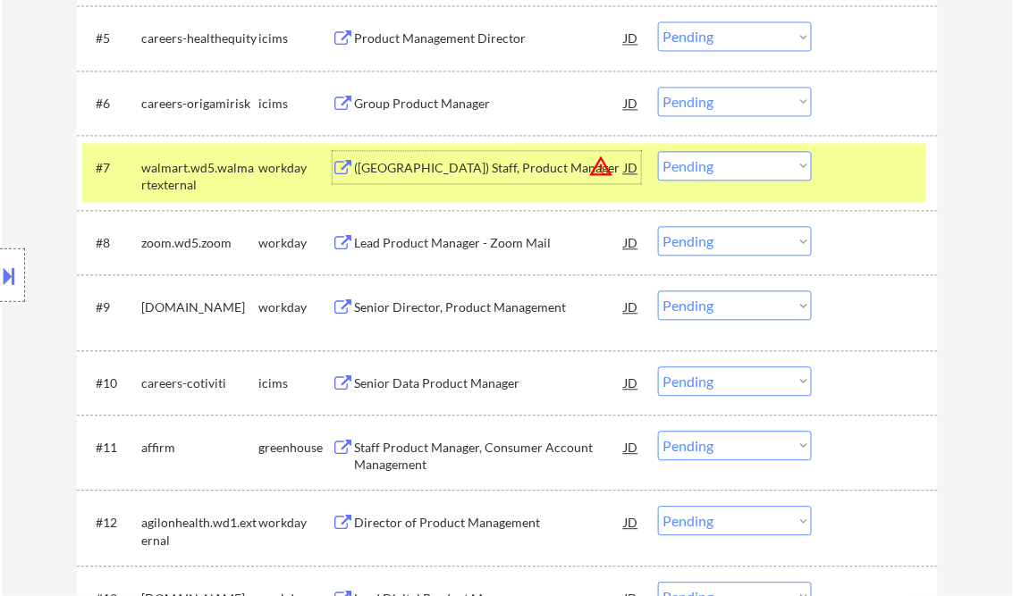
click at [738, 171] on select "Choose an option... Pending Applied Excluded (Questions) Excluded (Expired) Exc…" at bounding box center [735, 166] width 154 height 30
click at [658, 151] on select "Choose an option... Pending Applied Excluded (Questions) Excluded (Expired) Exc…" at bounding box center [735, 166] width 154 height 30
select select ""pending""
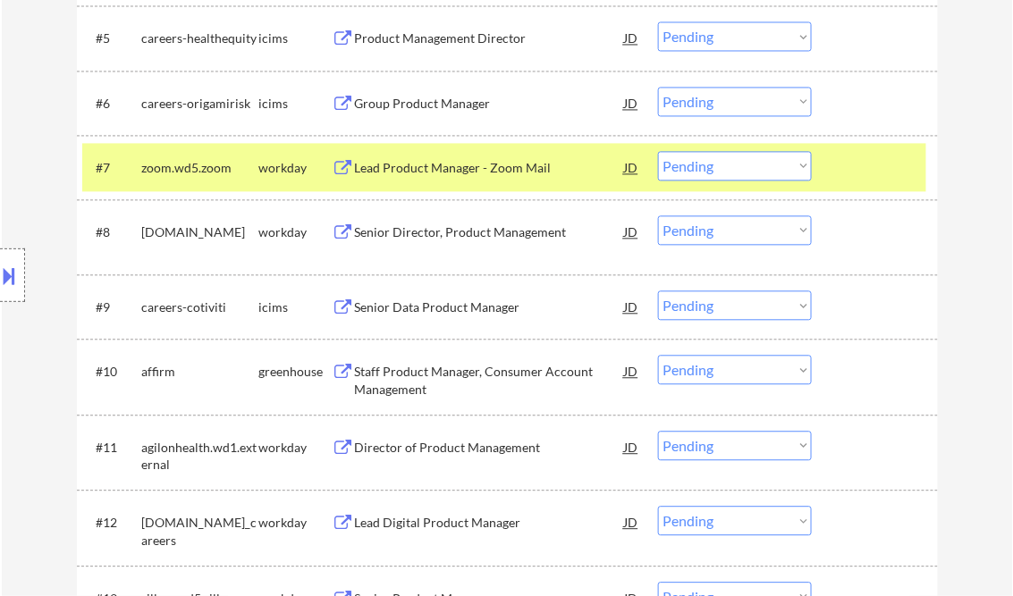
click at [408, 172] on div "Lead Product Manager - Zoom Mail" at bounding box center [490, 168] width 270 height 18
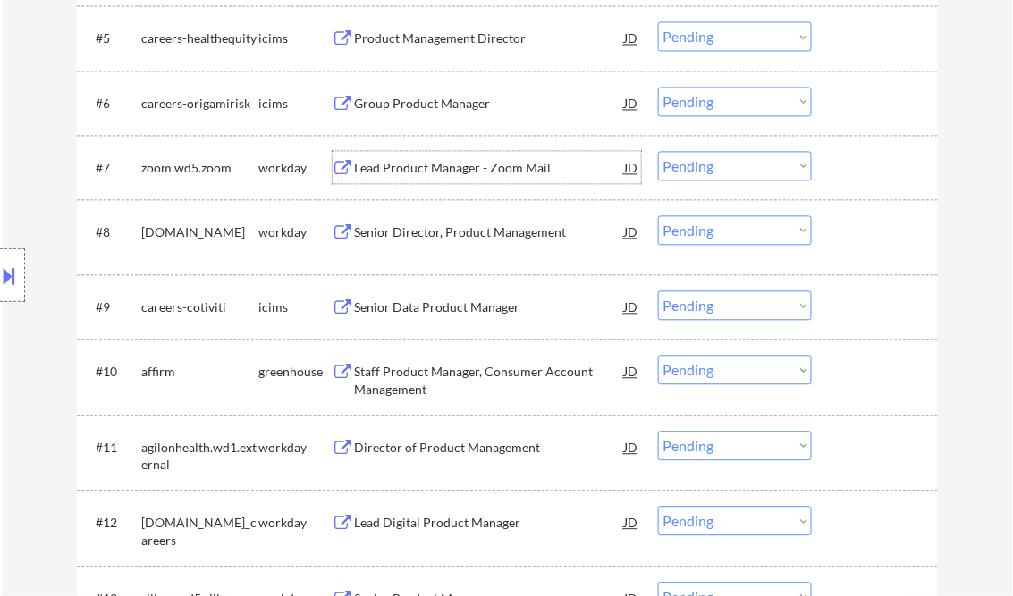
click at [413, 232] on div "Senior Director, Product Management" at bounding box center [490, 233] width 270 height 18
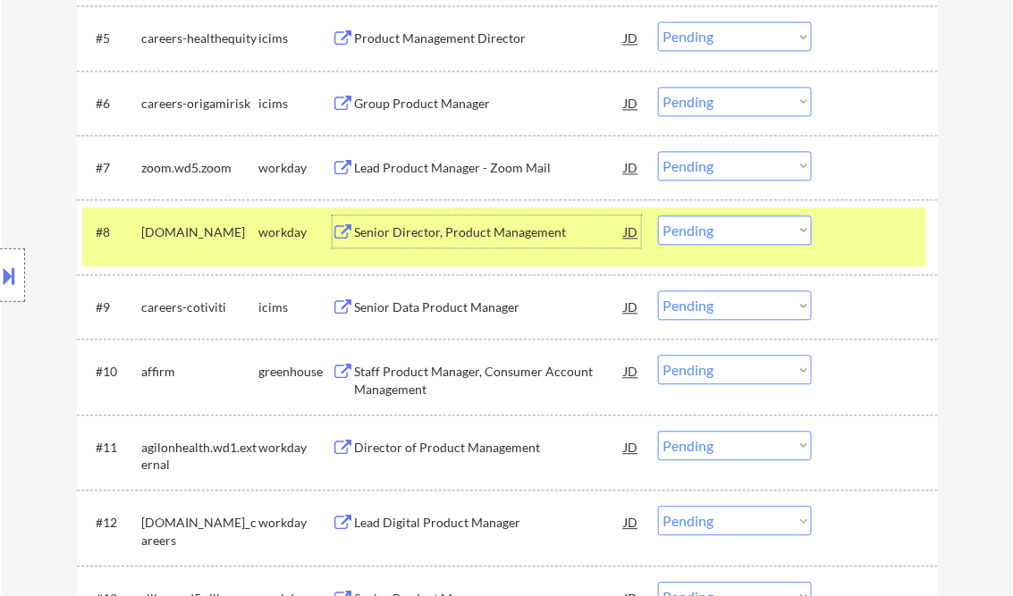
click at [452, 224] on div "Senior Director, Product Management" at bounding box center [490, 233] width 270 height 18
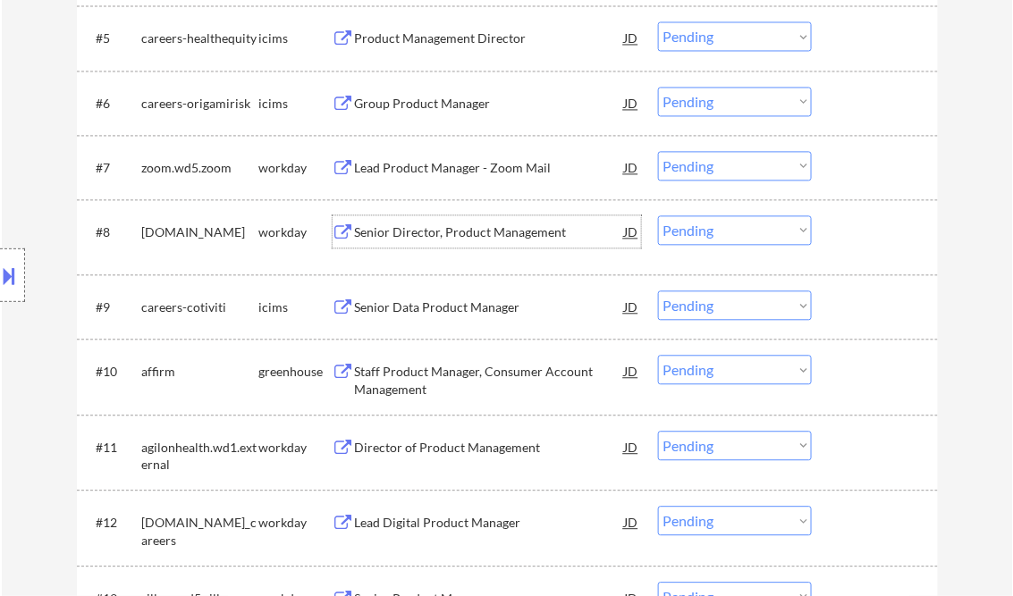
click at [713, 232] on select "Choose an option... Pending Applied Excluded (Questions) Excluded (Expired) Exc…" at bounding box center [735, 230] width 154 height 30
click at [658, 215] on select "Choose an option... Pending Applied Excluded (Questions) Excluded (Expired) Exc…" at bounding box center [735, 230] width 154 height 30
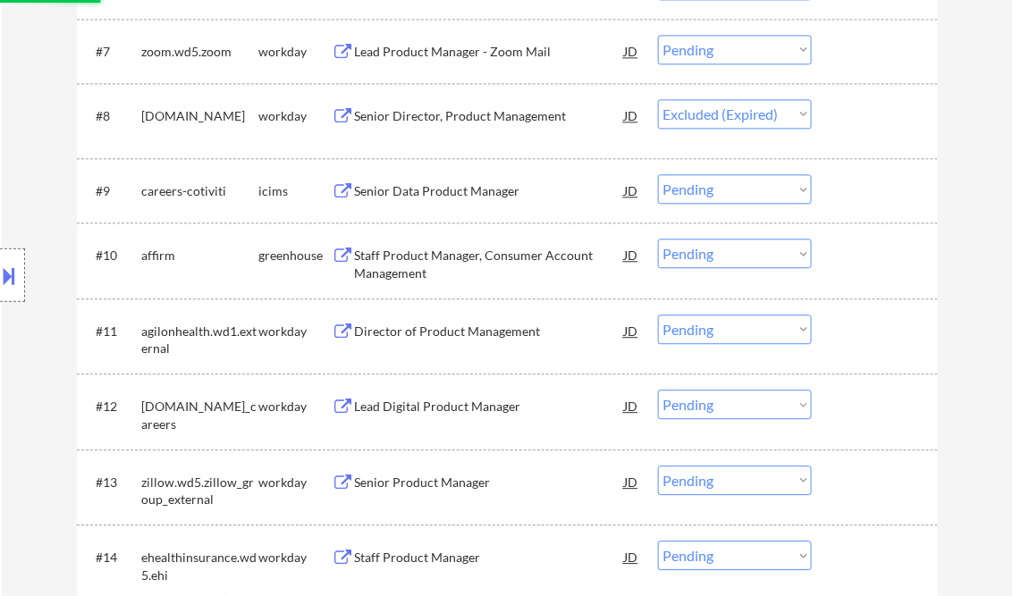
scroll to position [1001, 0]
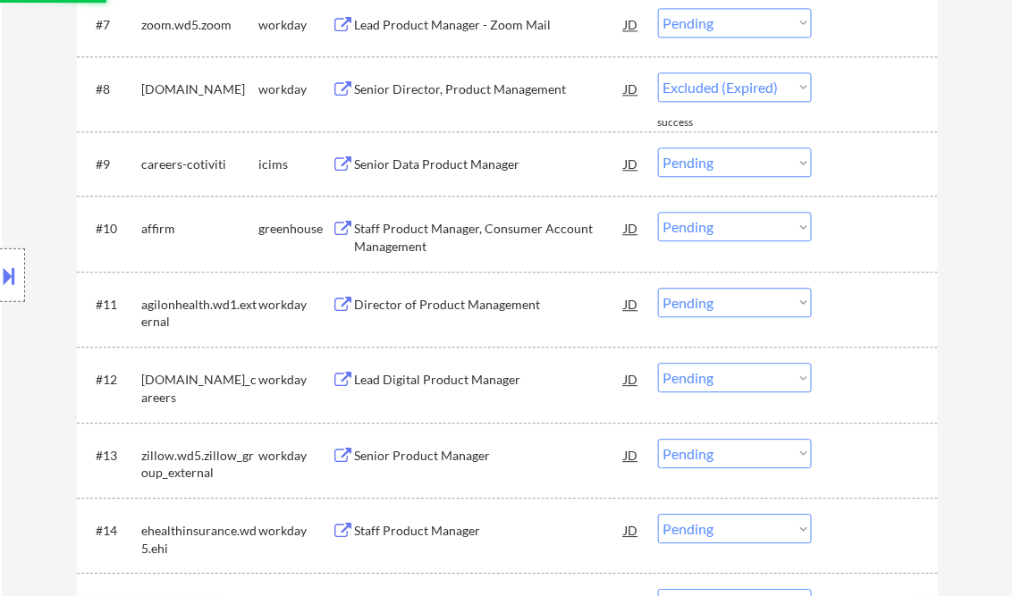
select select ""pending""
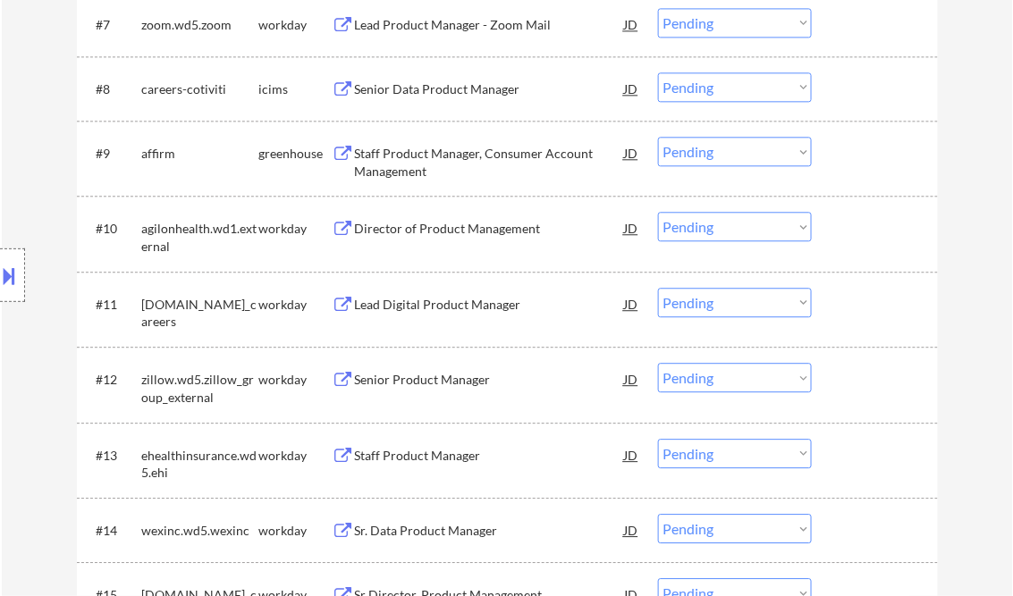
click at [409, 168] on div "Staff Product Manager, Consumer Account Management" at bounding box center [490, 162] width 270 height 35
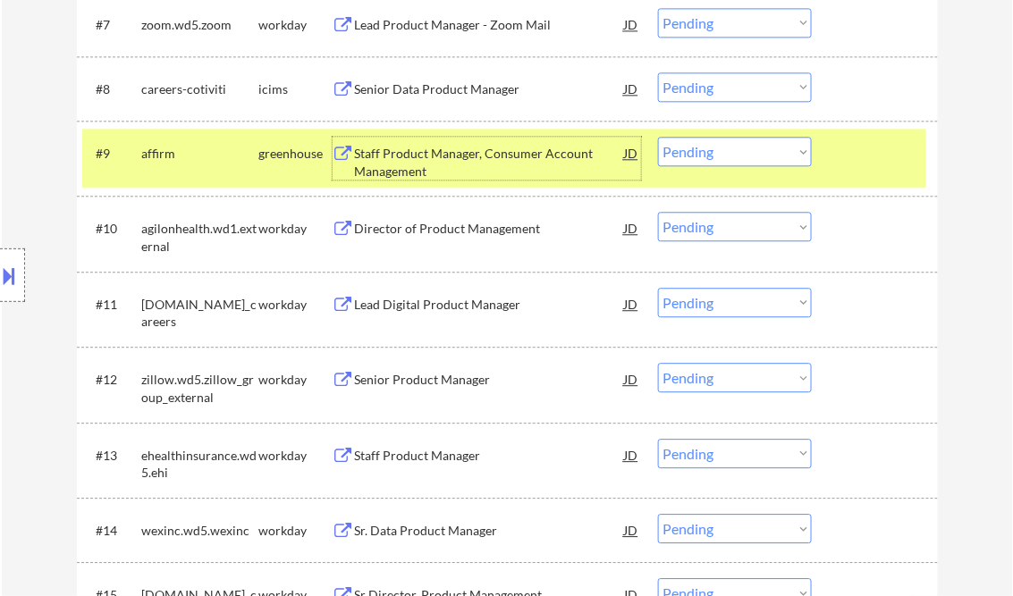
click at [696, 159] on select "Choose an option... Pending Applied Excluded (Questions) Excluded (Expired) Exc…" at bounding box center [735, 152] width 154 height 30
click at [658, 137] on select "Choose an option... Pending Applied Excluded (Questions) Excluded (Expired) Exc…" at bounding box center [735, 152] width 154 height 30
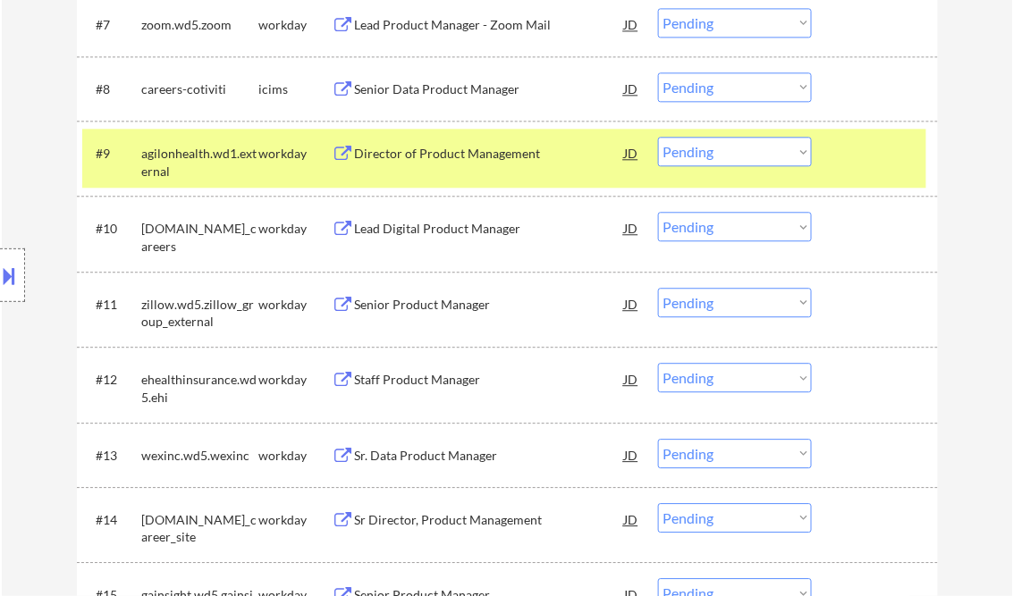
click at [438, 161] on div "Director of Product Management" at bounding box center [490, 154] width 270 height 18
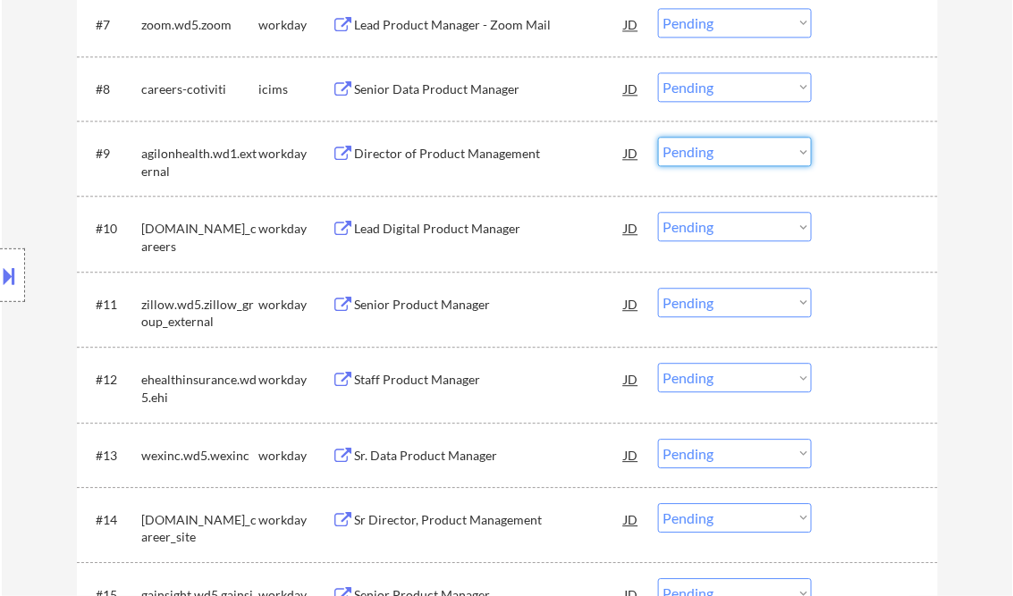
click at [699, 161] on select "Choose an option... Pending Applied Excluded (Questions) Excluded (Expired) Exc…" at bounding box center [735, 152] width 154 height 30
click at [658, 137] on select "Choose an option... Pending Applied Excluded (Questions) Excluded (Expired) Exc…" at bounding box center [735, 152] width 154 height 30
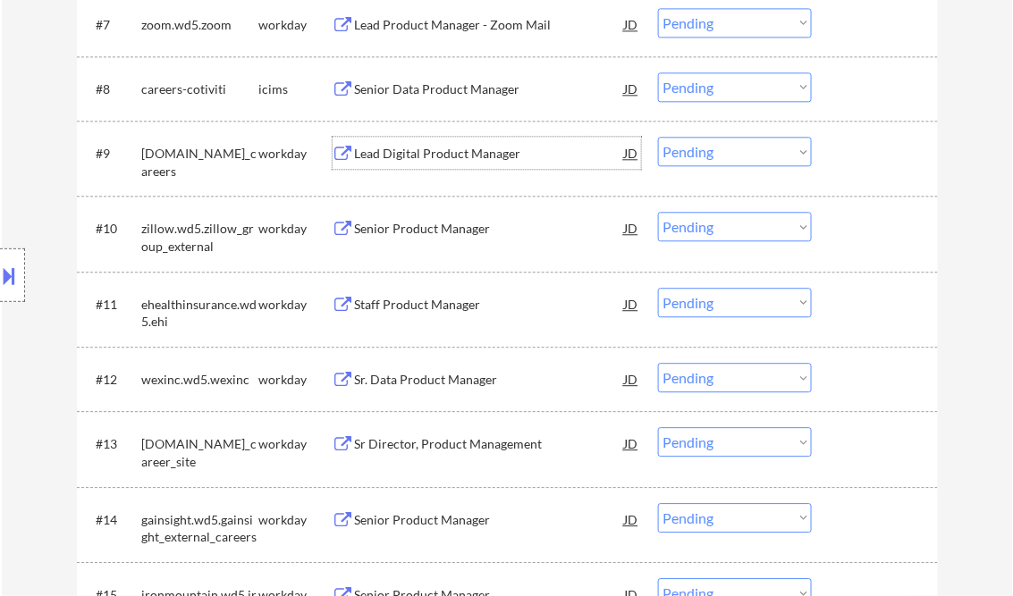
click at [451, 155] on div "Lead Digital Product Manager" at bounding box center [490, 154] width 270 height 18
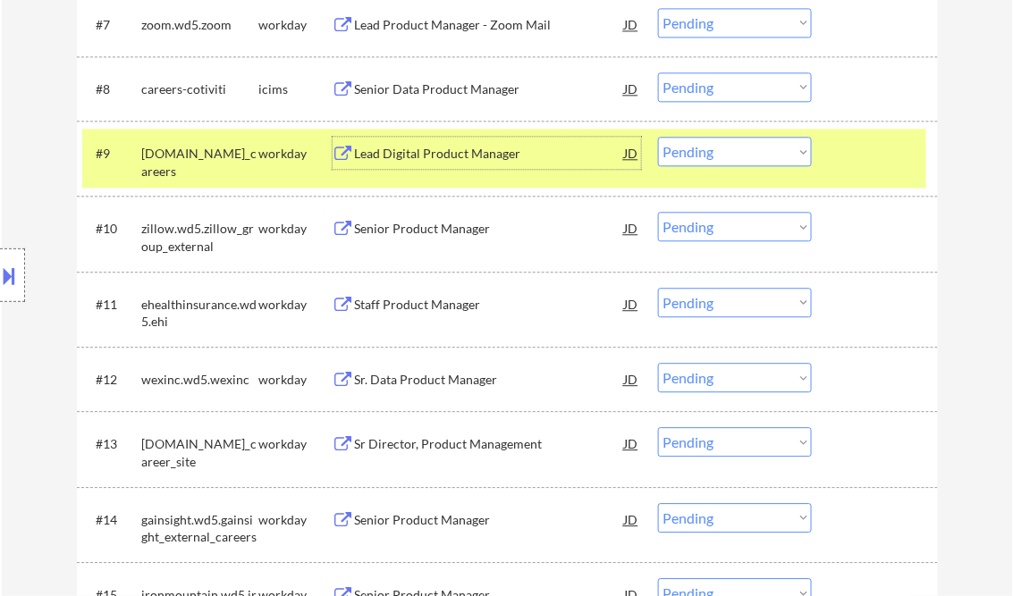
drag, startPoint x: 728, startPoint y: 153, endPoint x: 741, endPoint y: 168, distance: 20.3
click at [728, 153] on select "Choose an option... Pending Applied Excluded (Questions) Excluded (Expired) Exc…" at bounding box center [735, 152] width 154 height 30
click at [658, 137] on select "Choose an option... Pending Applied Excluded (Questions) Excluded (Expired) Exc…" at bounding box center [735, 152] width 154 height 30
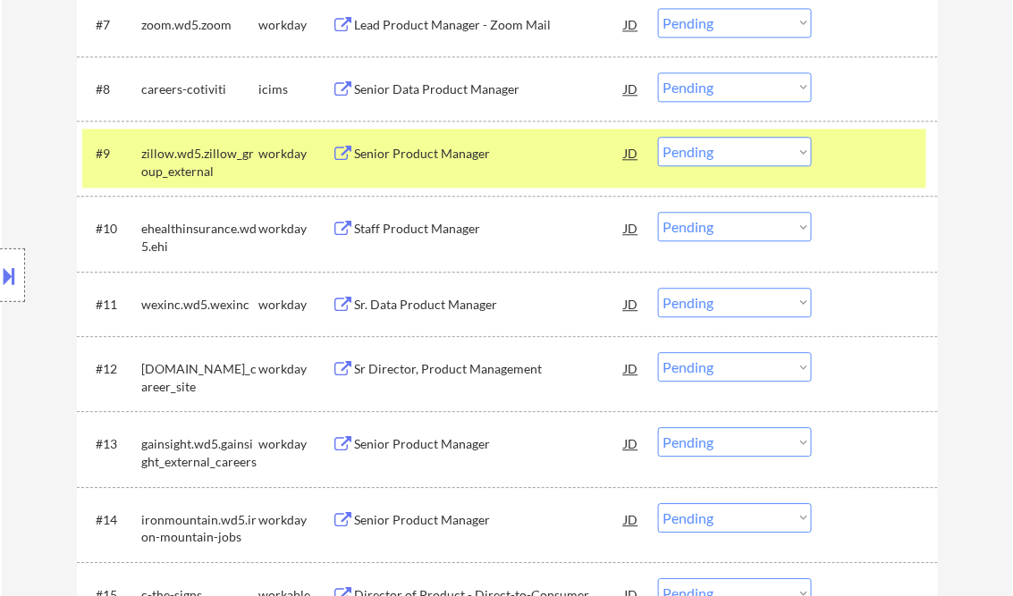
click at [406, 162] on div "Senior Product Manager" at bounding box center [490, 154] width 270 height 18
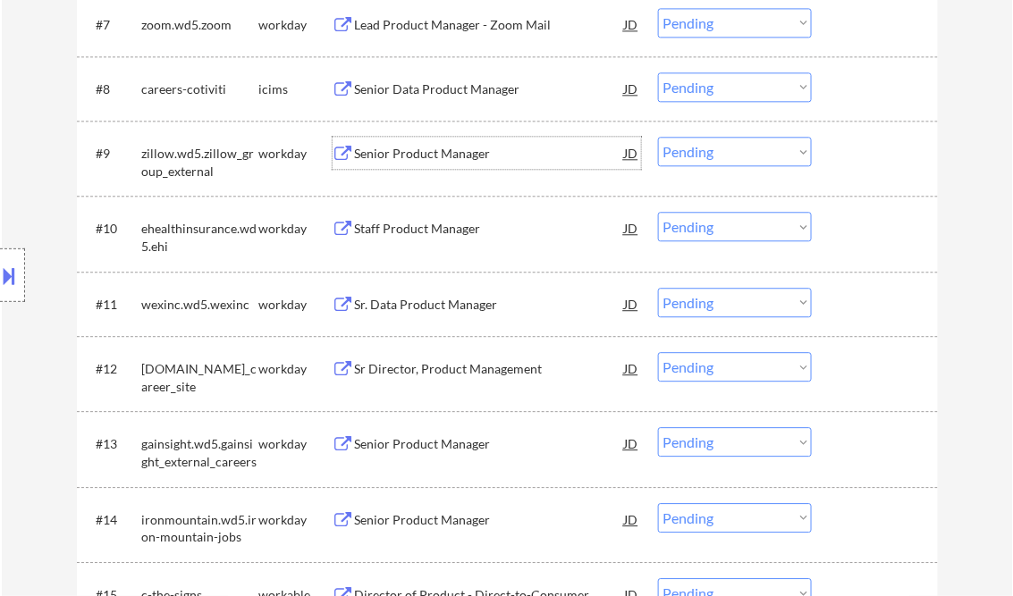
click at [740, 152] on select "Choose an option... Pending Applied Excluded (Questions) Excluded (Expired) Exc…" at bounding box center [735, 152] width 154 height 30
click at [658, 137] on select "Choose an option... Pending Applied Excluded (Questions) Excluded (Expired) Exc…" at bounding box center [735, 152] width 154 height 30
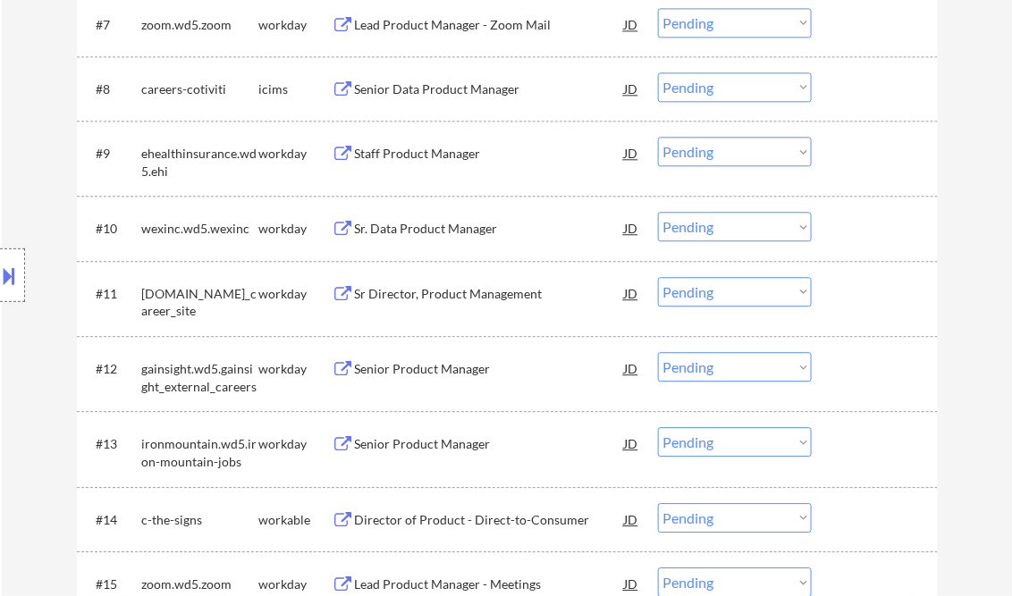
click at [407, 152] on div "Staff Product Manager" at bounding box center [490, 154] width 270 height 18
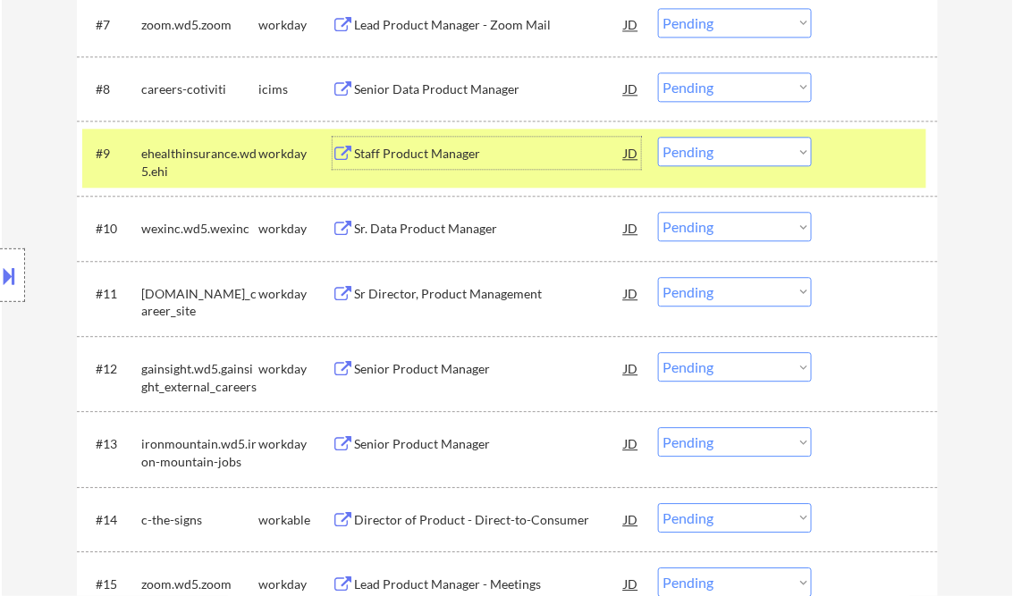
click at [726, 154] on select "Choose an option... Pending Applied Excluded (Questions) Excluded (Expired) Exc…" at bounding box center [735, 152] width 154 height 30
click at [658, 137] on select "Choose an option... Pending Applied Excluded (Questions) Excluded (Expired) Exc…" at bounding box center [735, 152] width 154 height 30
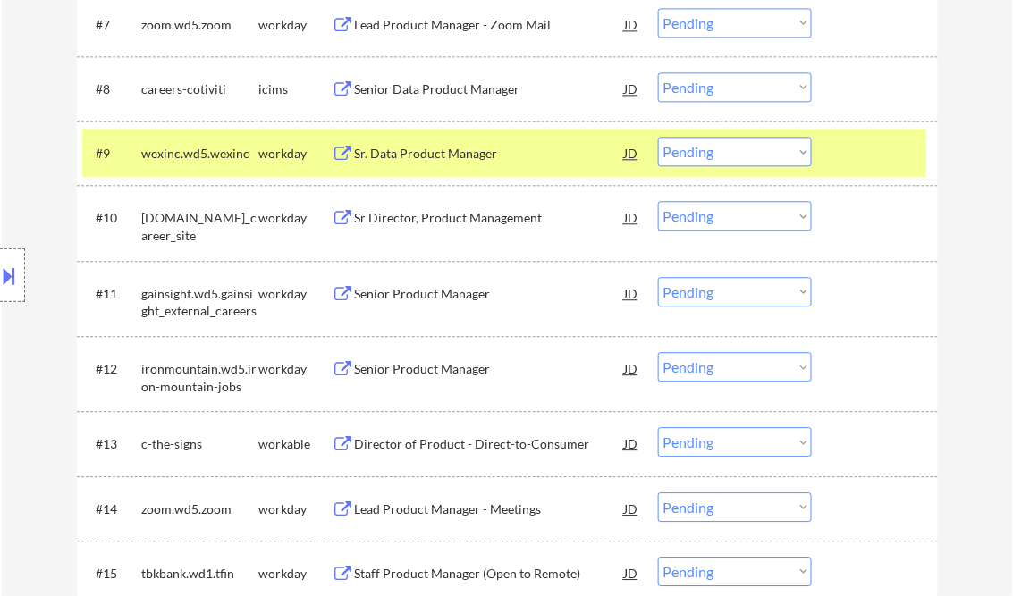
click at [406, 157] on div "Sr. Data Product Manager" at bounding box center [490, 154] width 270 height 18
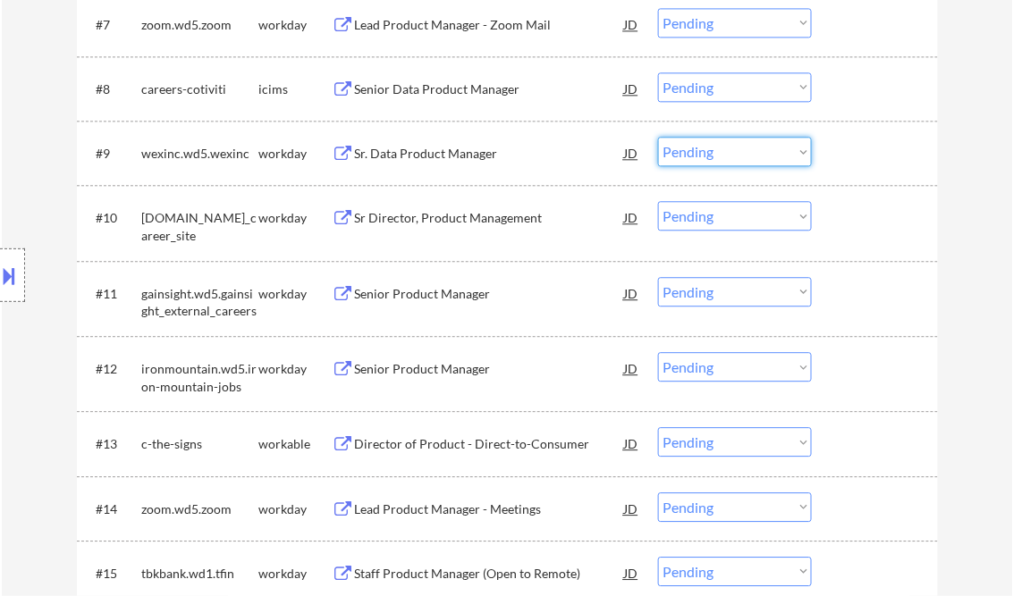
drag, startPoint x: 691, startPoint y: 151, endPoint x: 732, endPoint y: 161, distance: 42.3
click at [694, 151] on select "Choose an option... Pending Applied Excluded (Questions) Excluded (Expired) Exc…" at bounding box center [735, 152] width 154 height 30
click at [658, 137] on select "Choose an option... Pending Applied Excluded (Questions) Excluded (Expired) Exc…" at bounding box center [735, 152] width 154 height 30
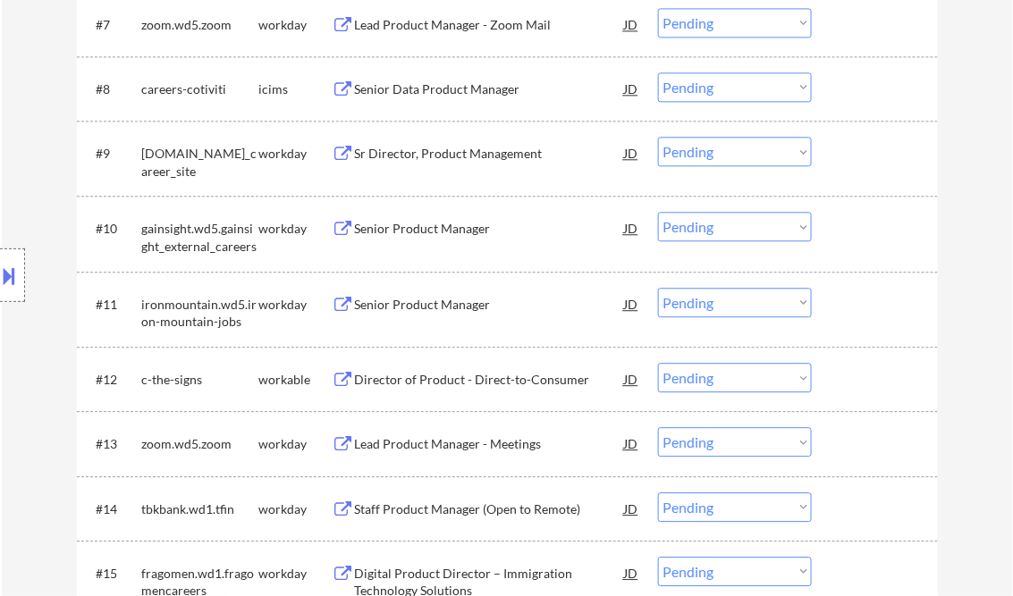
click at [449, 156] on div "Sr Director, Product Management" at bounding box center [490, 154] width 270 height 18
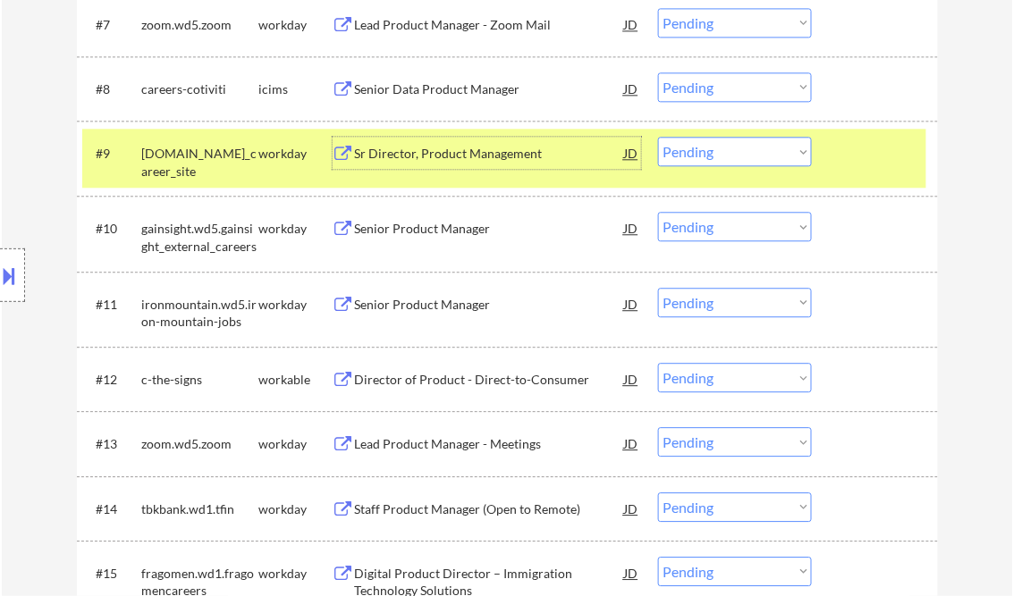
click at [706, 152] on select "Choose an option... Pending Applied Excluded (Questions) Excluded (Expired) Exc…" at bounding box center [735, 152] width 154 height 30
click at [658, 137] on select "Choose an option... Pending Applied Excluded (Questions) Excluded (Expired) Exc…" at bounding box center [735, 152] width 154 height 30
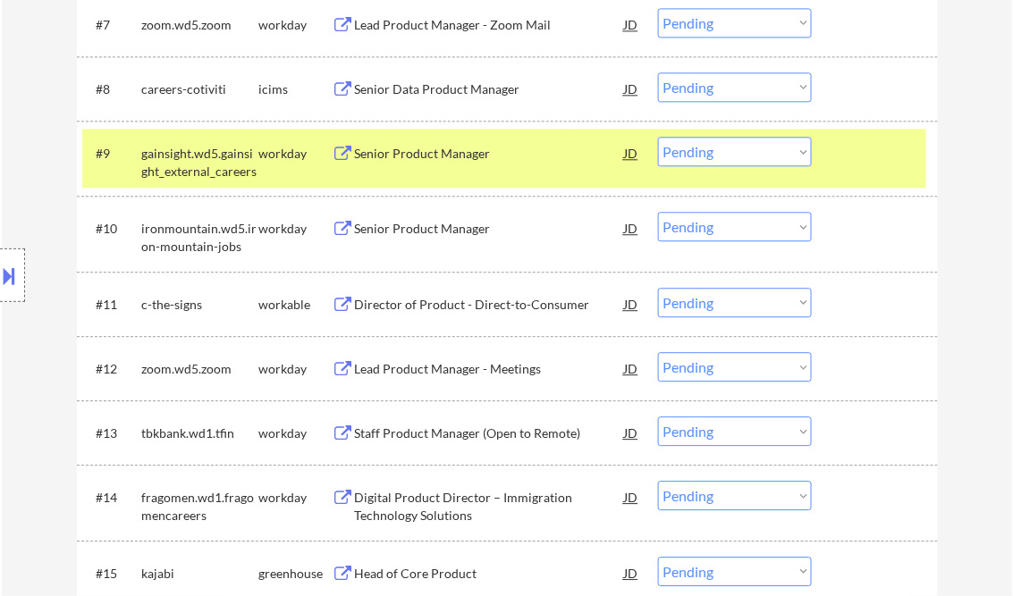
click at [435, 159] on div "Senior Product Manager" at bounding box center [490, 154] width 270 height 18
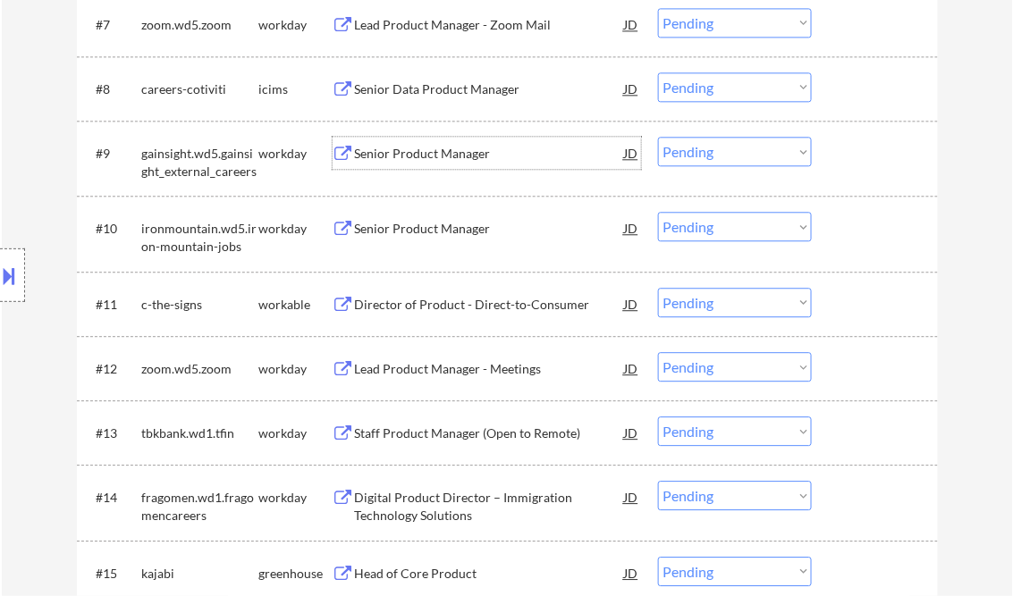
click at [712, 156] on select "Choose an option... Pending Applied Excluded (Questions) Excluded (Expired) Exc…" at bounding box center [735, 152] width 154 height 30
click at [658, 137] on select "Choose an option... Pending Applied Excluded (Questions) Excluded (Expired) Exc…" at bounding box center [735, 152] width 154 height 30
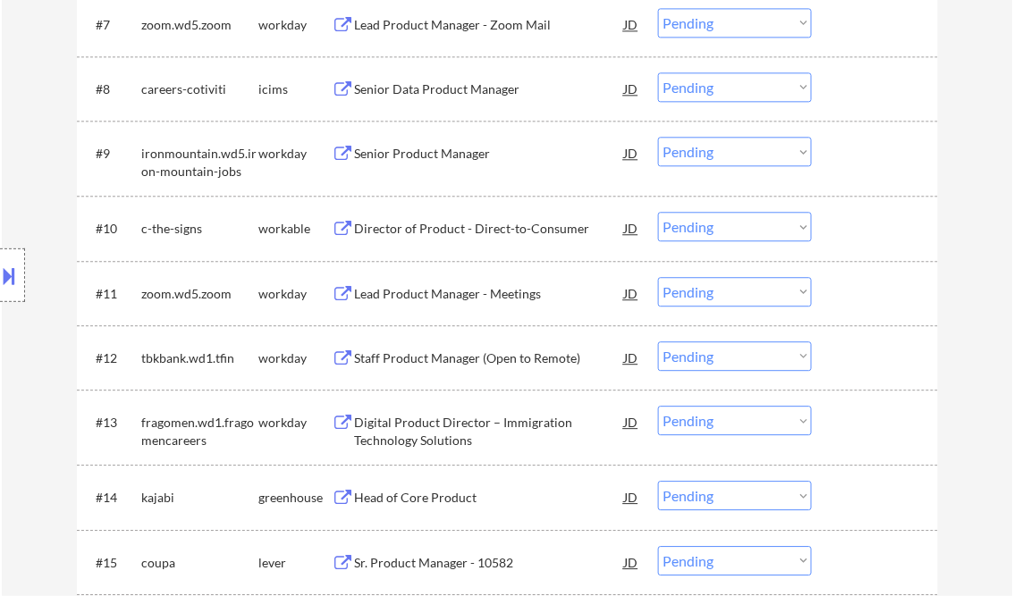
click at [398, 143] on div "Senior Product Manager" at bounding box center [490, 153] width 270 height 32
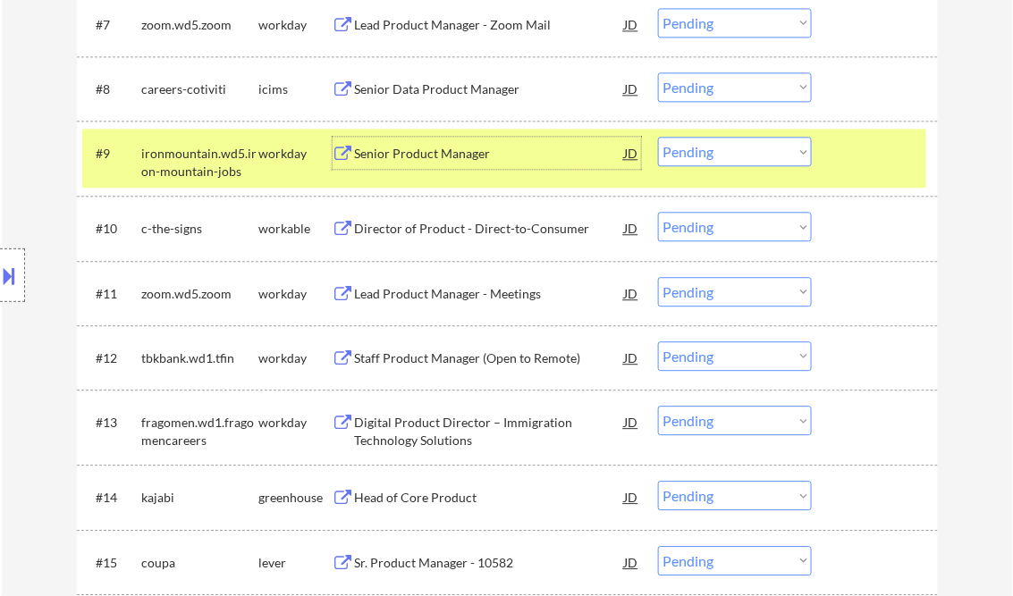
click at [523, 157] on div "Senior Product Manager" at bounding box center [490, 154] width 270 height 18
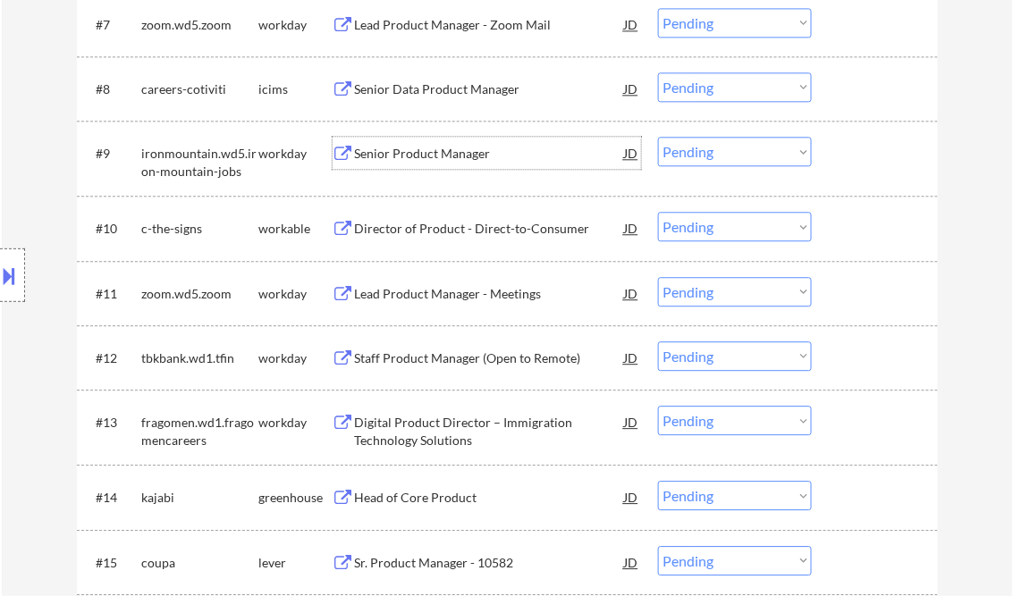
drag, startPoint x: 747, startPoint y: 151, endPoint x: 747, endPoint y: 165, distance: 13.4
click at [747, 150] on select "Choose an option... Pending Applied Excluded (Questions) Excluded (Expired) Exc…" at bounding box center [735, 152] width 154 height 30
click at [658, 137] on select "Choose an option... Pending Applied Excluded (Questions) Excluded (Expired) Exc…" at bounding box center [735, 152] width 154 height 30
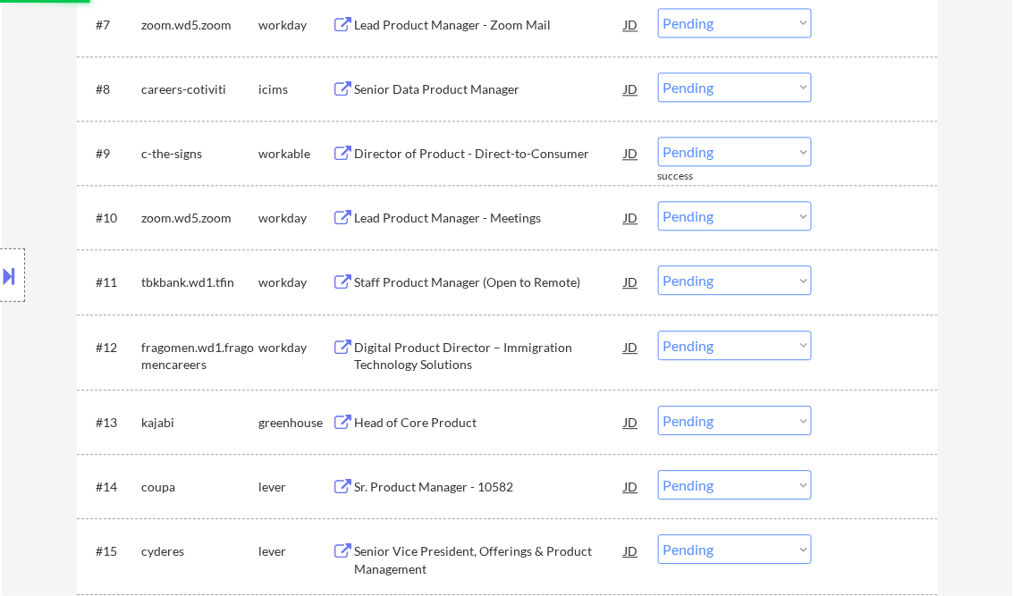
click at [427, 154] on div "Director of Product - Direct-to-Consumer" at bounding box center [490, 154] width 270 height 18
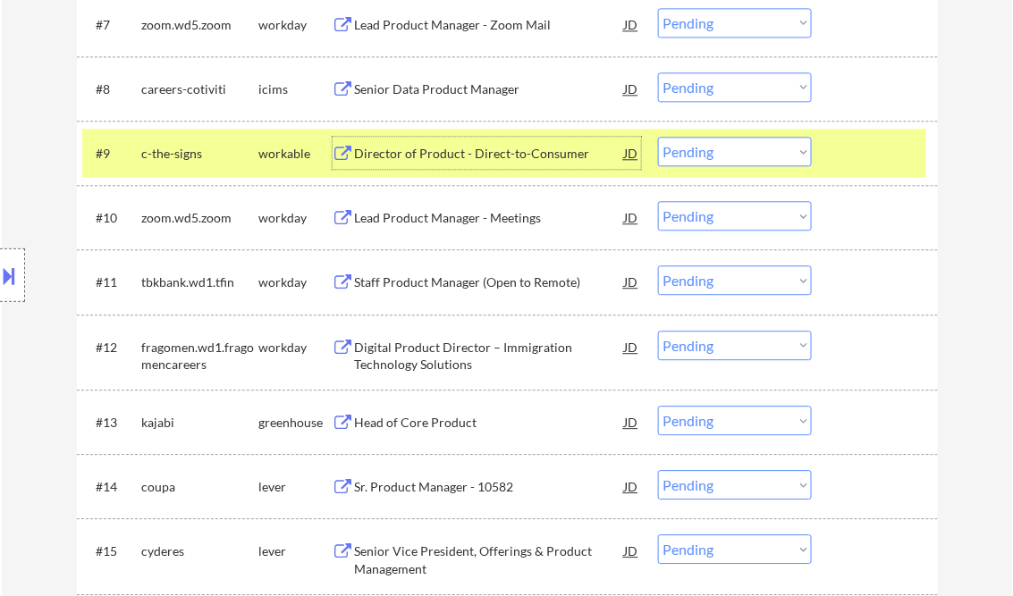
click at [724, 150] on select "Choose an option... Pending Applied Excluded (Questions) Excluded (Expired) Exc…" at bounding box center [735, 152] width 154 height 30
click at [658, 137] on select "Choose an option... Pending Applied Excluded (Questions) Excluded (Expired) Exc…" at bounding box center [735, 152] width 154 height 30
select select ""pending""
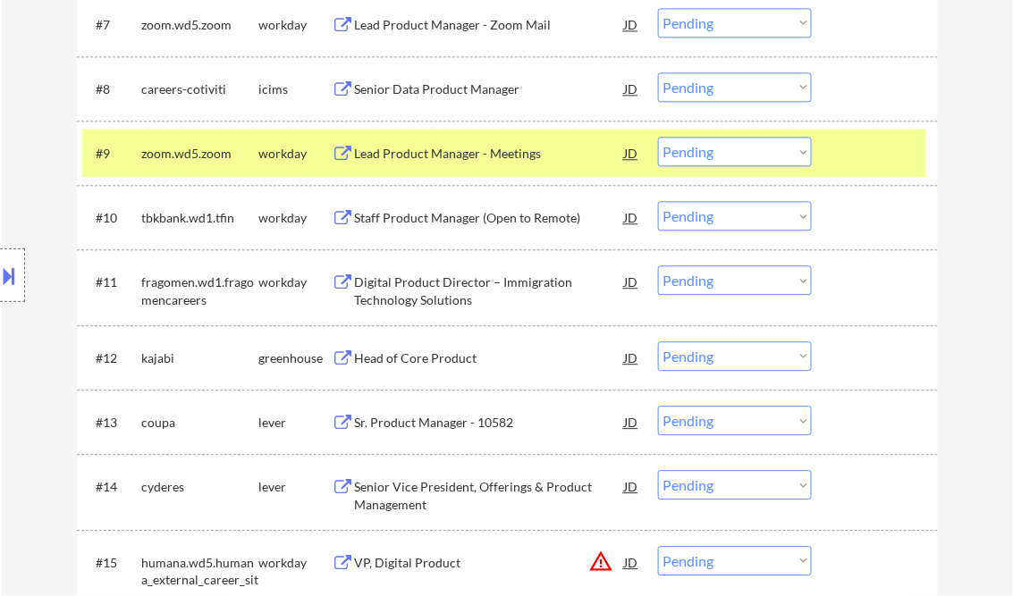
click at [434, 220] on div "Staff Product Manager (Open to Remote)" at bounding box center [490, 218] width 270 height 18
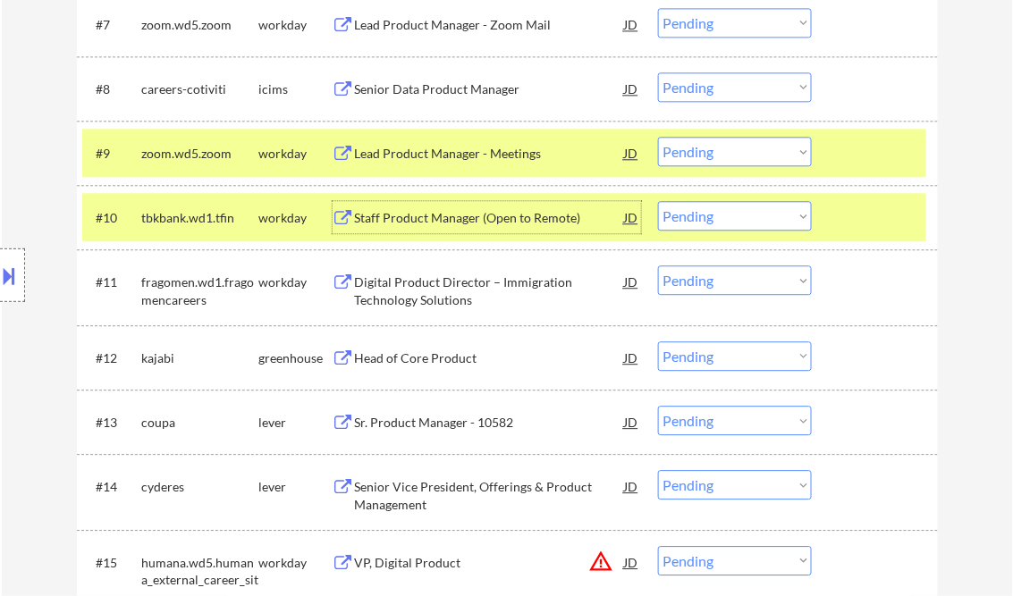
click at [714, 215] on select "Choose an option... Pending Applied Excluded (Questions) Excluded (Expired) Exc…" at bounding box center [735, 216] width 154 height 30
click at [658, 201] on select "Choose an option... Pending Applied Excluded (Questions) Excluded (Expired) Exc…" at bounding box center [735, 216] width 154 height 30
click at [854, 169] on div "#9 zoom.wd5.zoom workday Lead Product Manager - Meetings JD warning_amber Choos…" at bounding box center [504, 153] width 844 height 48
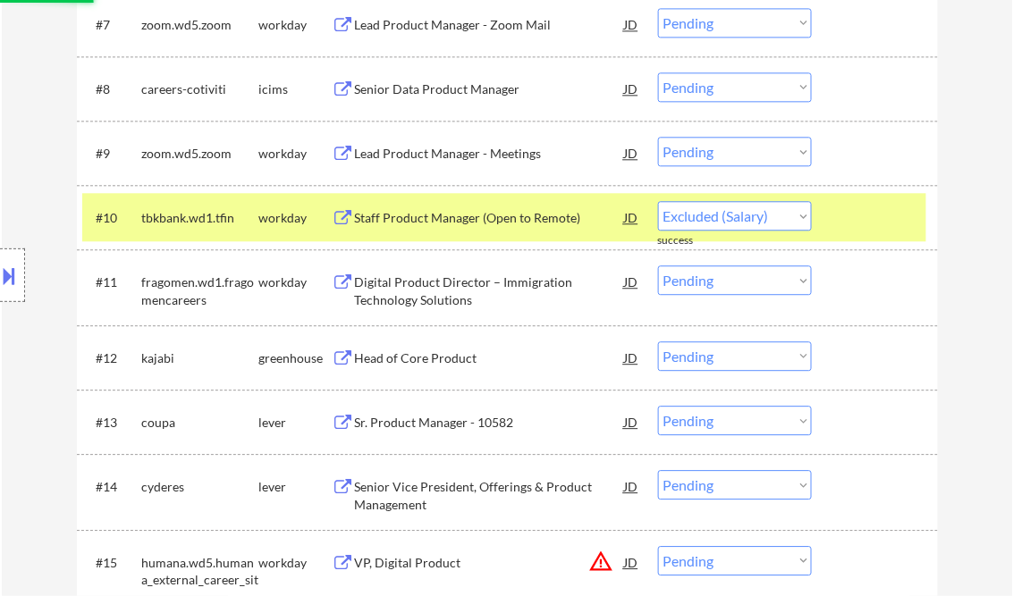
select select ""pending""
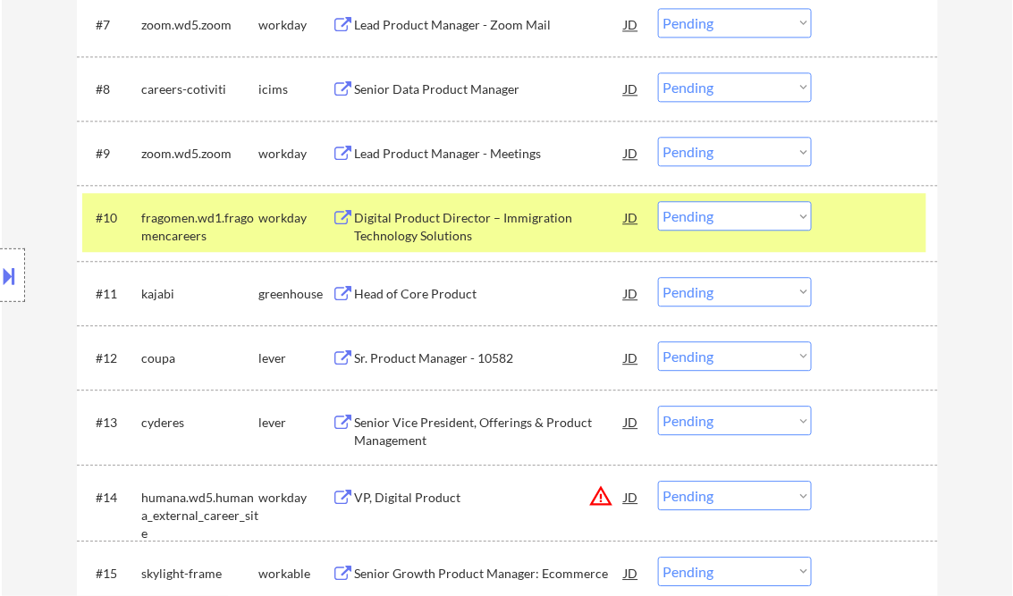
click at [881, 210] on div at bounding box center [877, 217] width 79 height 32
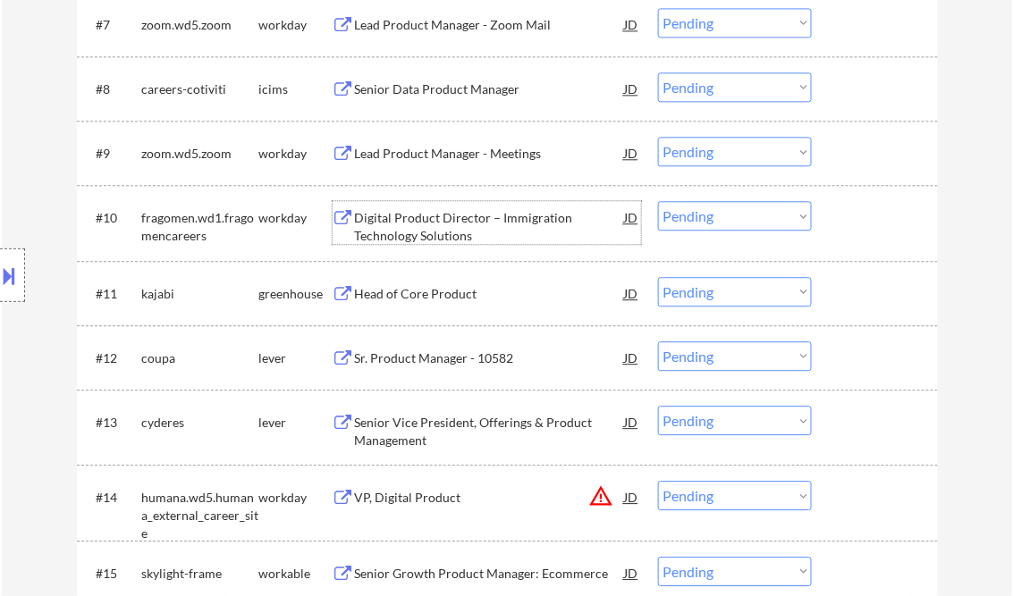
click at [418, 222] on div "Digital Product Director – Immigration Technology Solutions" at bounding box center [490, 226] width 270 height 35
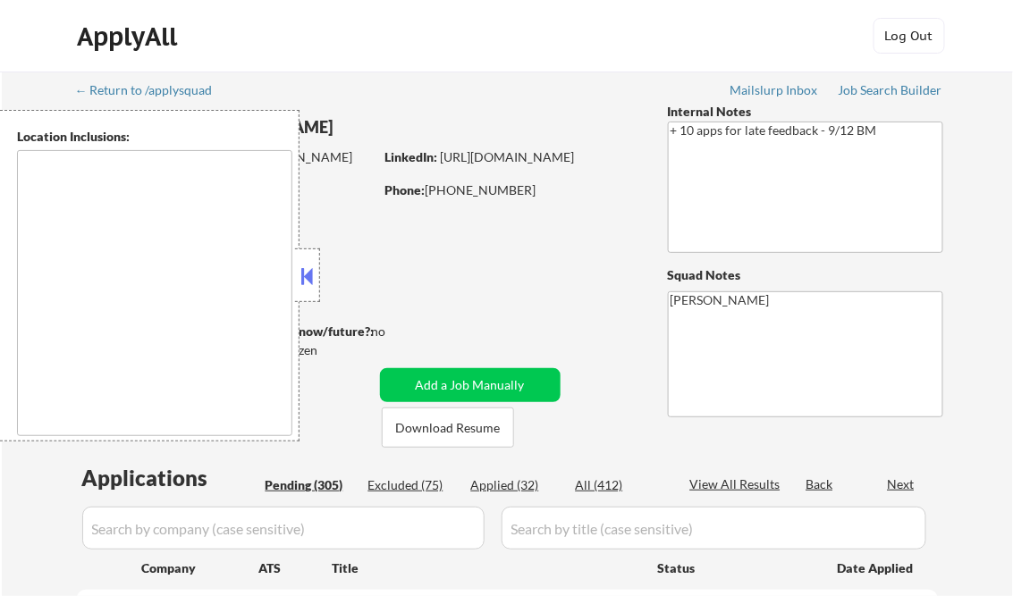
type textarea "[GEOGRAPHIC_DATA], [GEOGRAPHIC_DATA] [GEOGRAPHIC_DATA], [GEOGRAPHIC_DATA] [GEOG…"
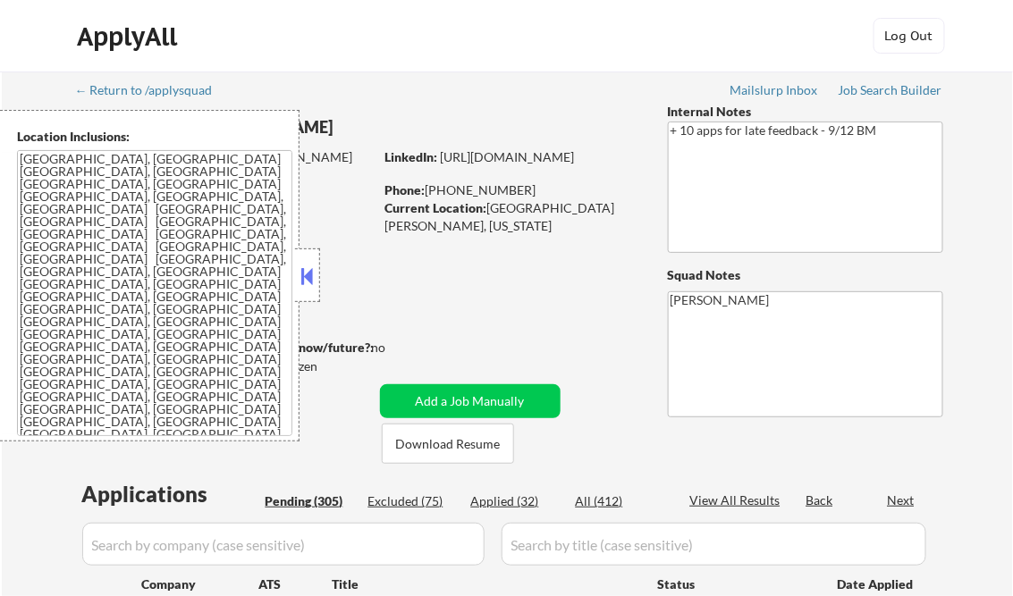
select select ""pending""
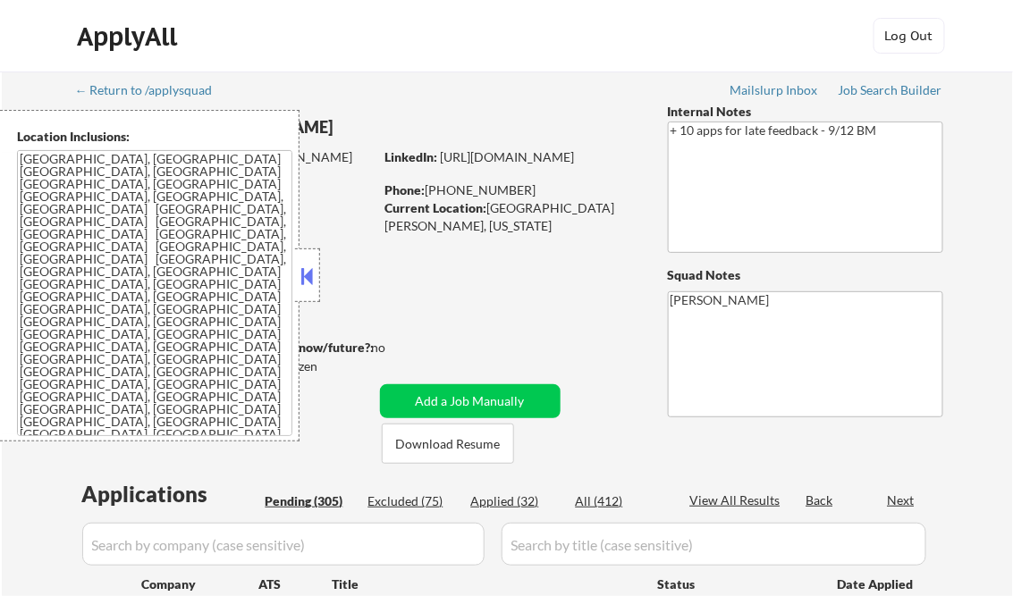
select select ""pending""
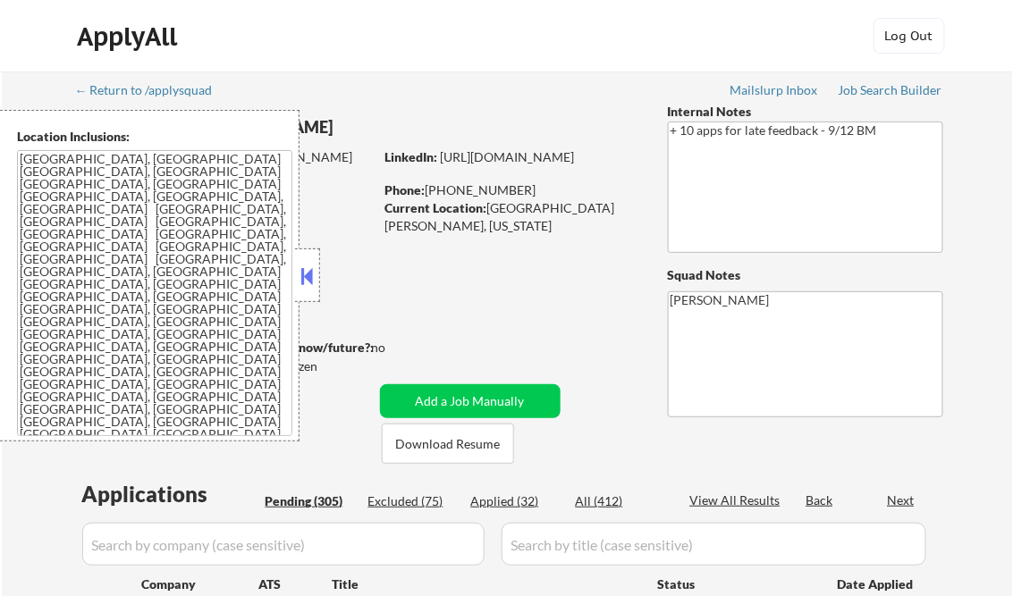
select select ""pending""
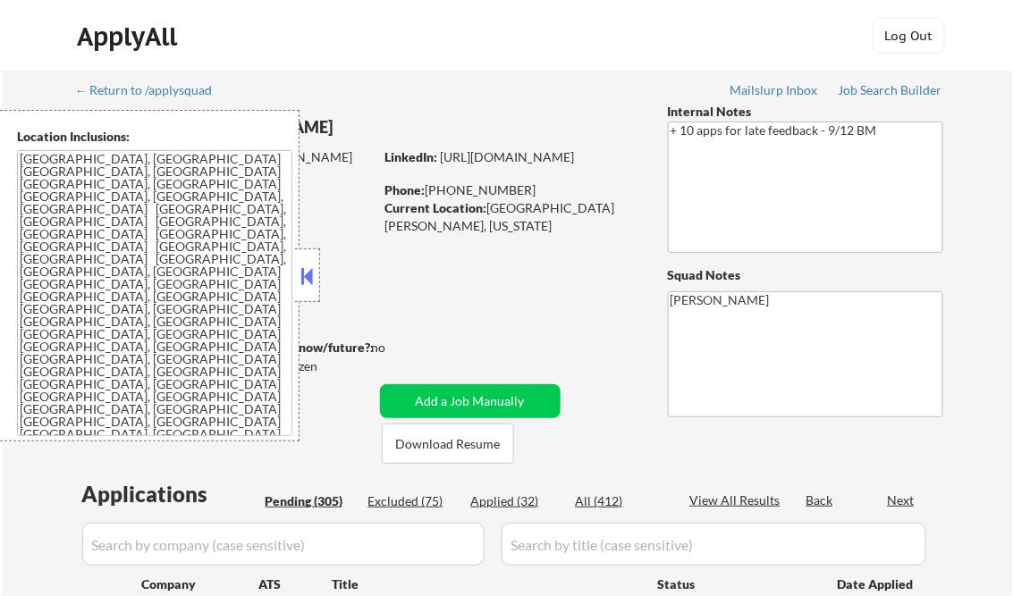
select select ""pending""
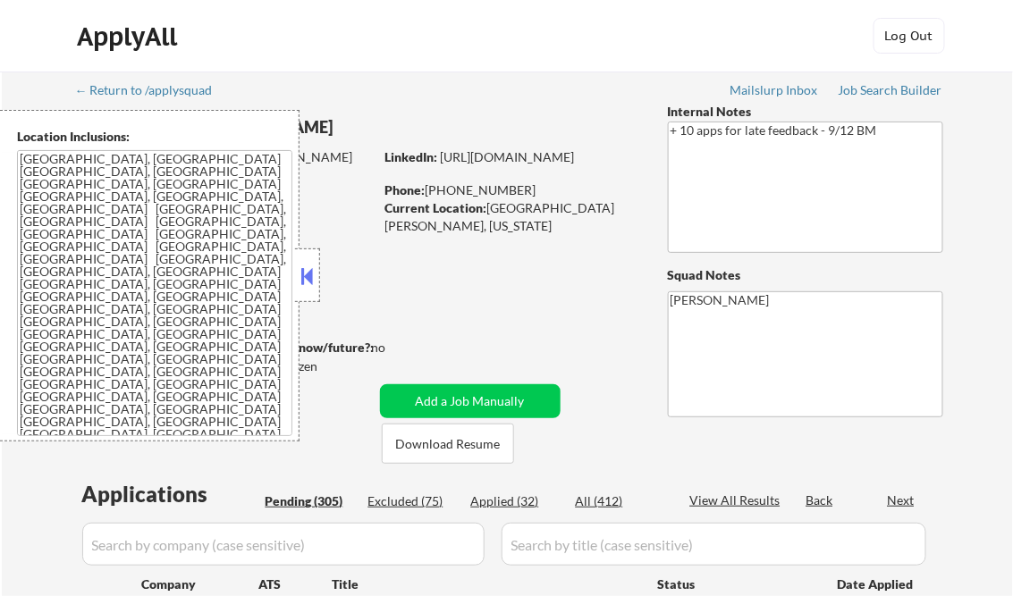
select select ""pending""
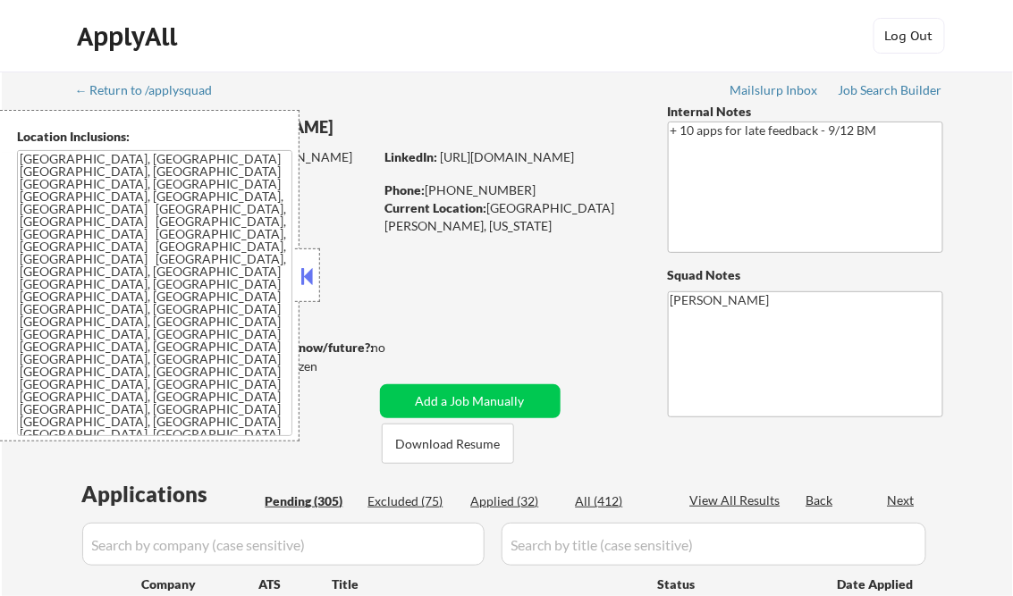
select select ""pending""
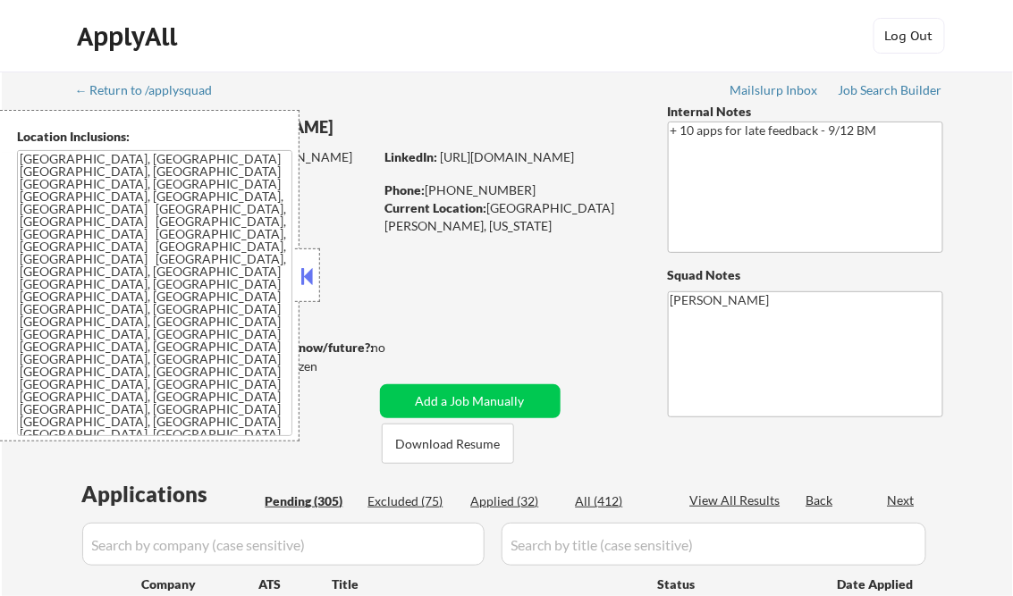
select select ""pending""
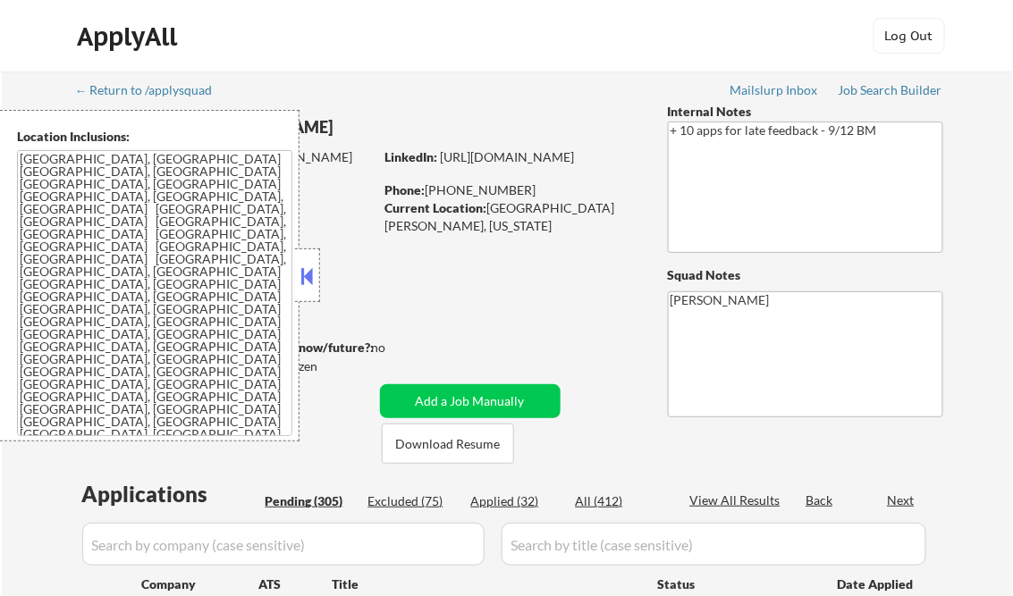
select select ""pending""
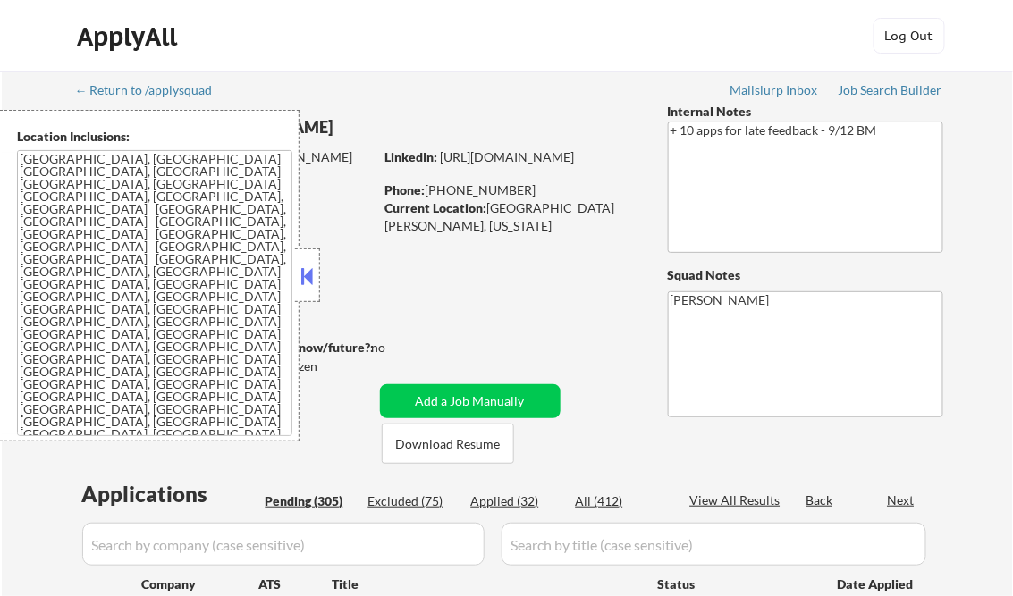
select select ""pending""
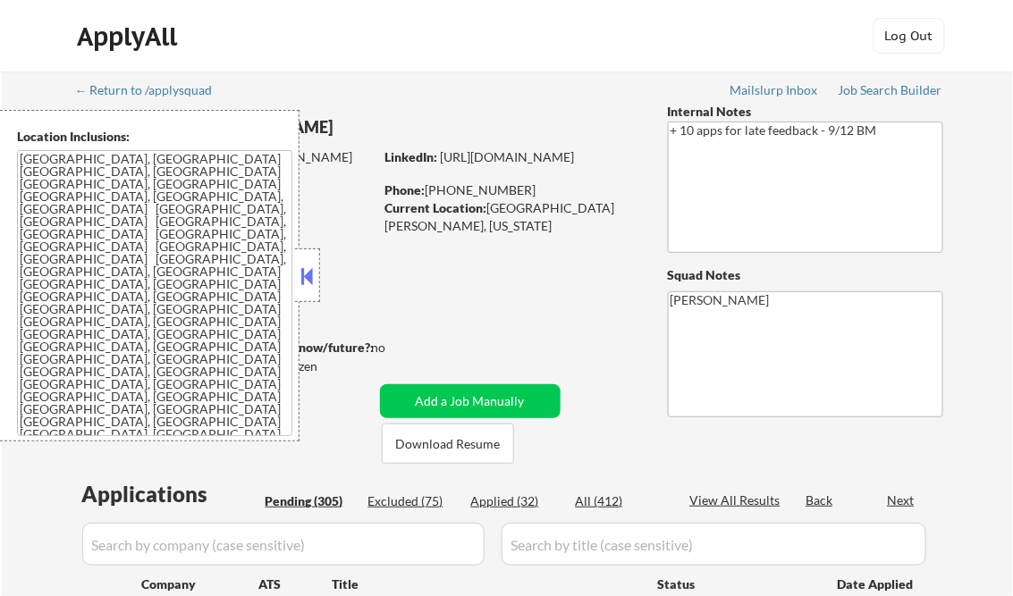
select select ""pending""
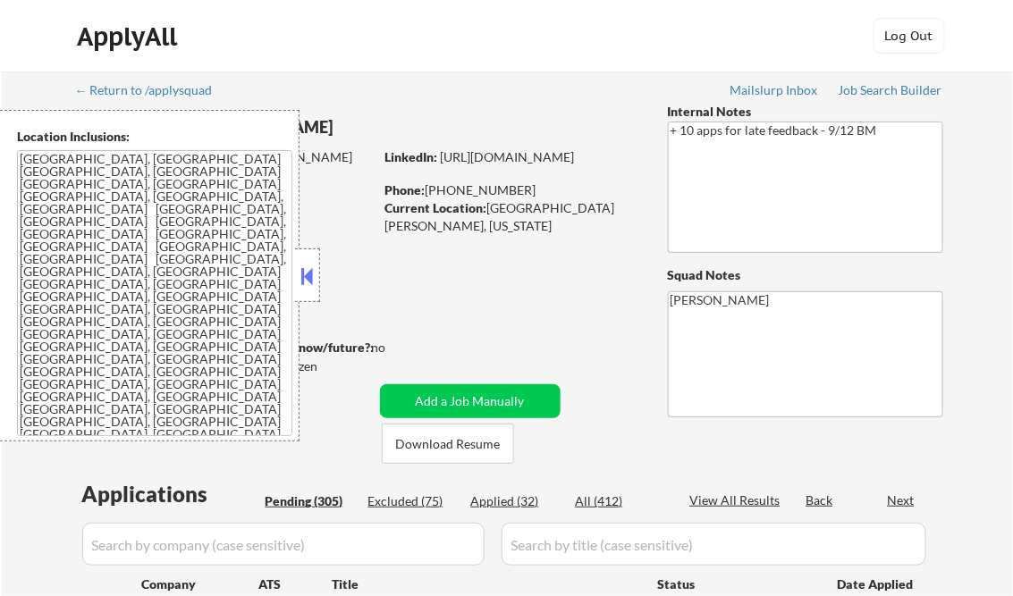
select select ""pending""
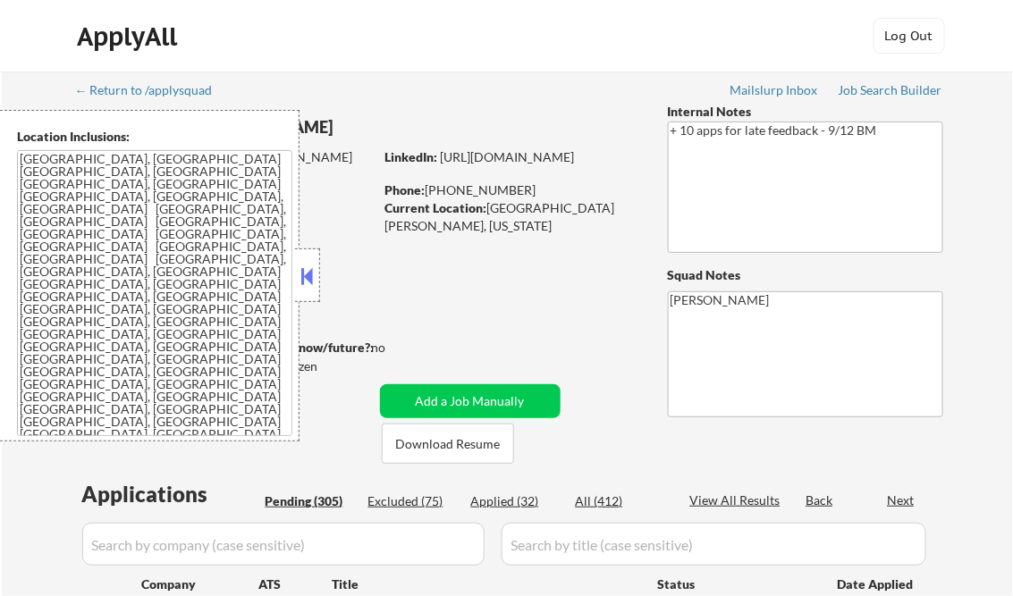
select select ""pending""
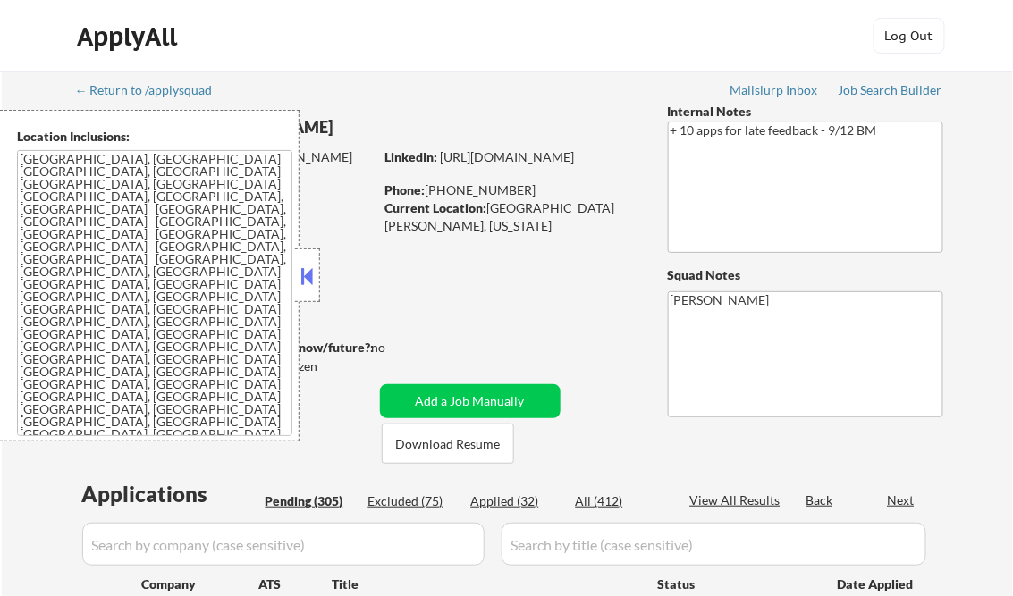
select select ""pending""
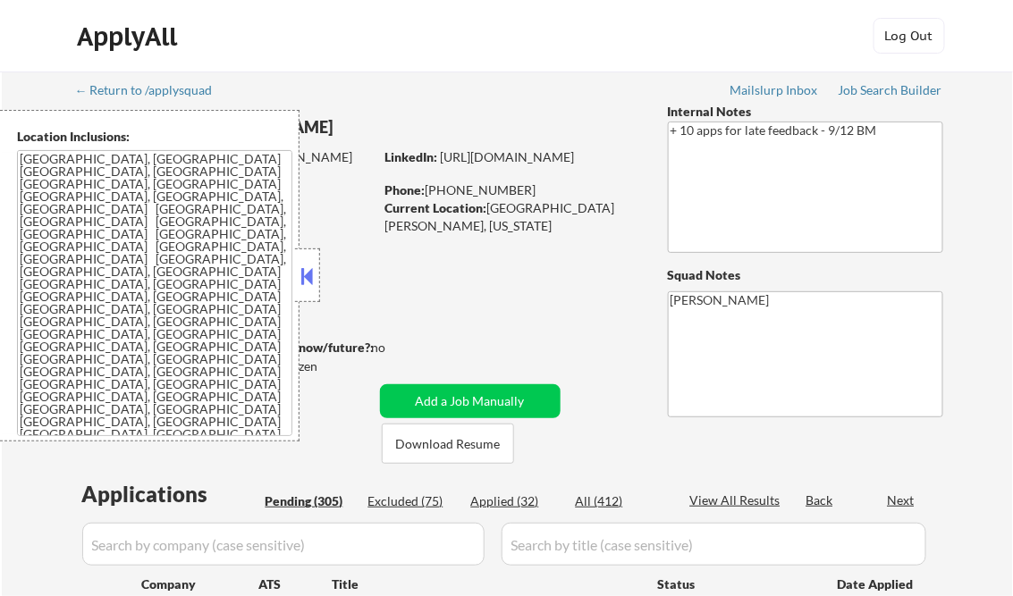
select select ""pending""
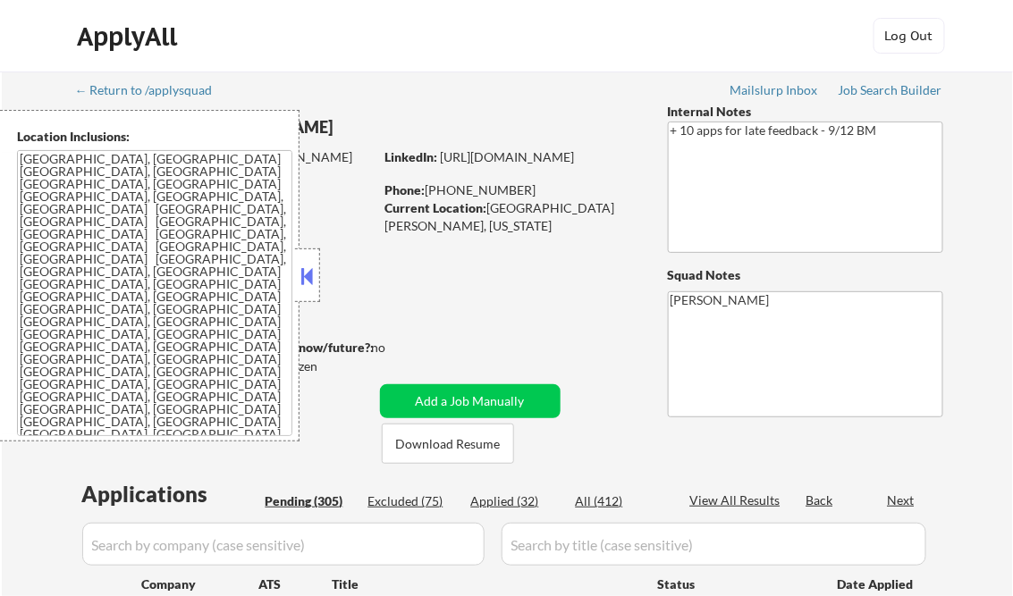
select select ""pending""
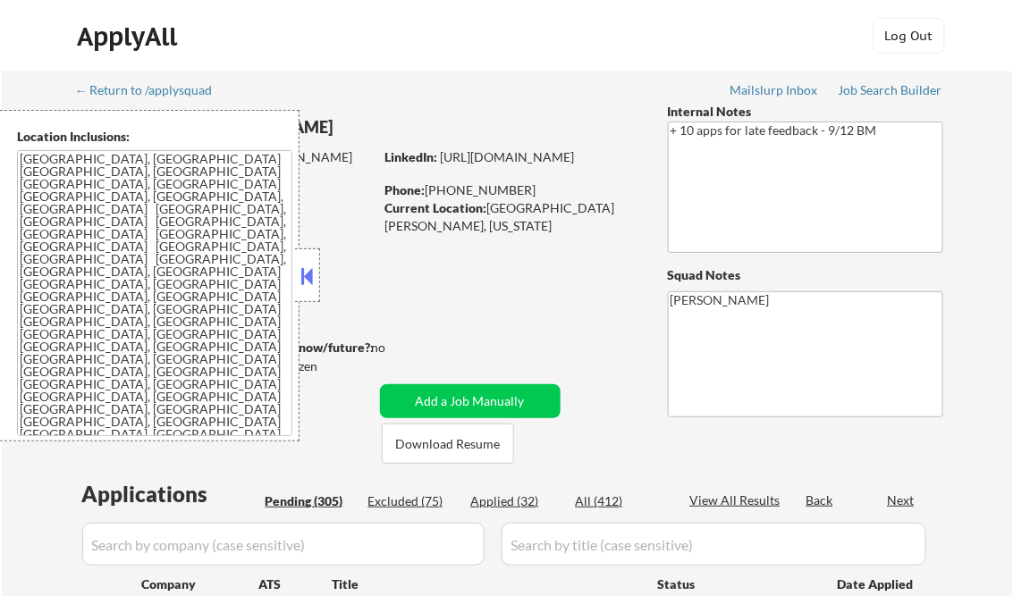
select select ""pending""
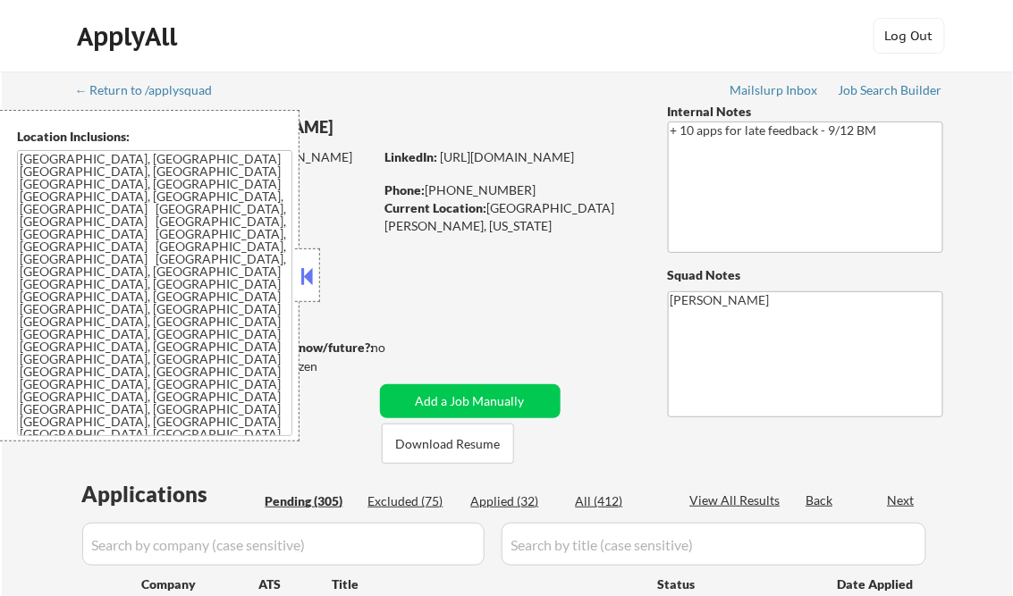
select select ""pending""
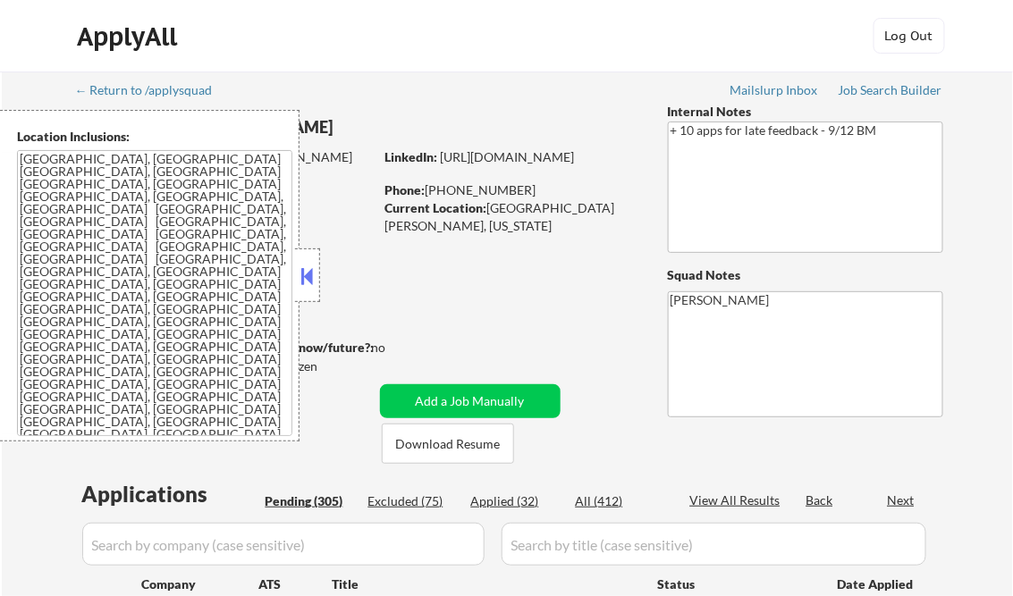
select select ""pending""
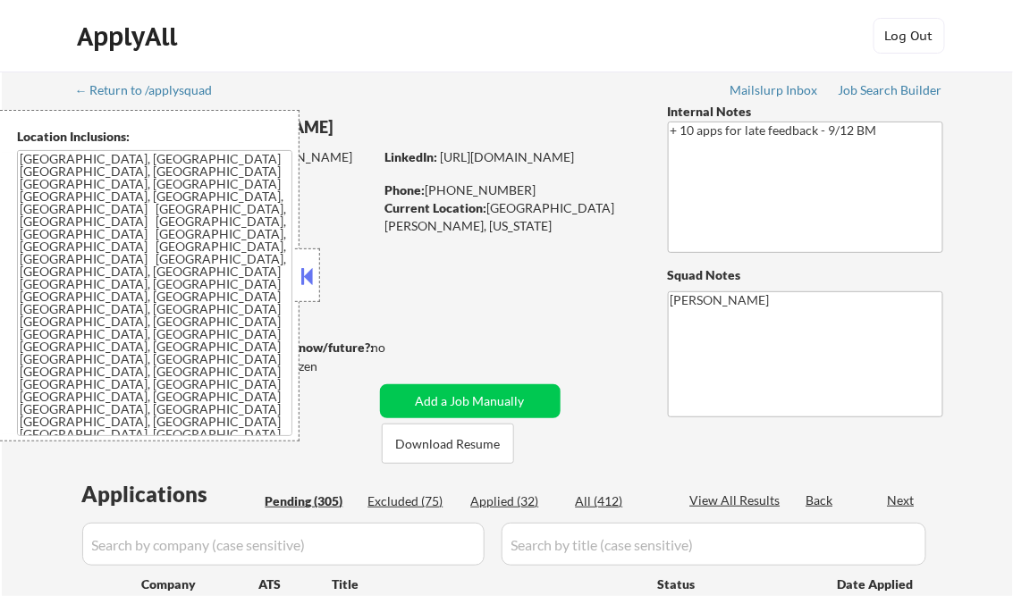
select select ""pending""
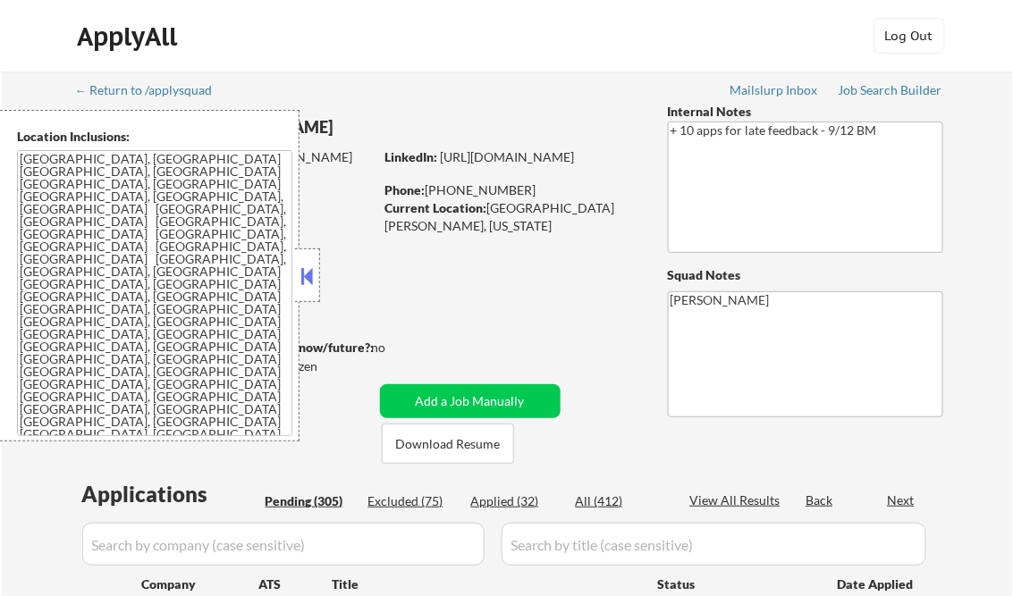
select select ""pending""
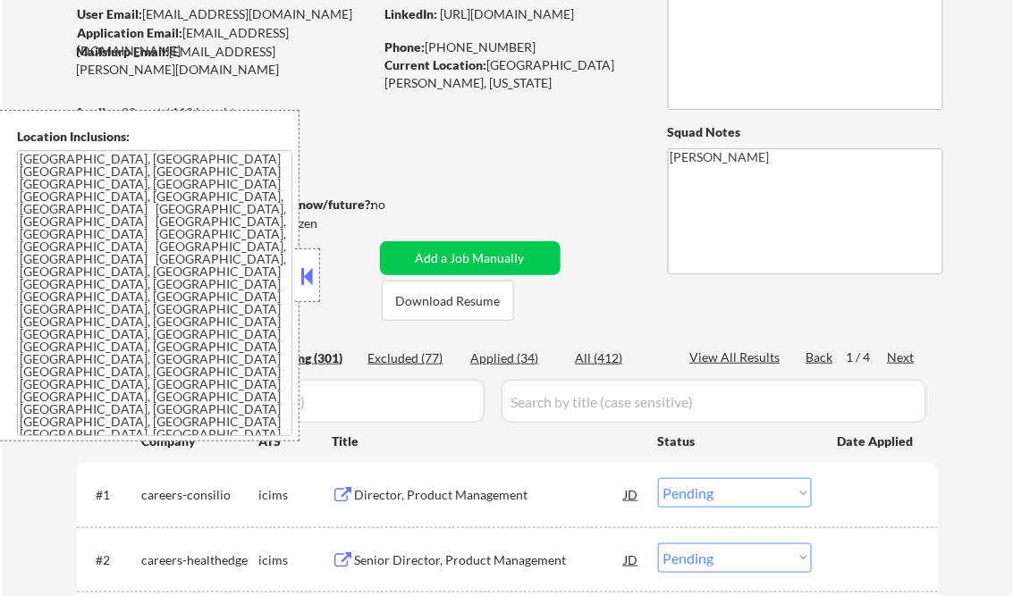
scroll to position [215, 0]
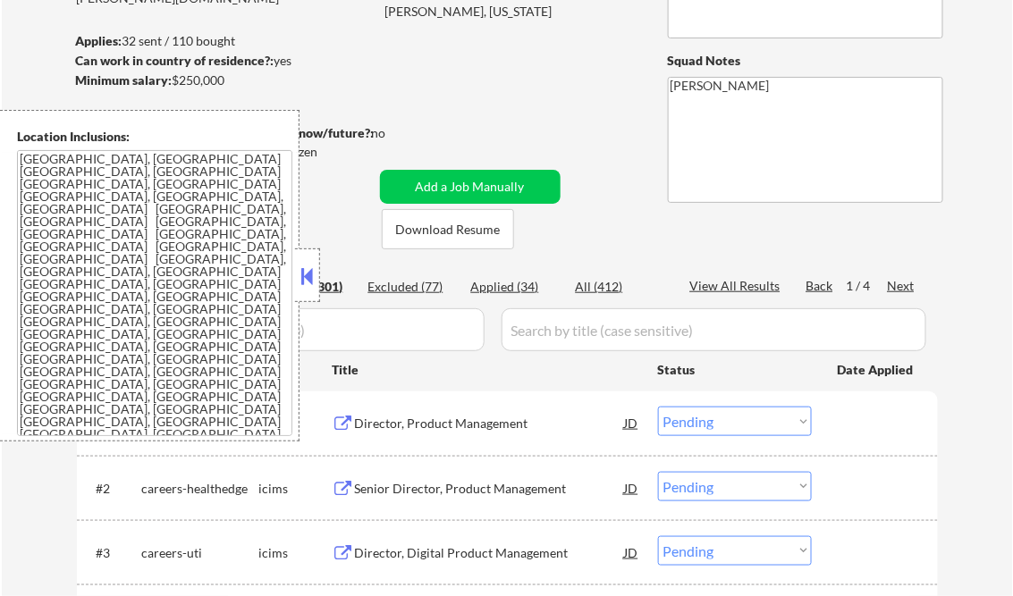
click at [510, 283] on div "Applied (34)" at bounding box center [515, 287] width 89 height 18
click at [753, 279] on div "View All Results" at bounding box center [738, 286] width 96 height 18
select select ""applied""
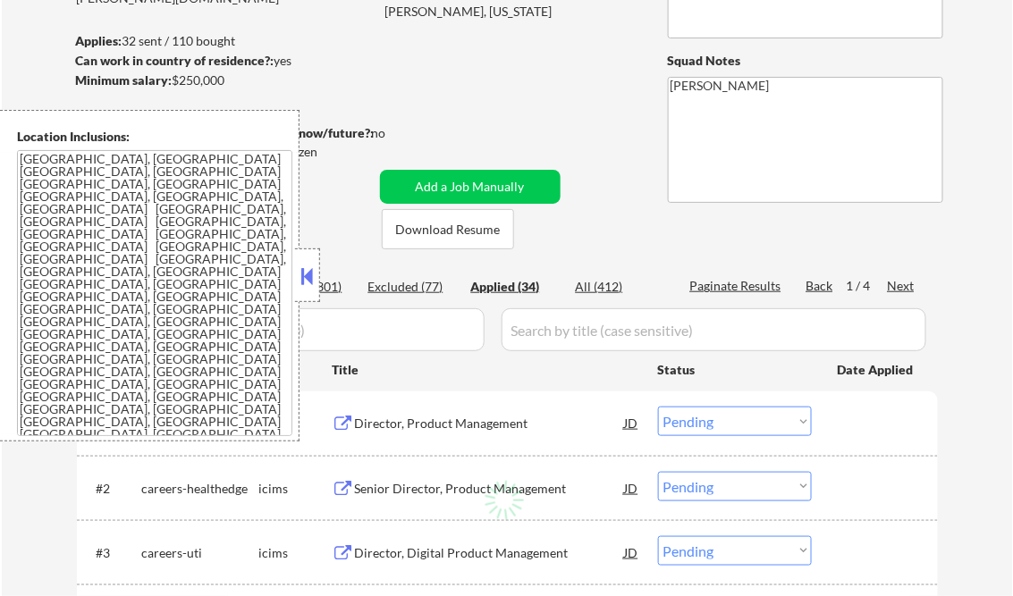
select select ""applied""
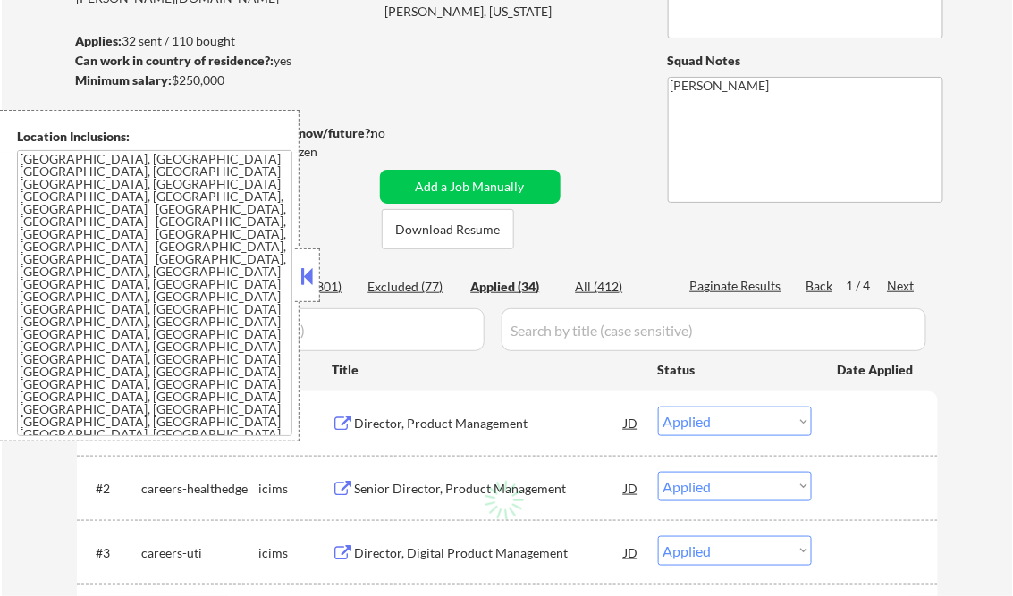
select select ""applied""
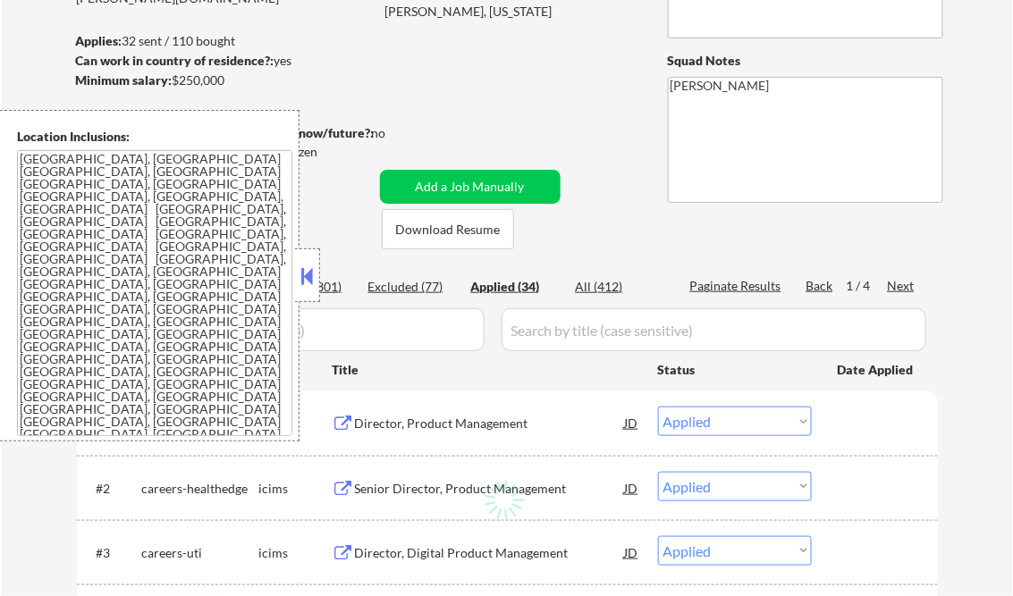
select select ""applied""
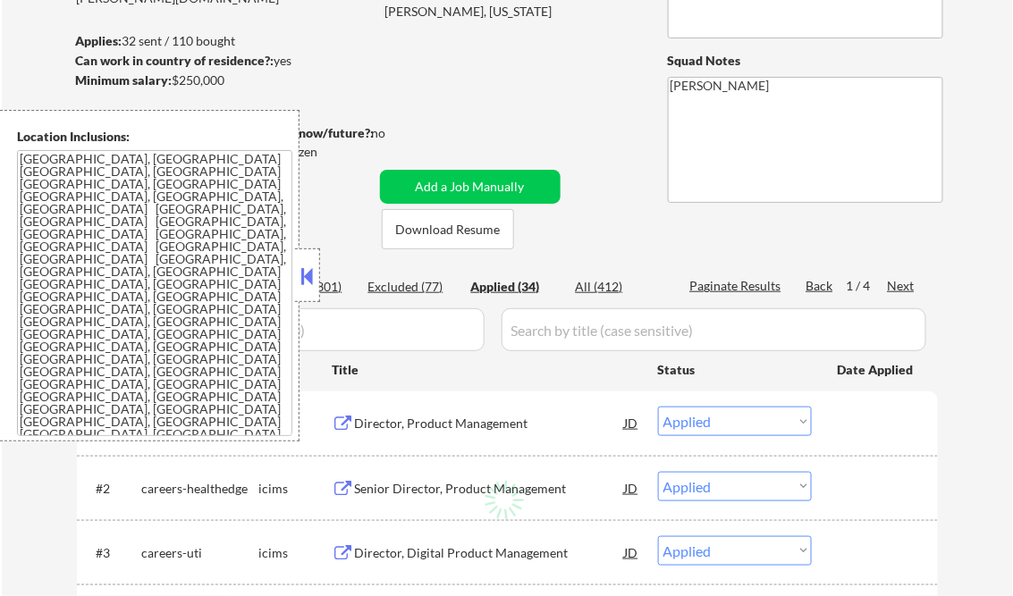
select select ""applied""
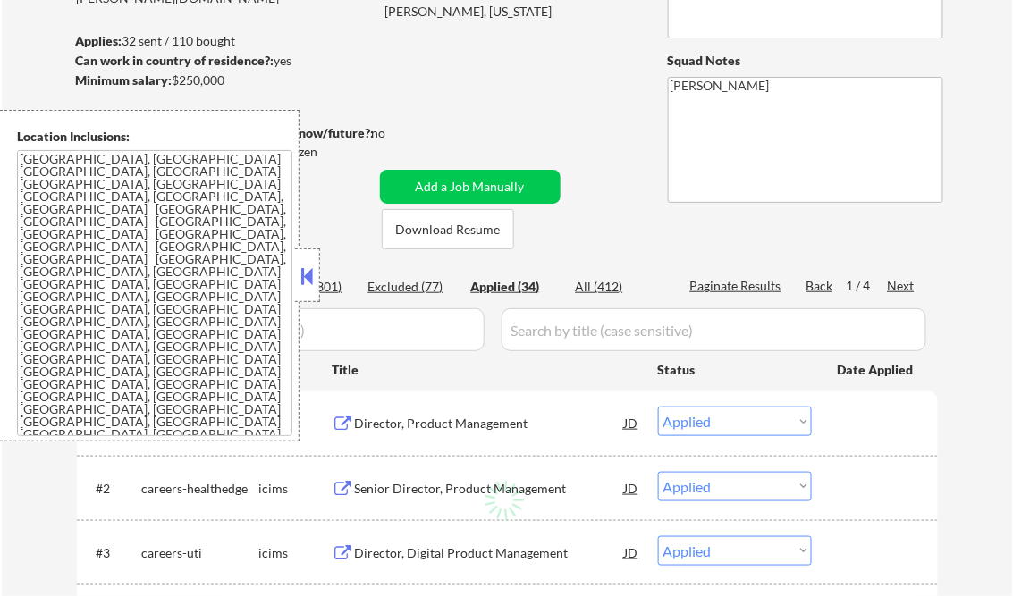
select select ""applied""
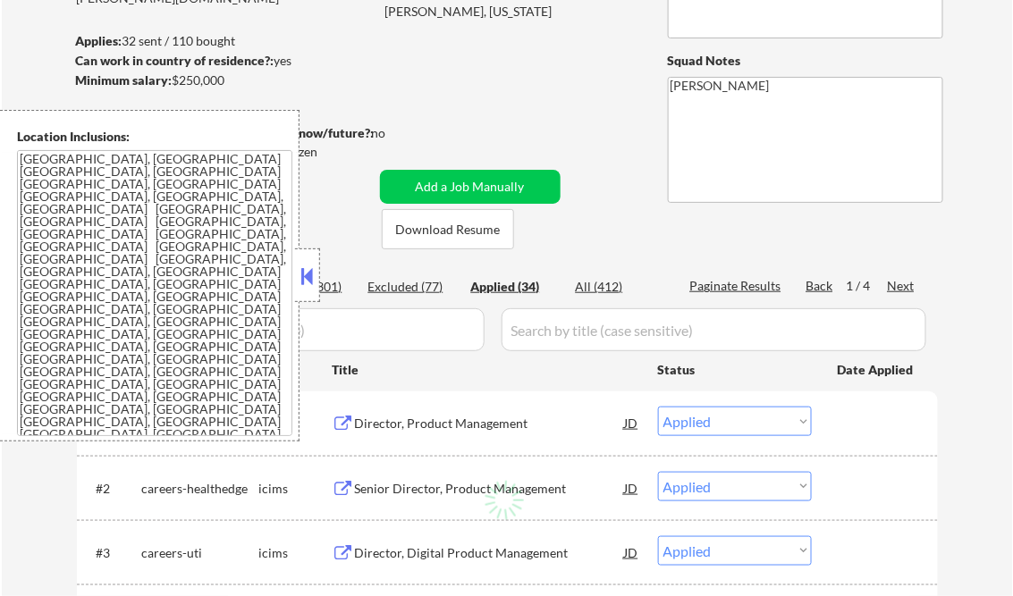
select select ""applied""
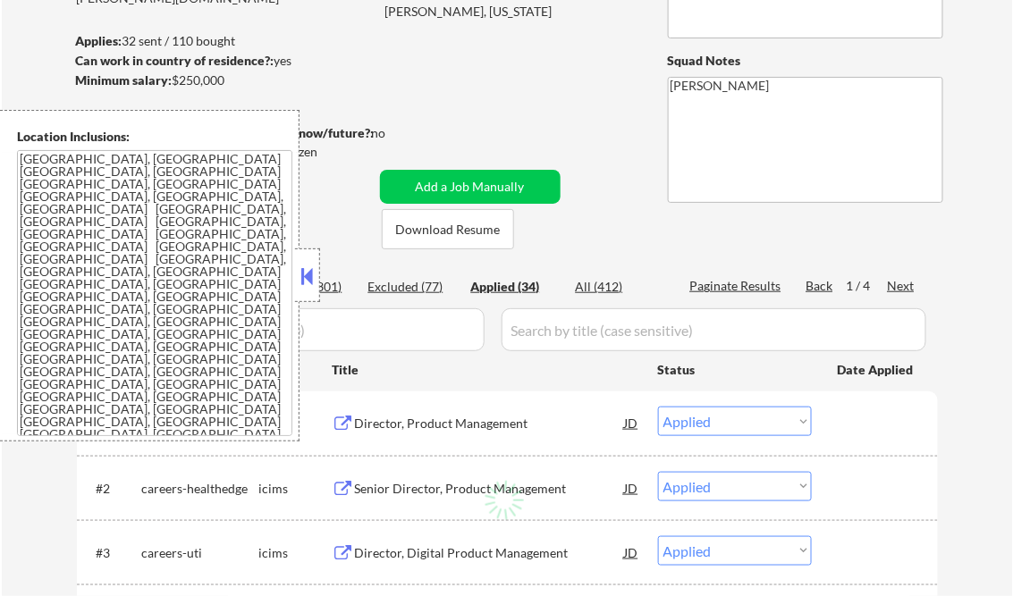
select select ""applied""
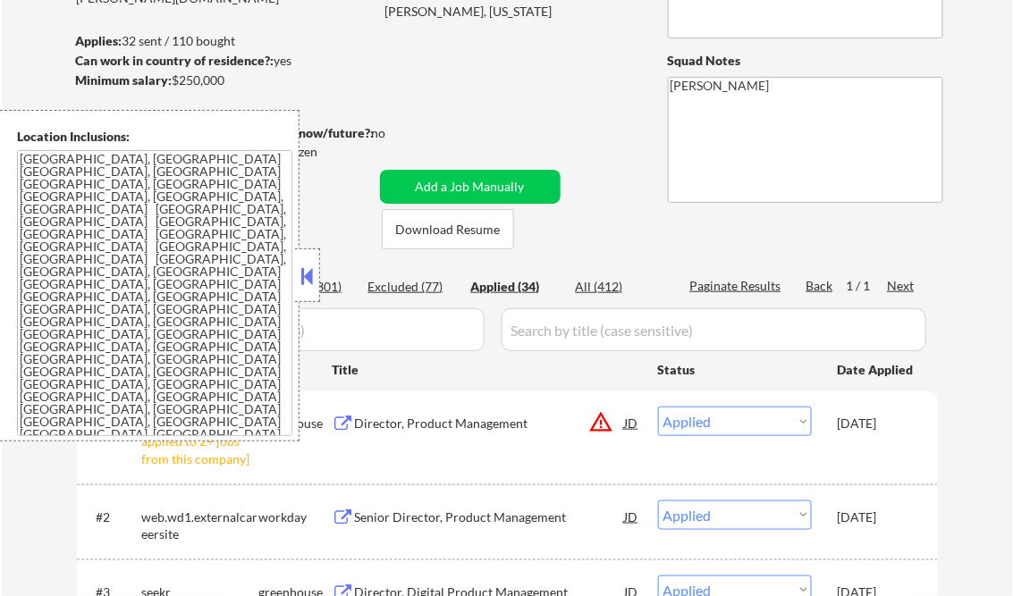
click at [308, 269] on button at bounding box center [308, 276] width 20 height 27
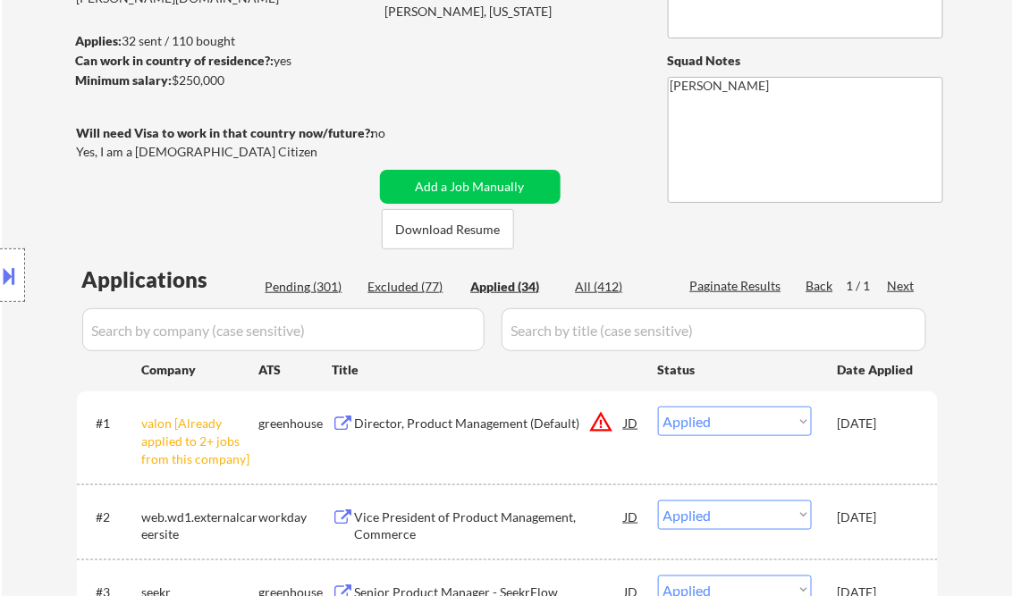
select select ""applied""
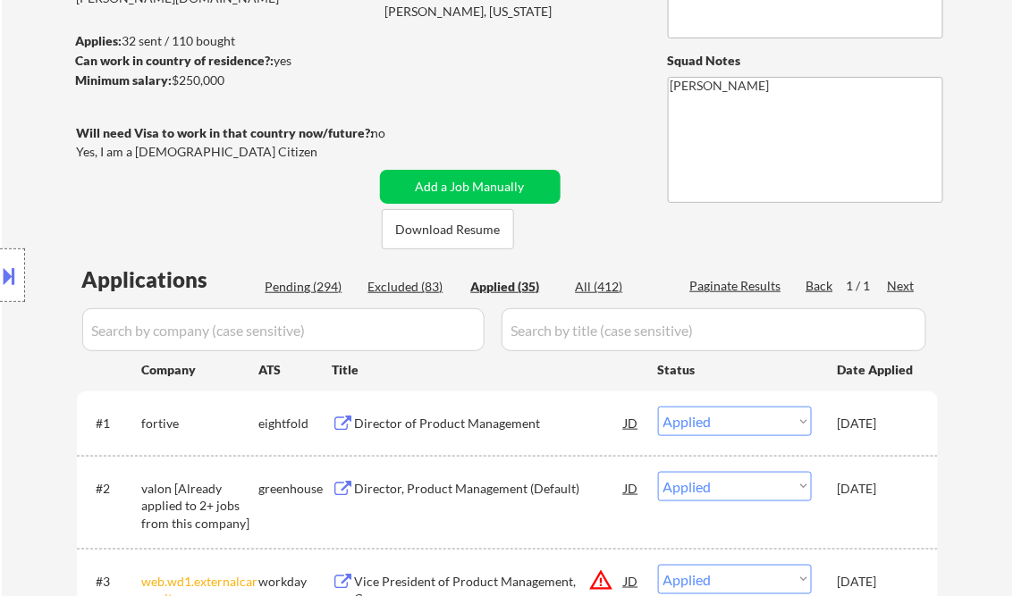
select select ""applied""
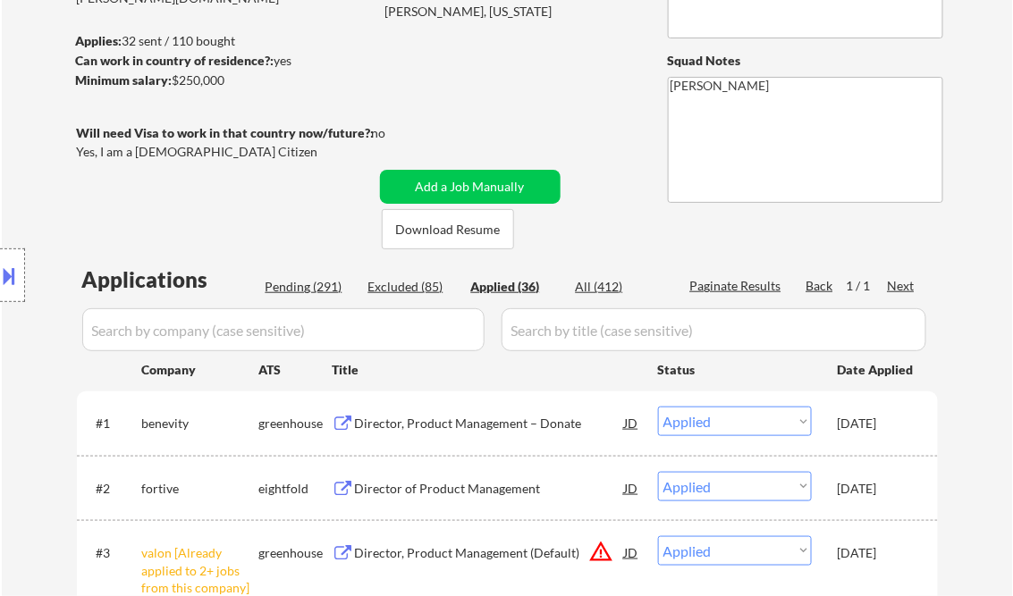
select select ""applied""
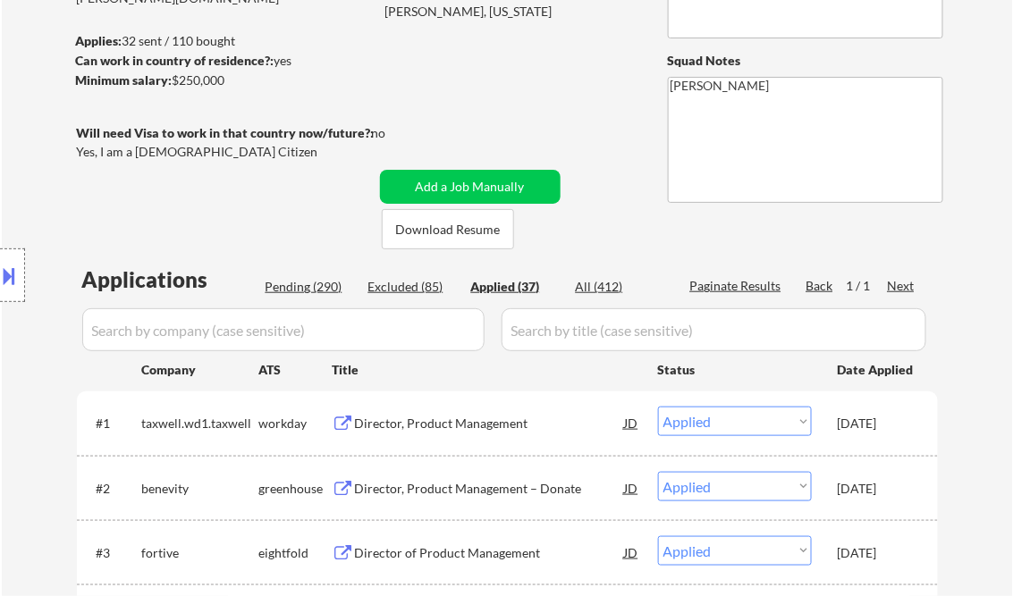
select select ""applied""
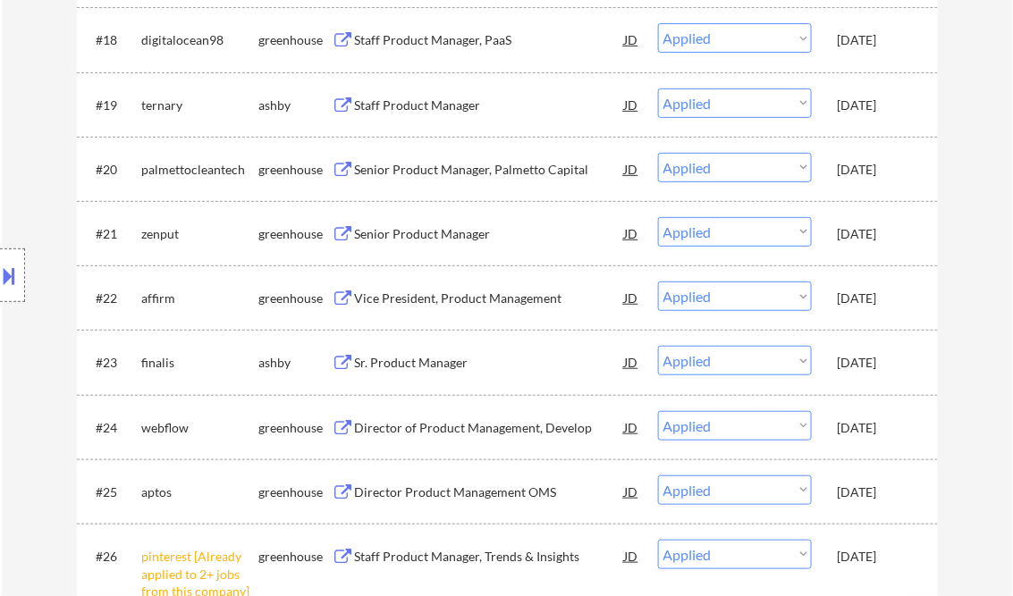
select select ""applied""
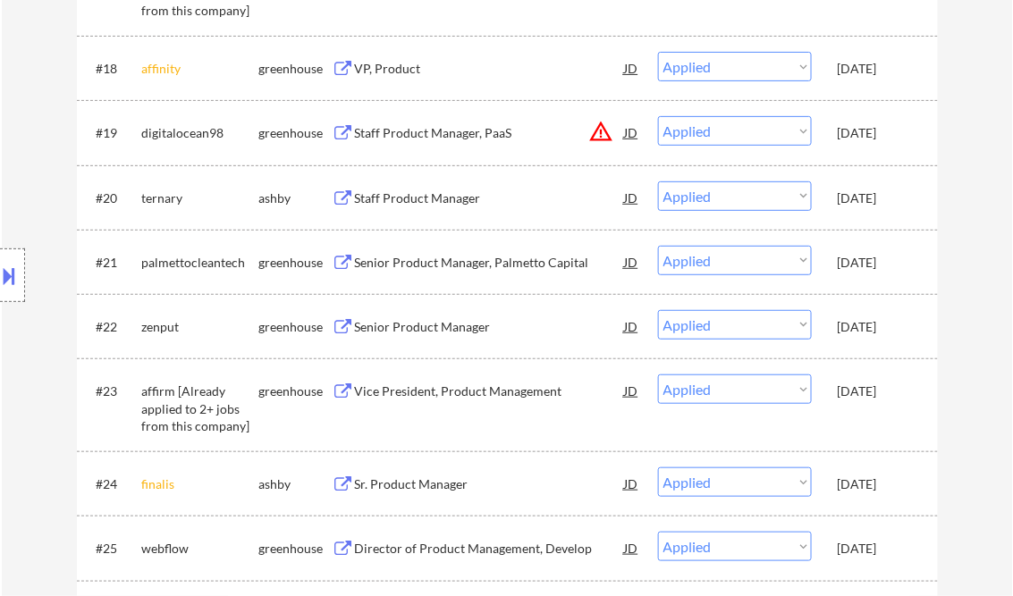
select select ""applied""
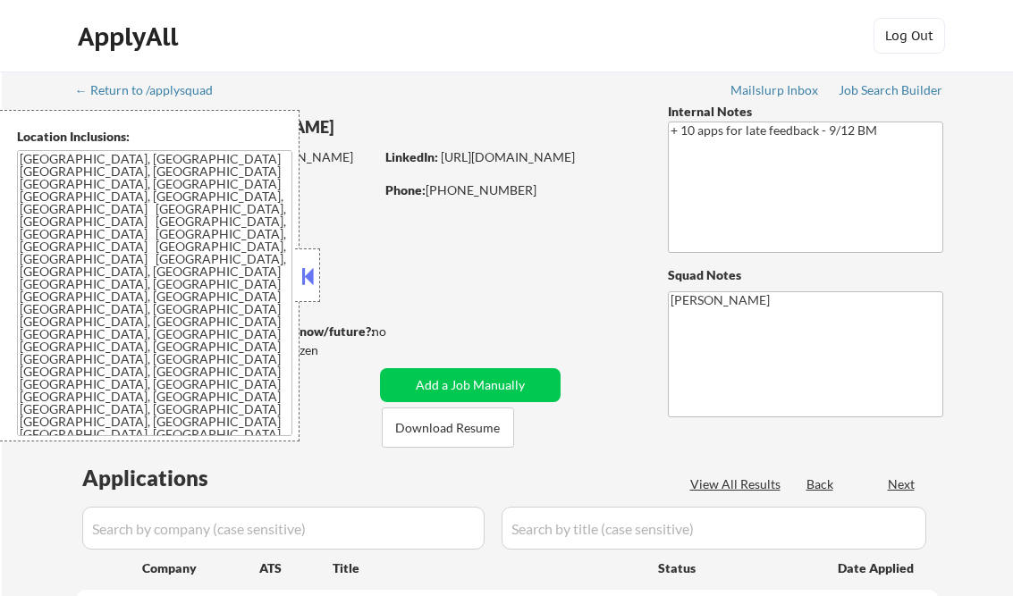
scroll to position [1863, 0]
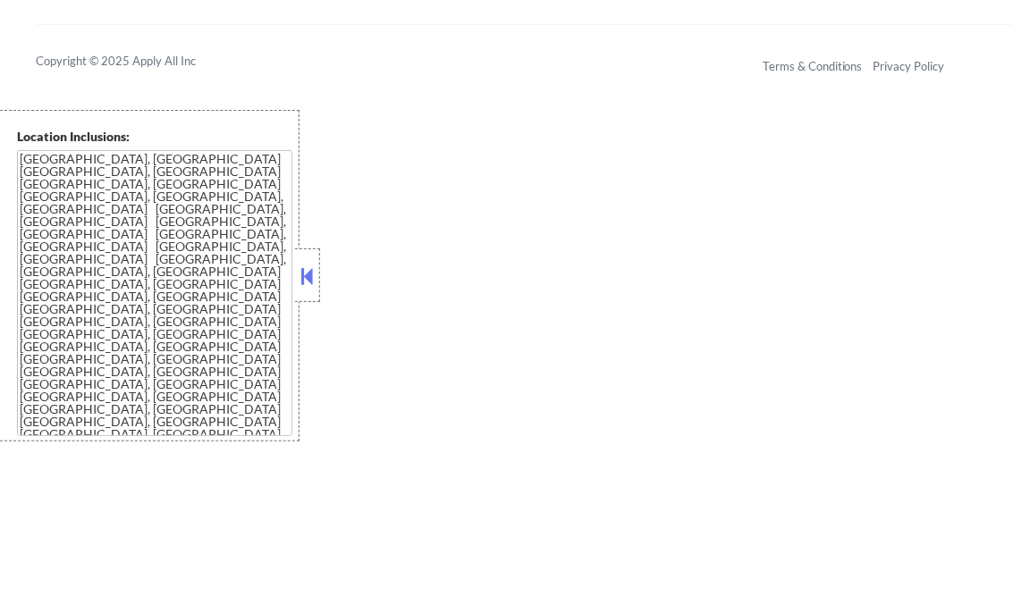
click at [309, 278] on button at bounding box center [308, 276] width 20 height 27
select select ""pending""
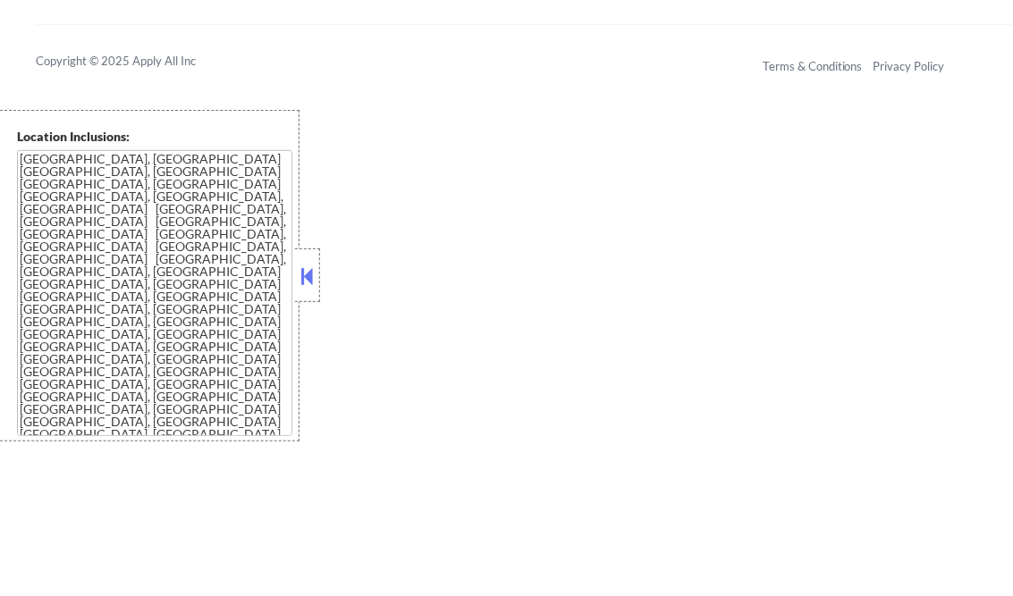
select select ""pending""
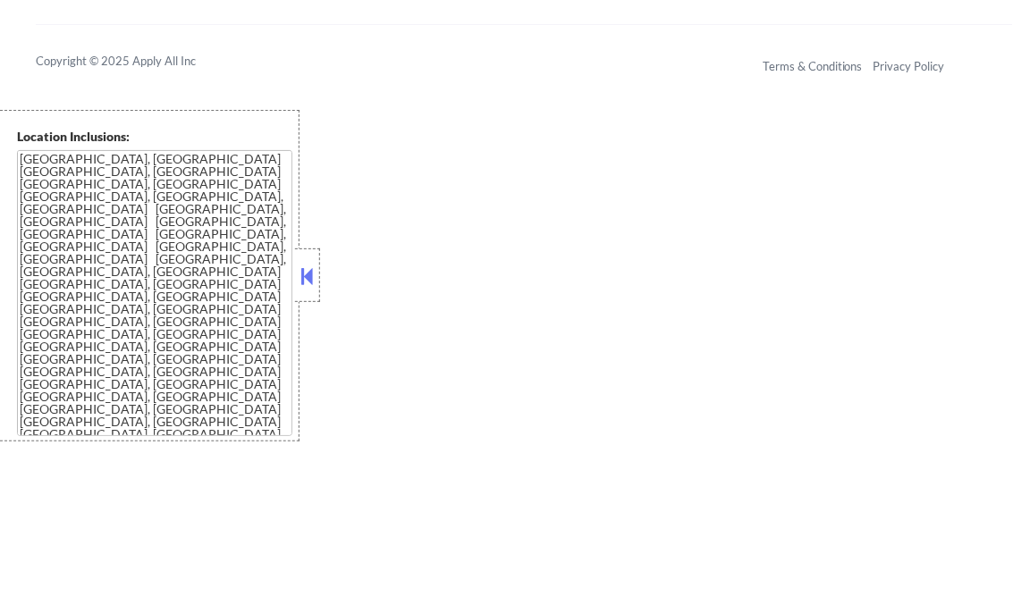
select select ""pending""
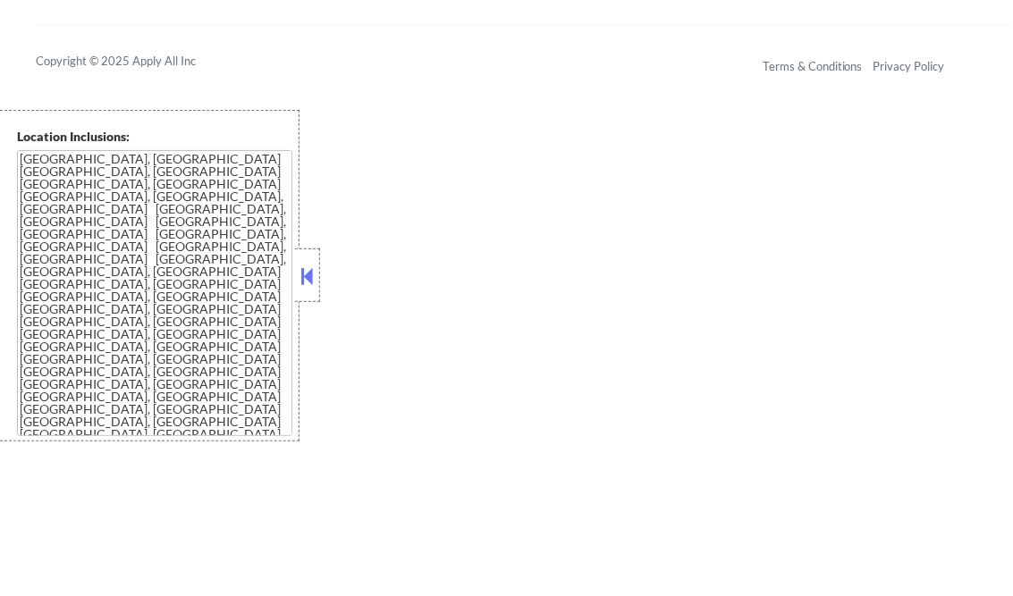
select select ""pending""
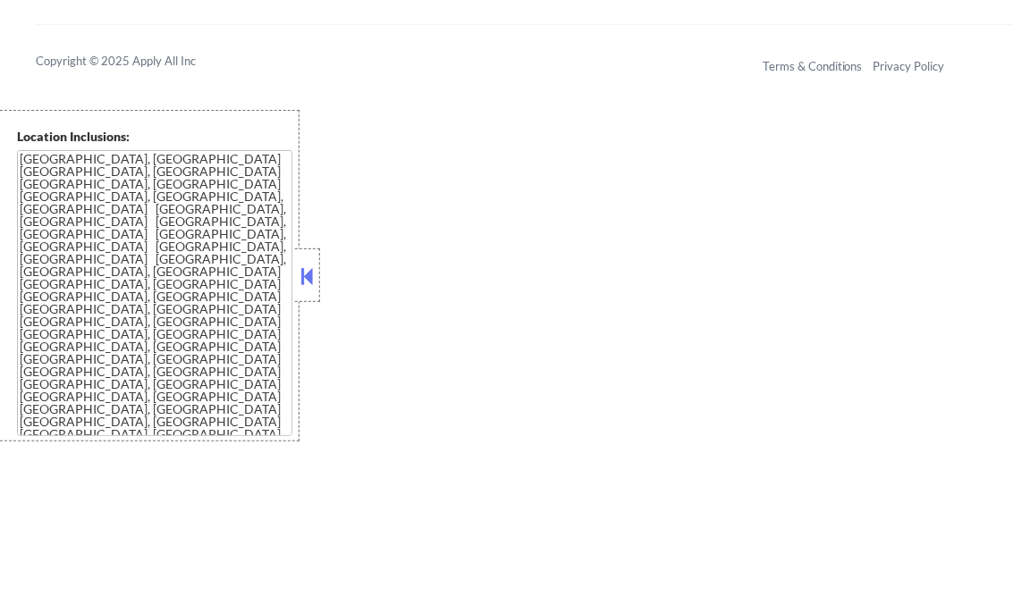
select select ""pending""
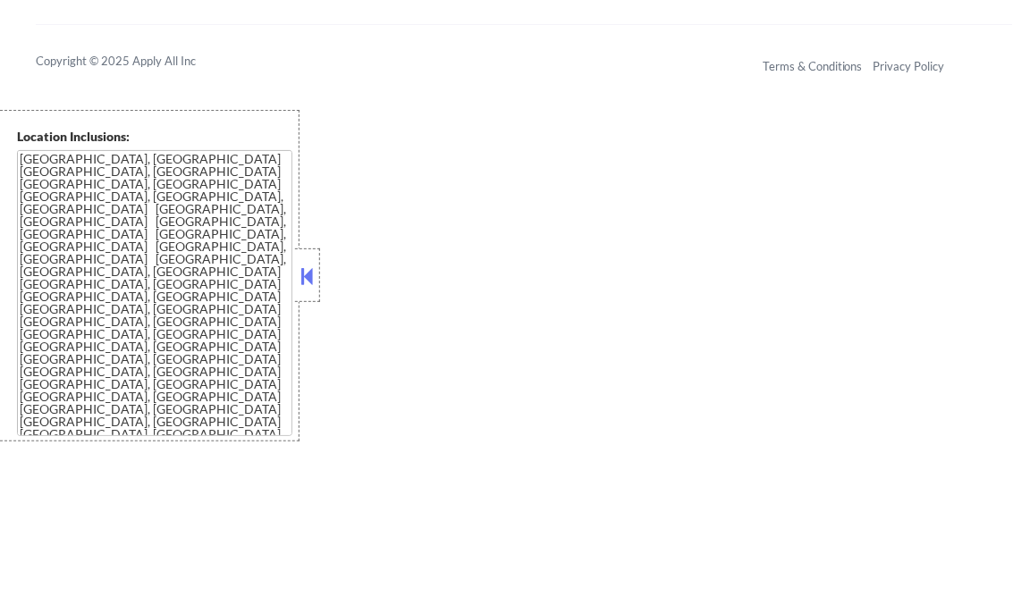
select select ""pending""
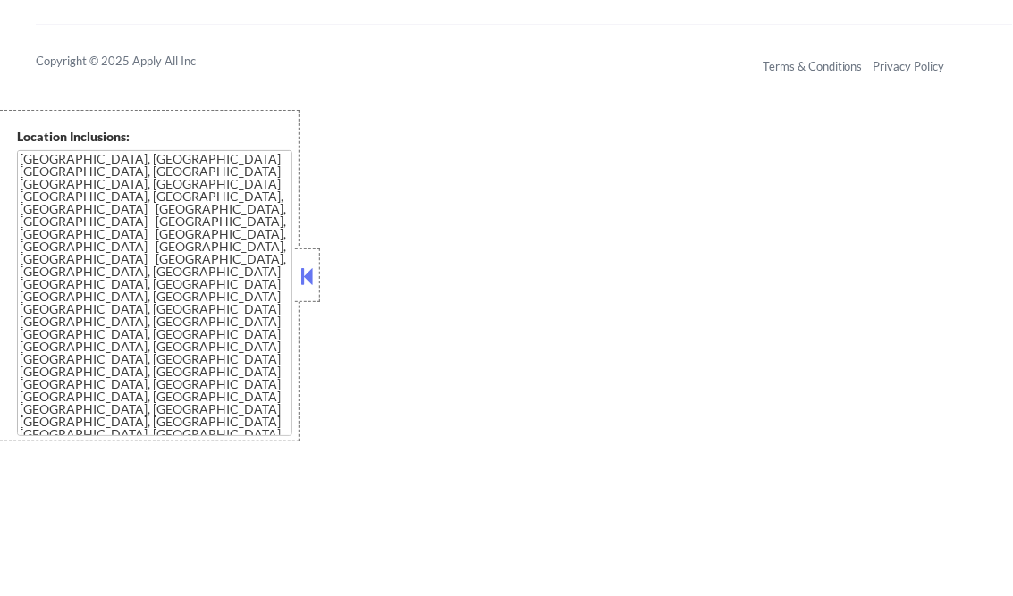
select select ""pending""
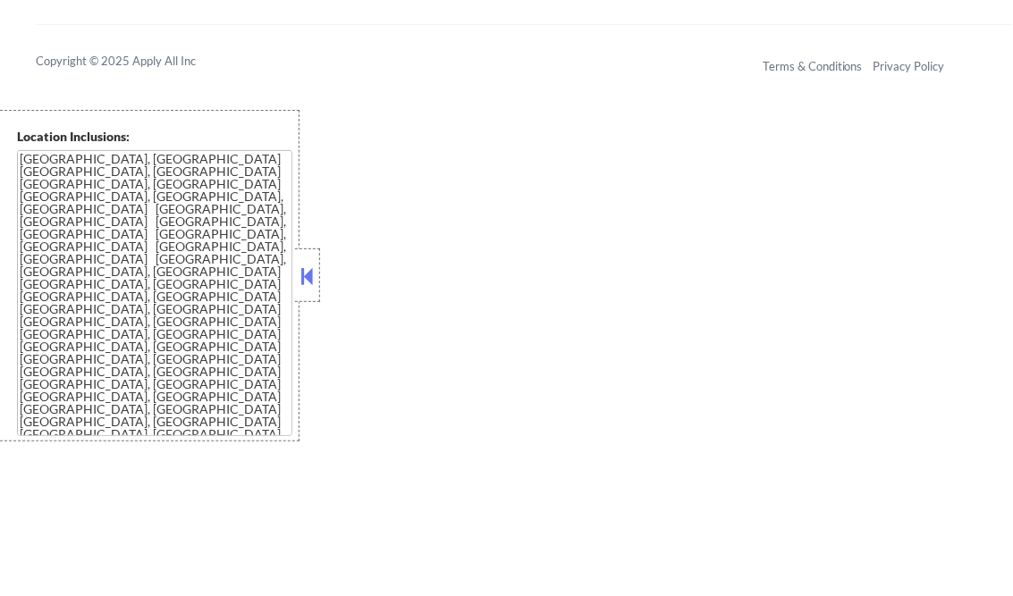
select select ""pending""
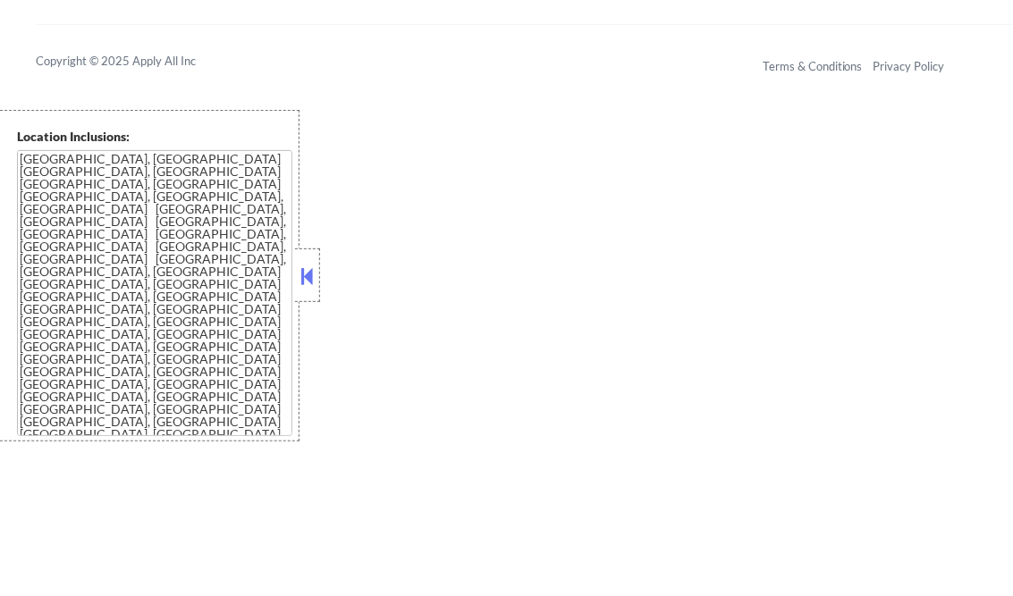
select select ""pending""
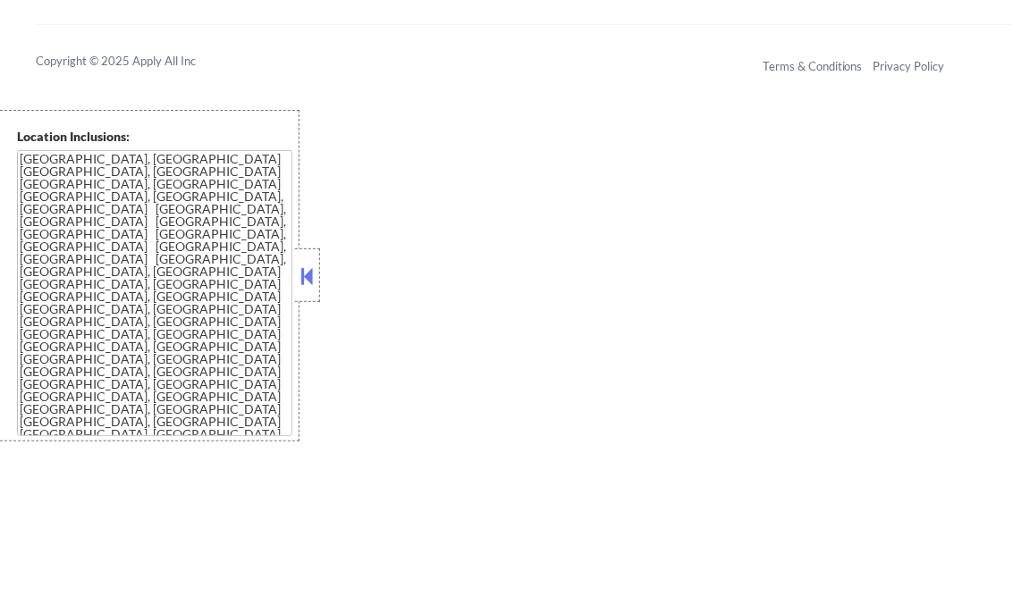
select select ""pending""
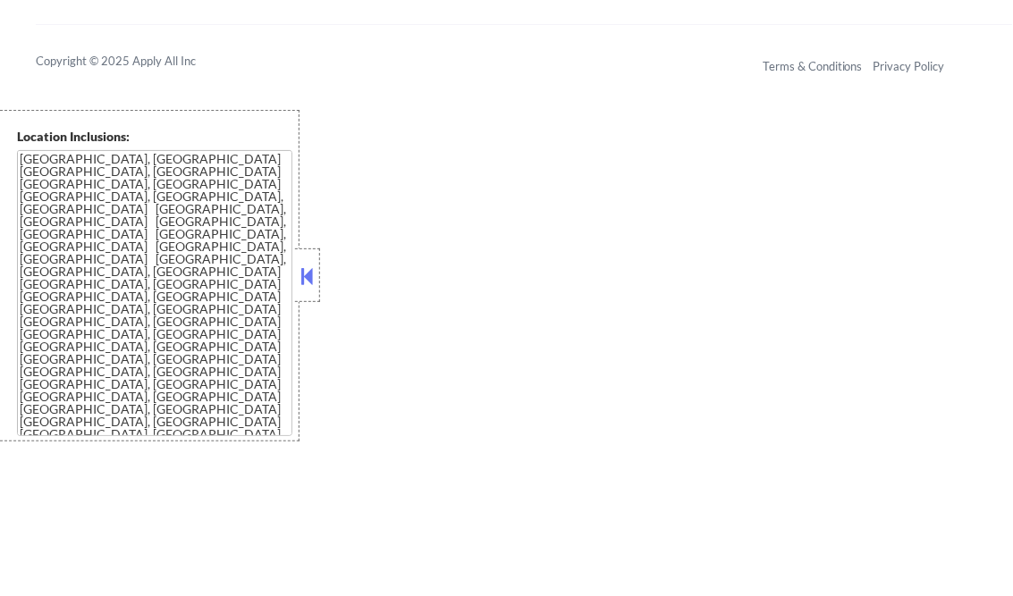
select select ""pending""
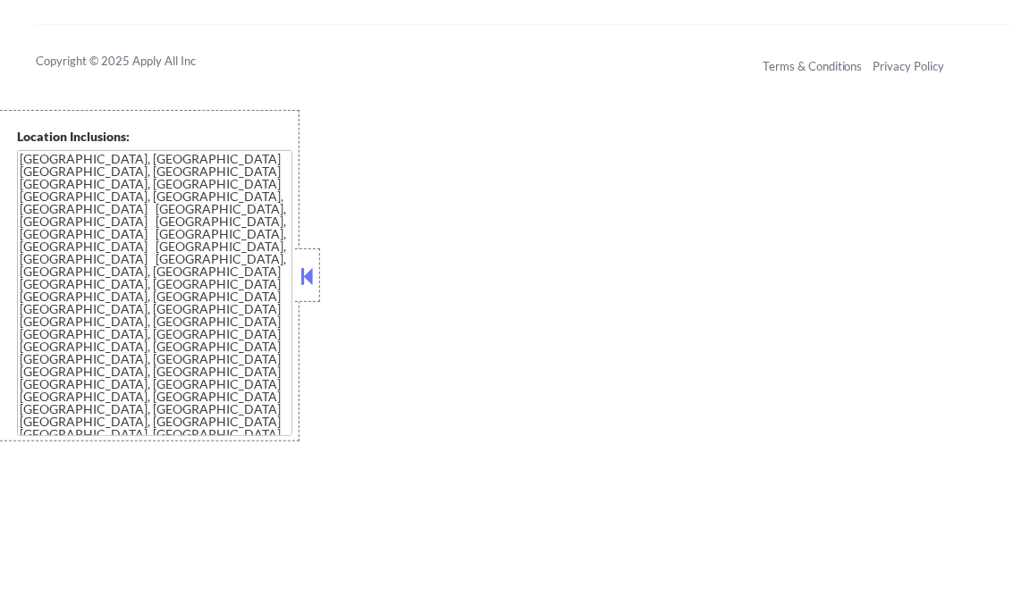
select select ""pending""
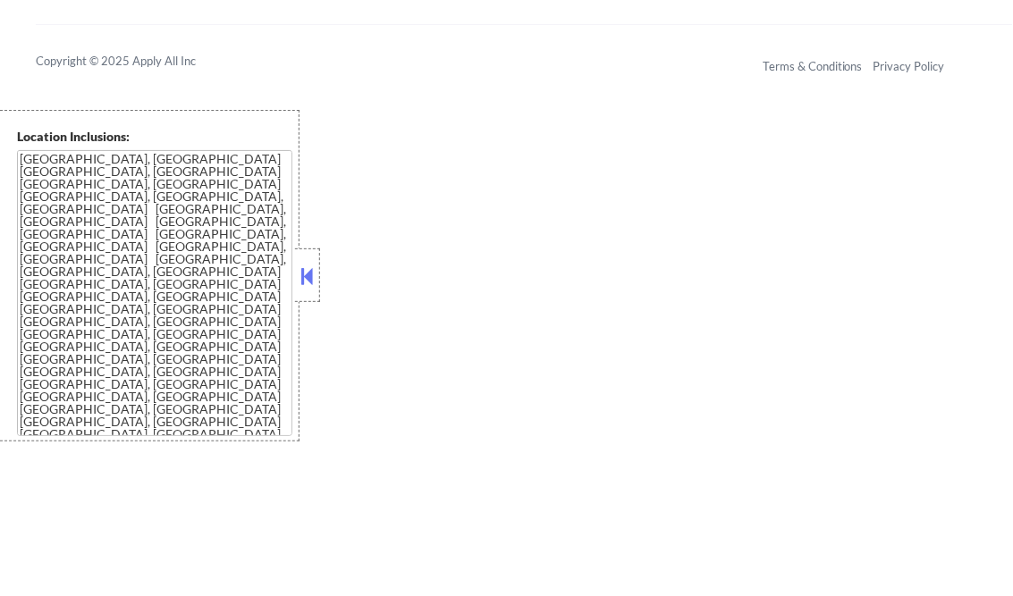
select select ""pending""
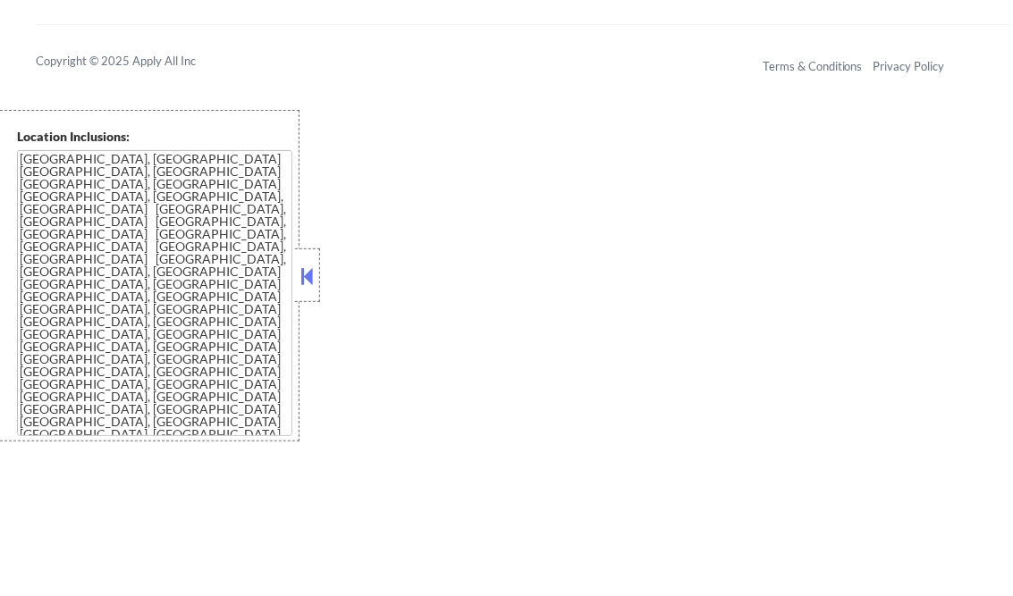
select select ""pending""
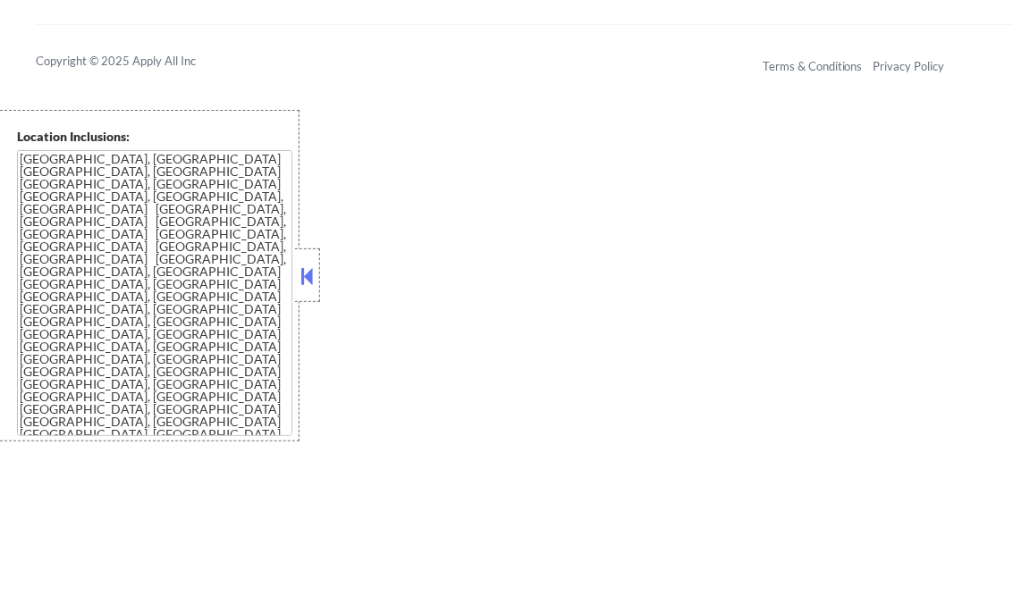
select select ""pending""
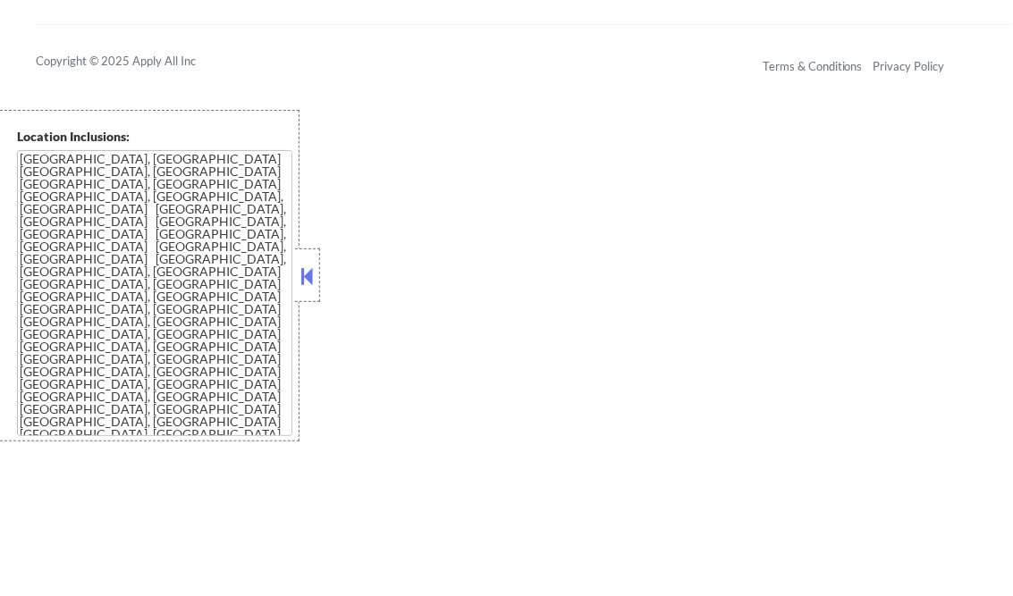
select select ""pending""
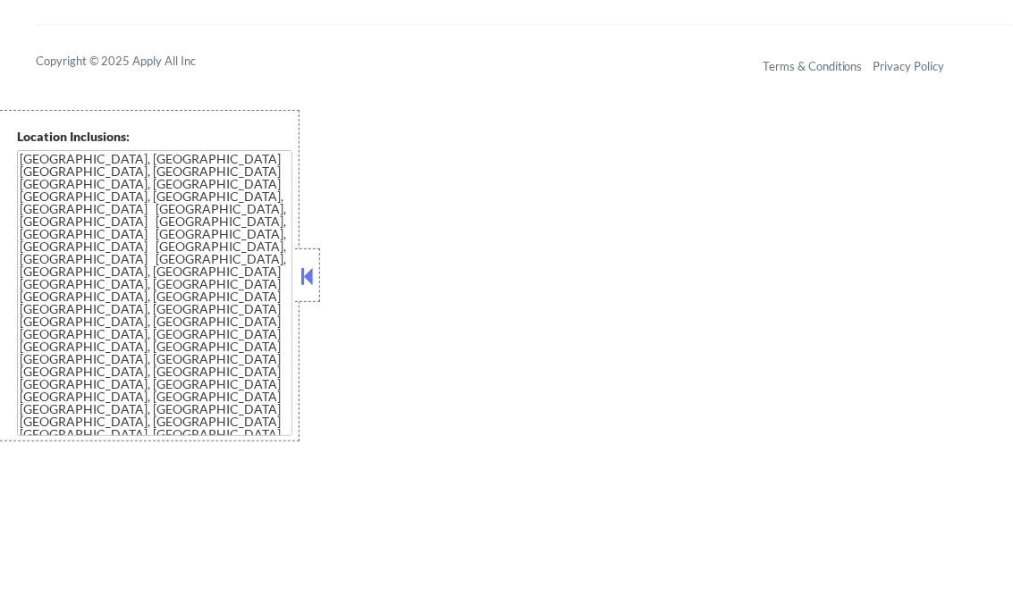
select select ""pending""
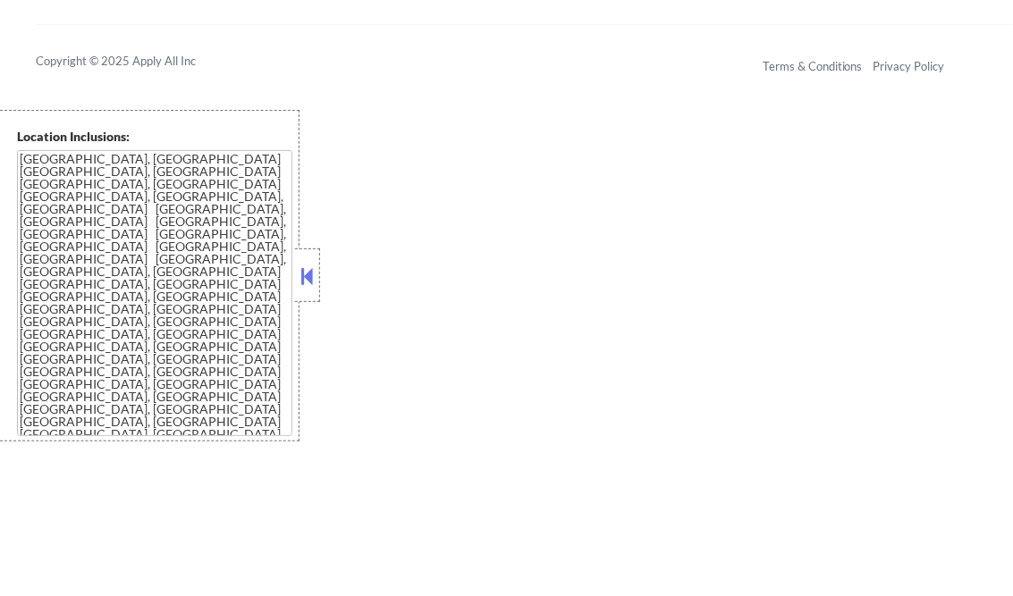
select select ""pending""
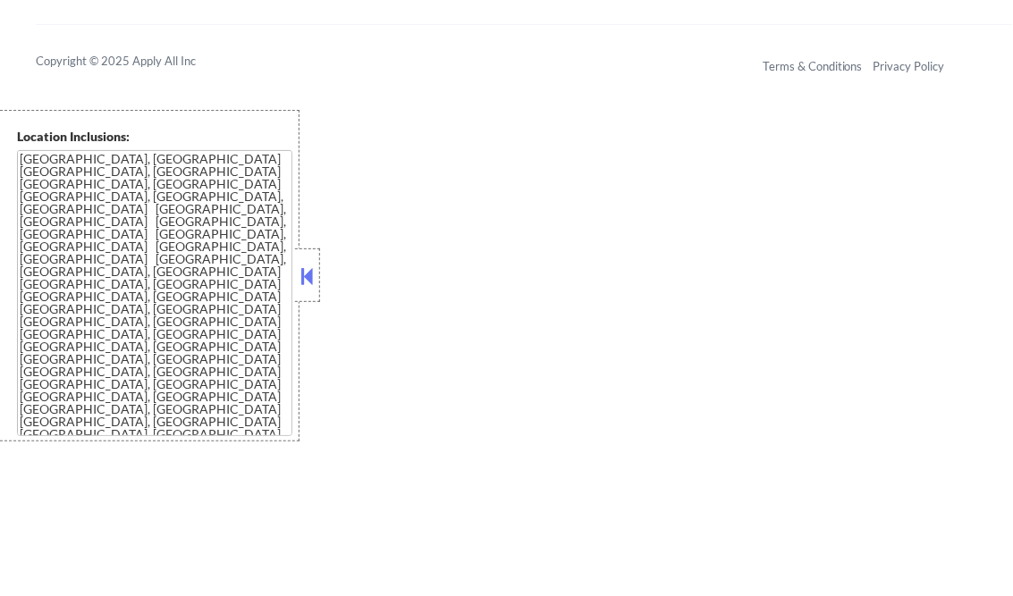
select select ""pending""
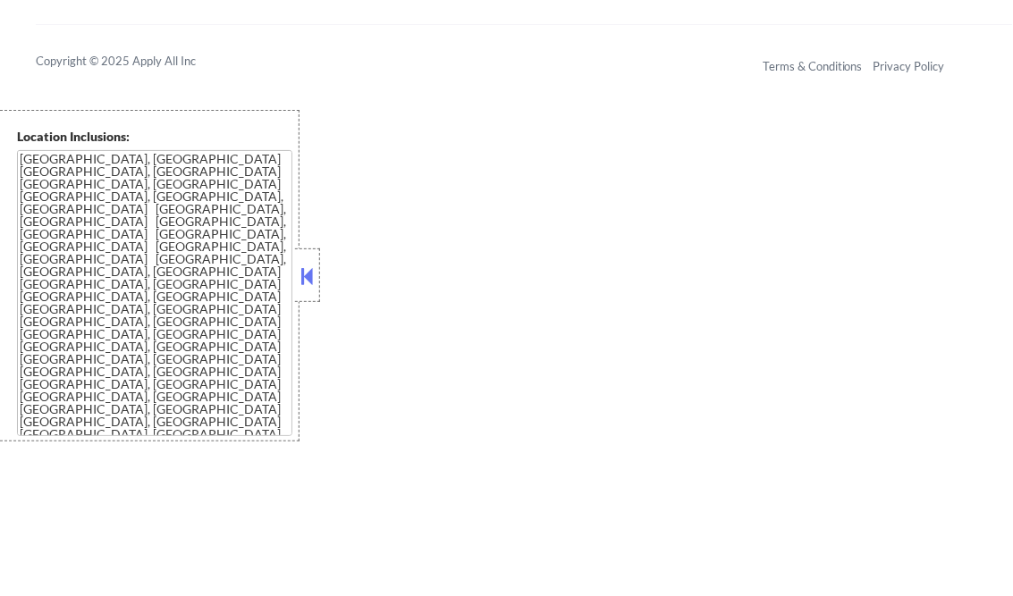
select select ""pending""
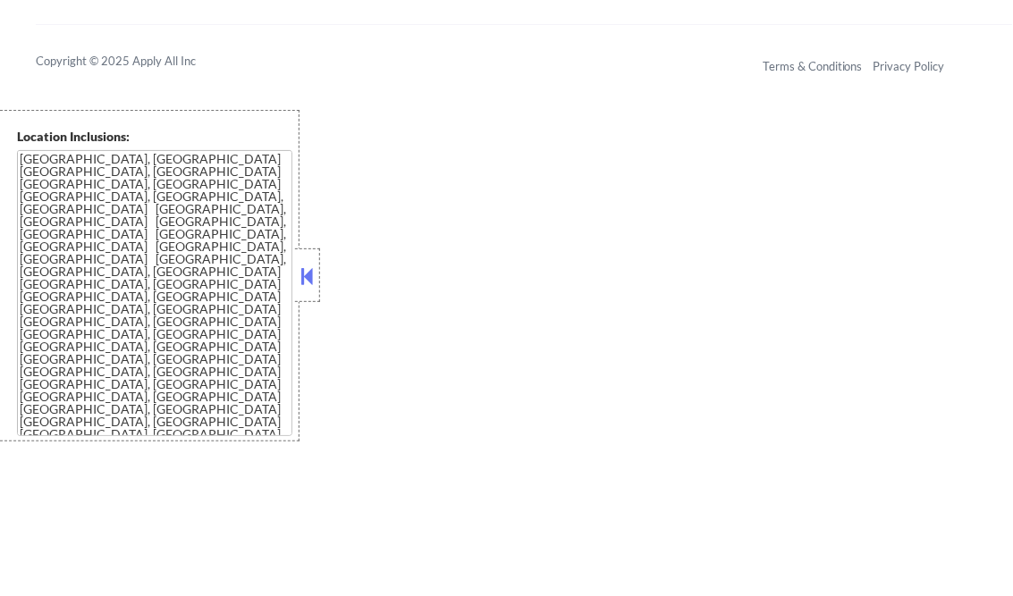
select select ""pending""
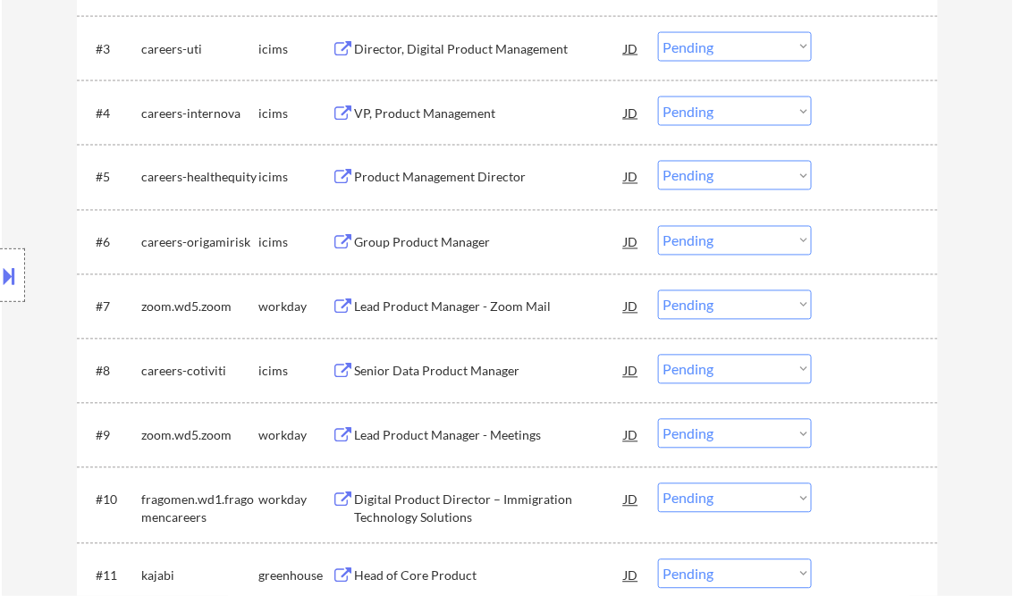
scroll to position [862, 0]
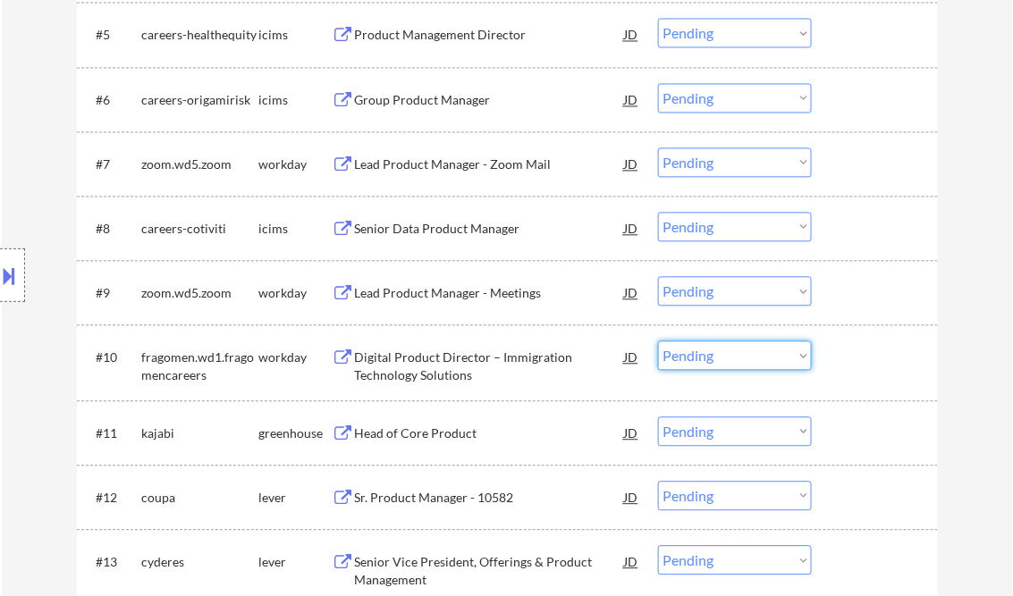
click at [716, 346] on select "Choose an option... Pending Applied Excluded (Questions) Excluded (Expired) Exc…" at bounding box center [735, 356] width 154 height 30
click at [658, 341] on select "Choose an option... Pending Applied Excluded (Questions) Excluded (Expired) Exc…" at bounding box center [735, 356] width 154 height 30
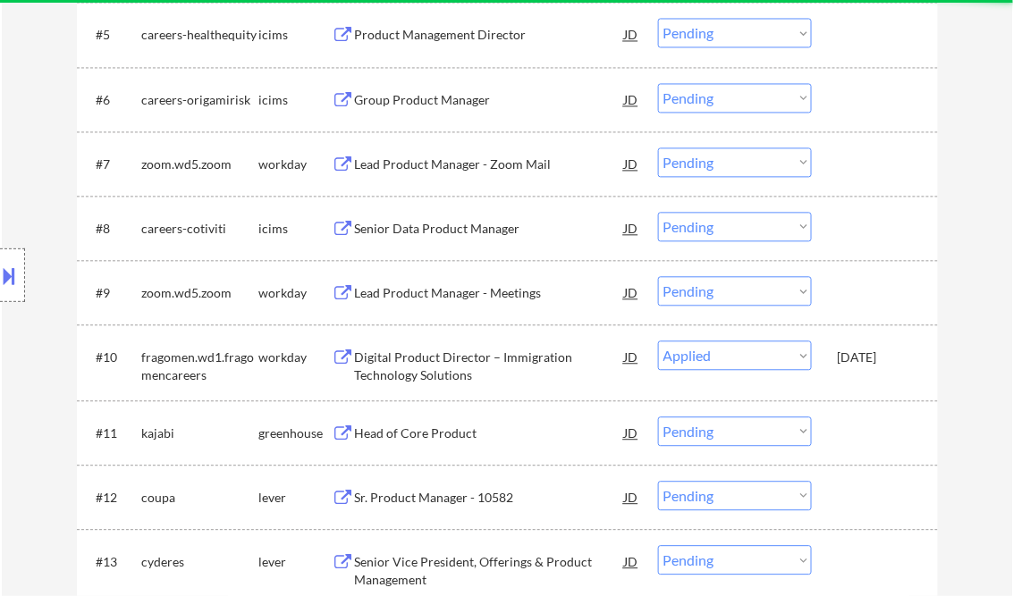
select select ""pending""
